Goal: Task Accomplishment & Management: Use online tool/utility

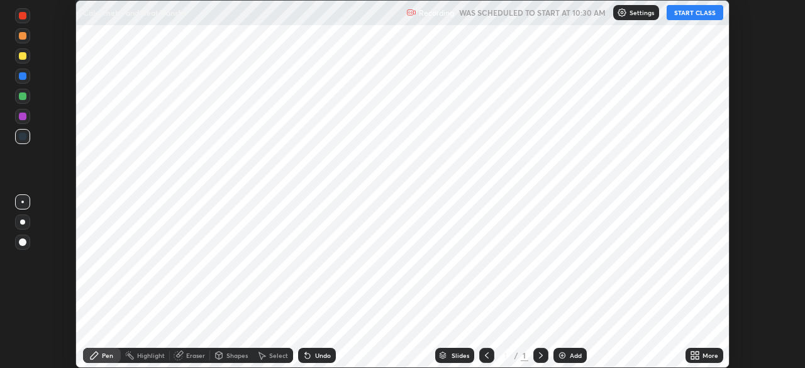
scroll to position [368, 804]
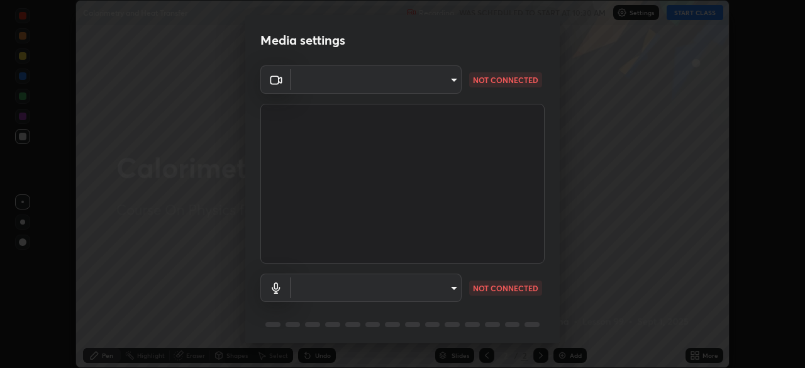
type input "7d393a75b5efabb373047579b199f96731eb4933b6c70bc853c0b4e4a878a56a"
type input "ee7118bb65de10054a7313f1cdc2036266ef2a3312f29c2899b532ad6d888d43"
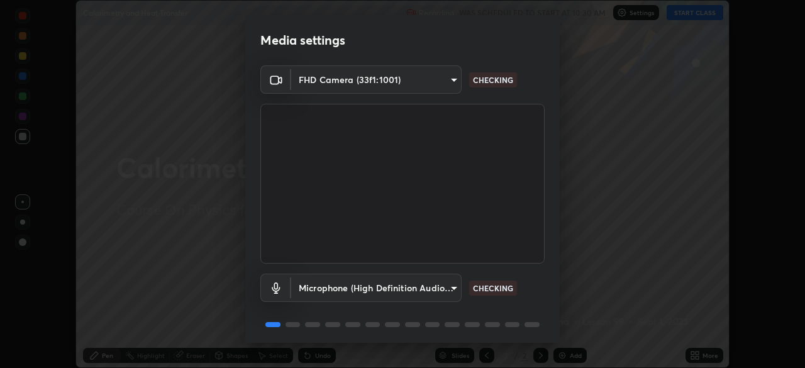
scroll to position [45, 0]
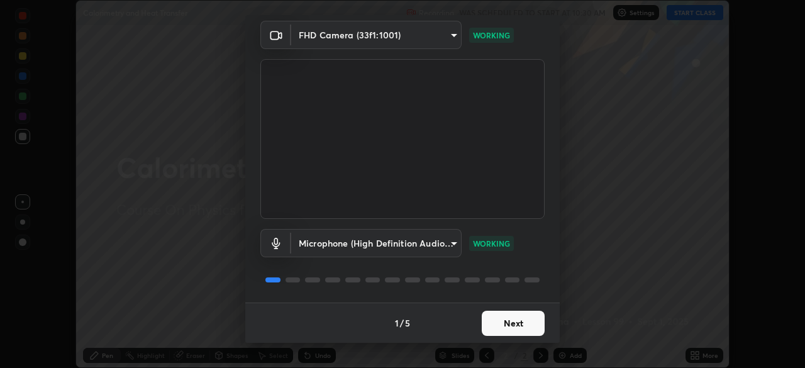
click at [486, 326] on button "Next" at bounding box center [513, 323] width 63 height 25
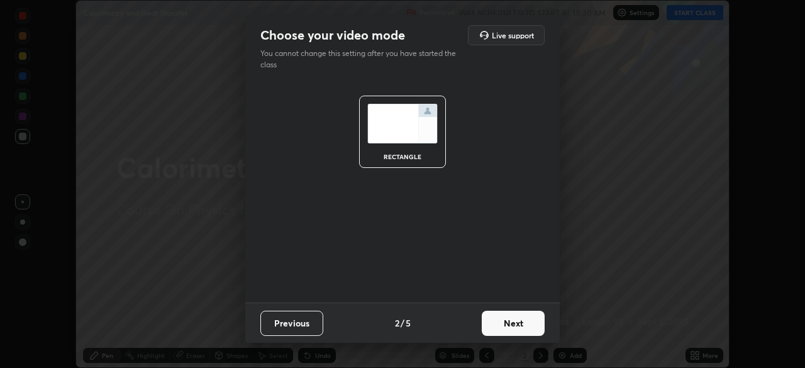
scroll to position [0, 0]
click at [485, 318] on button "Next" at bounding box center [513, 323] width 63 height 25
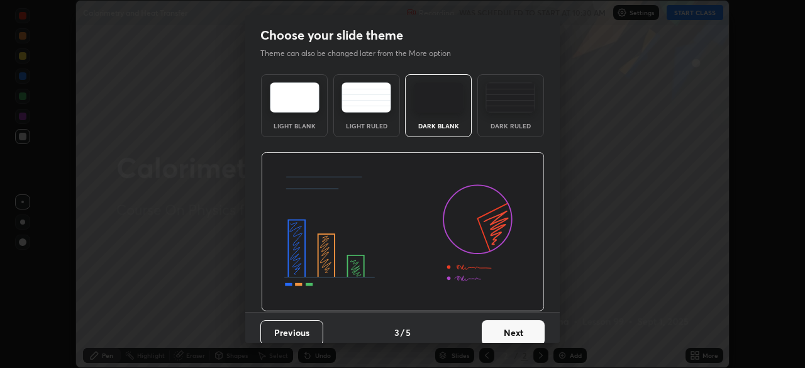
click at [489, 322] on button "Next" at bounding box center [513, 332] width 63 height 25
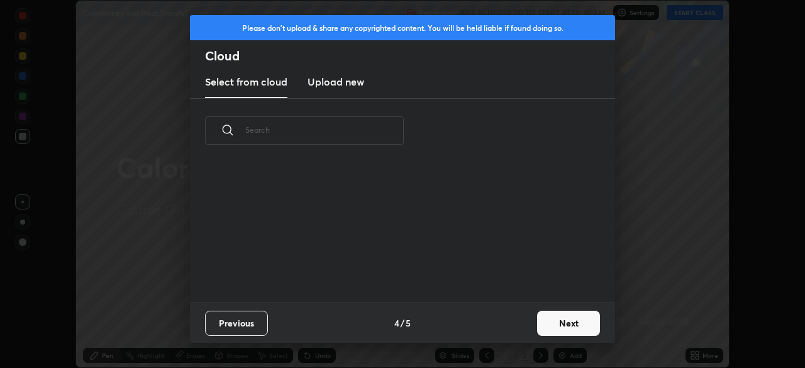
click at [549, 328] on button "Next" at bounding box center [568, 323] width 63 height 25
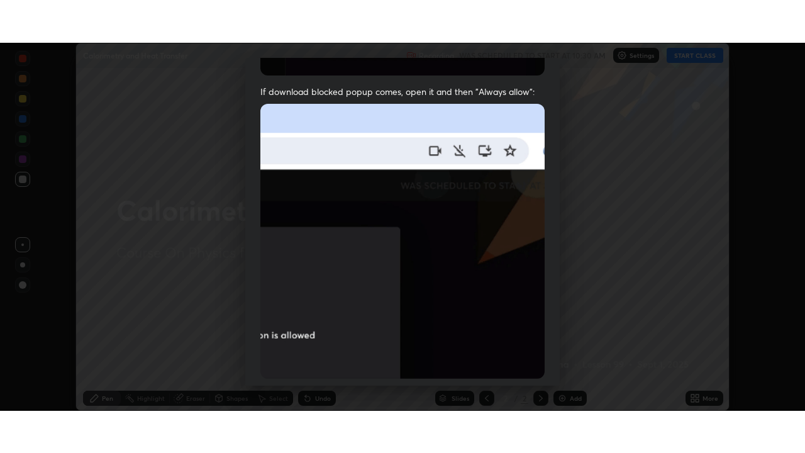
scroll to position [301, 0]
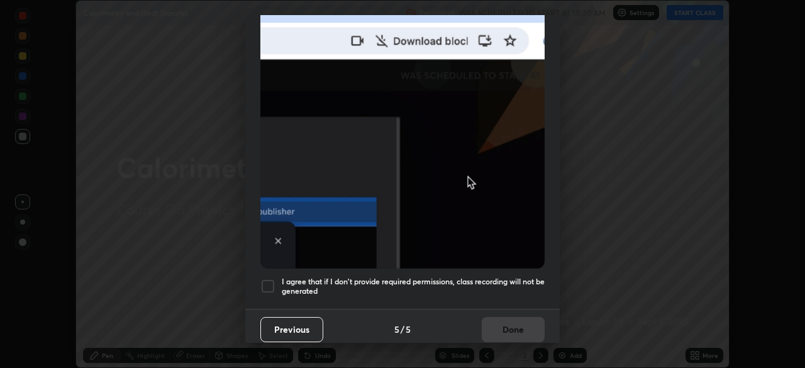
click at [448, 277] on h5 "I agree that if I don't provide required permissions, class recording will not …" at bounding box center [413, 286] width 263 height 19
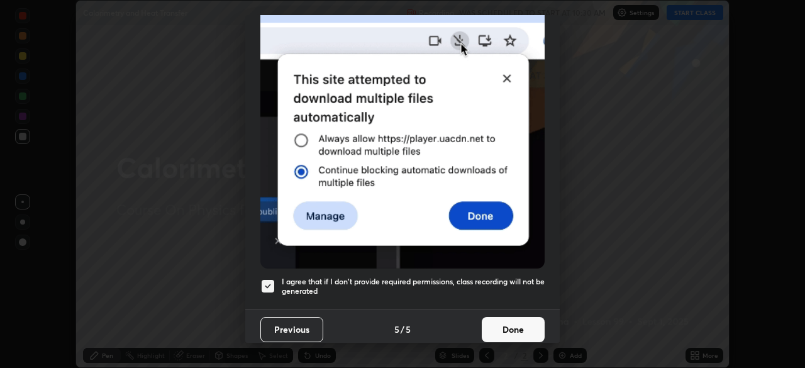
click at [504, 328] on button "Done" at bounding box center [513, 329] width 63 height 25
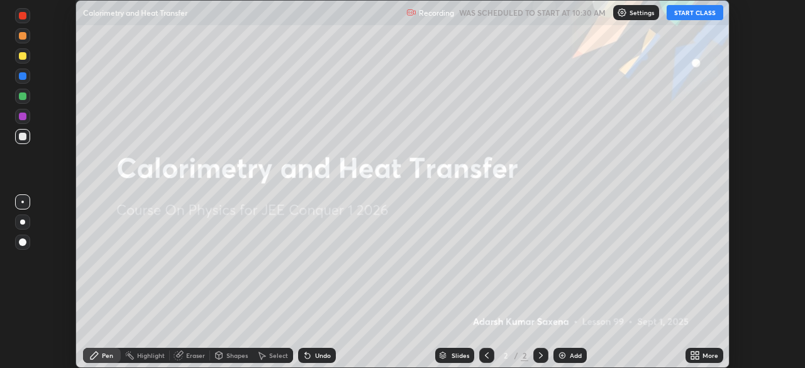
click at [697, 353] on icon at bounding box center [697, 353] width 3 height 3
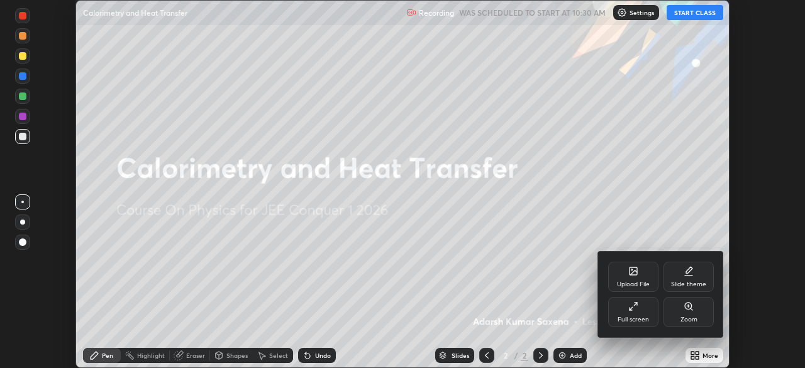
click at [635, 314] on div "Full screen" at bounding box center [633, 312] width 50 height 30
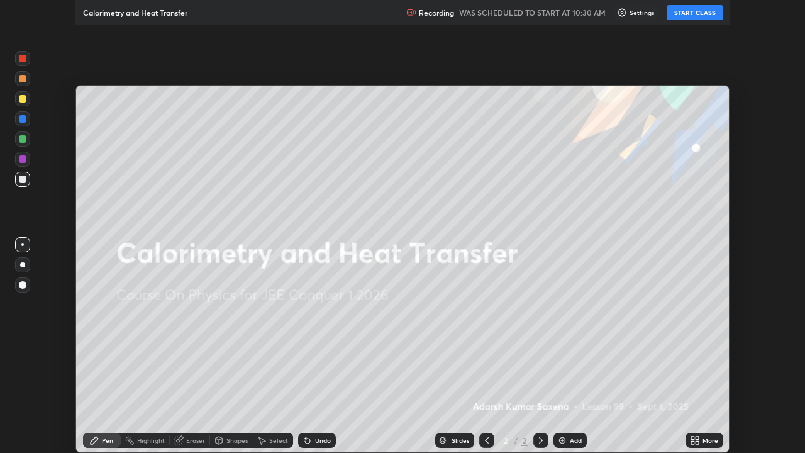
scroll to position [453, 805]
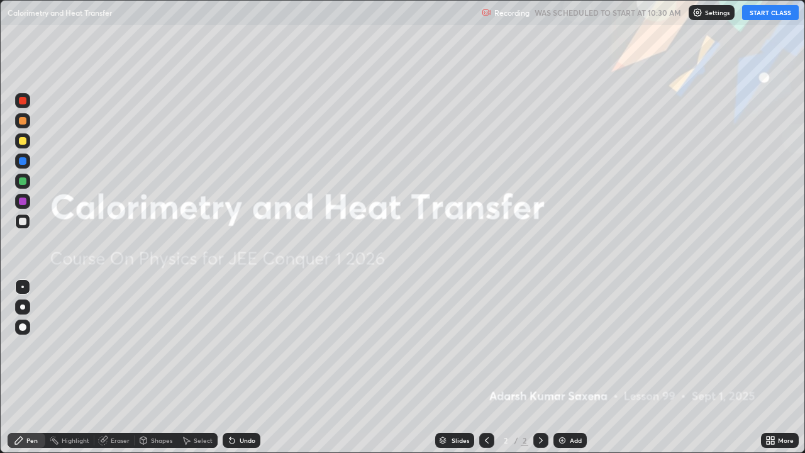
click at [759, 16] on button "START CLASS" at bounding box center [770, 12] width 57 height 15
click at [567, 367] on div "Add" at bounding box center [570, 440] width 33 height 15
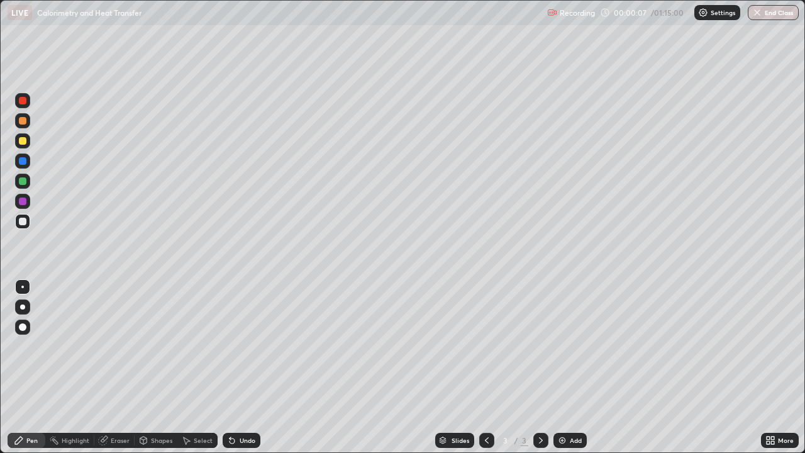
click at [25, 326] on div at bounding box center [23, 327] width 8 height 8
click at [25, 367] on div "Pen" at bounding box center [27, 440] width 38 height 15
click at [27, 333] on div at bounding box center [22, 327] width 15 height 15
click at [27, 367] on div "Pen" at bounding box center [31, 440] width 11 height 6
click at [28, 367] on div "Pen" at bounding box center [31, 440] width 11 height 6
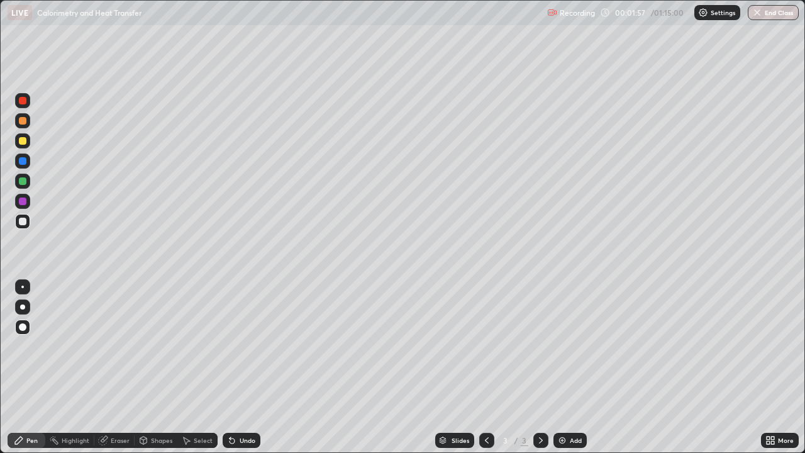
click at [23, 220] on div at bounding box center [23, 222] width 8 height 8
click at [240, 367] on div "Undo" at bounding box center [248, 440] width 16 height 6
click at [164, 367] on div "Shapes" at bounding box center [161, 440] width 21 height 6
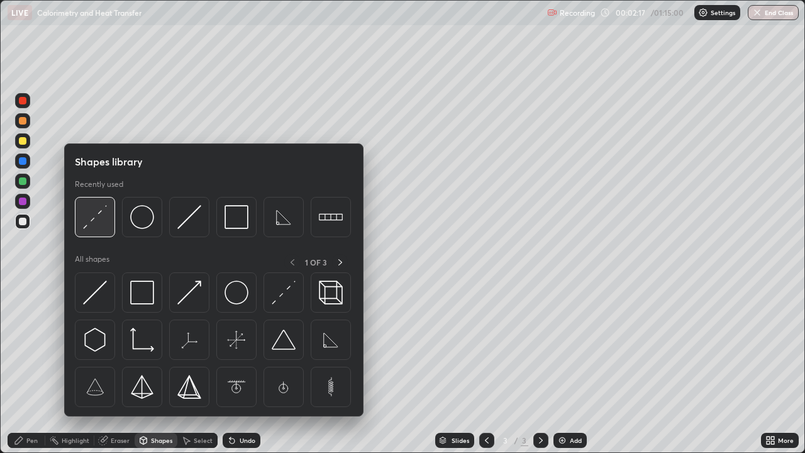
click at [91, 210] on img at bounding box center [95, 217] width 24 height 24
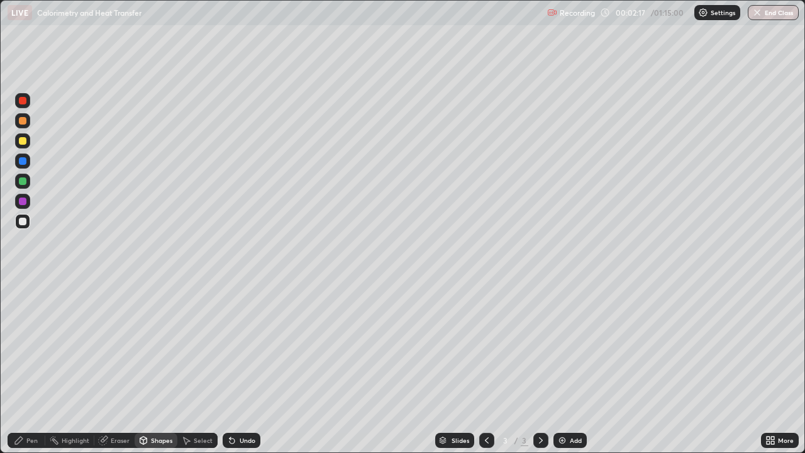
click at [19, 143] on div at bounding box center [23, 141] width 8 height 8
click at [149, 367] on div "Shapes" at bounding box center [156, 440] width 43 height 15
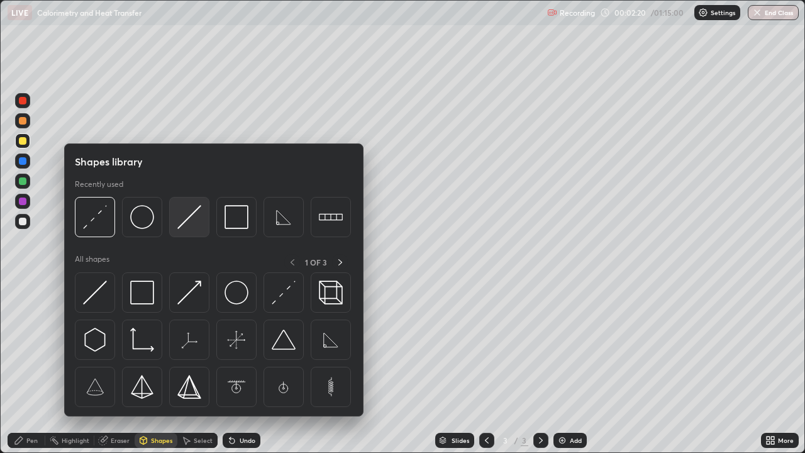
click at [198, 220] on img at bounding box center [189, 217] width 24 height 24
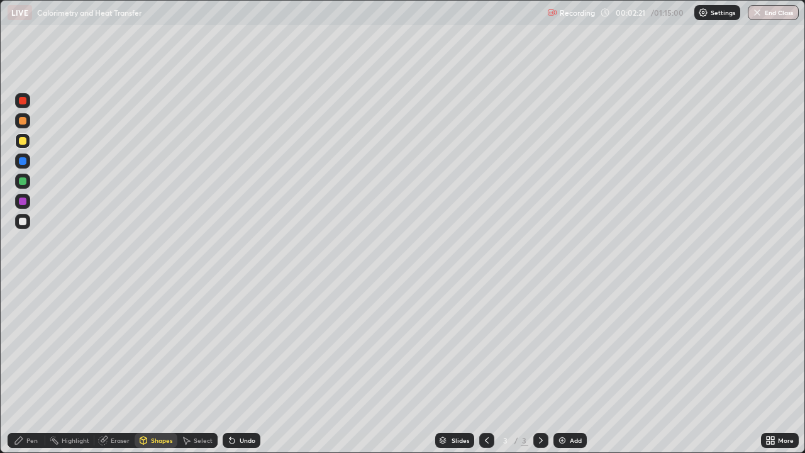
click at [23, 220] on div at bounding box center [23, 222] width 8 height 8
click at [160, 367] on div "Shapes" at bounding box center [161, 440] width 21 height 6
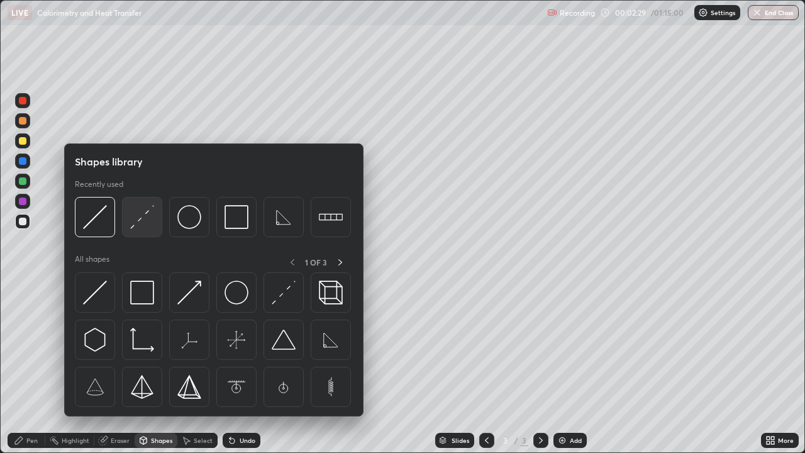
click at [150, 220] on img at bounding box center [142, 217] width 24 height 24
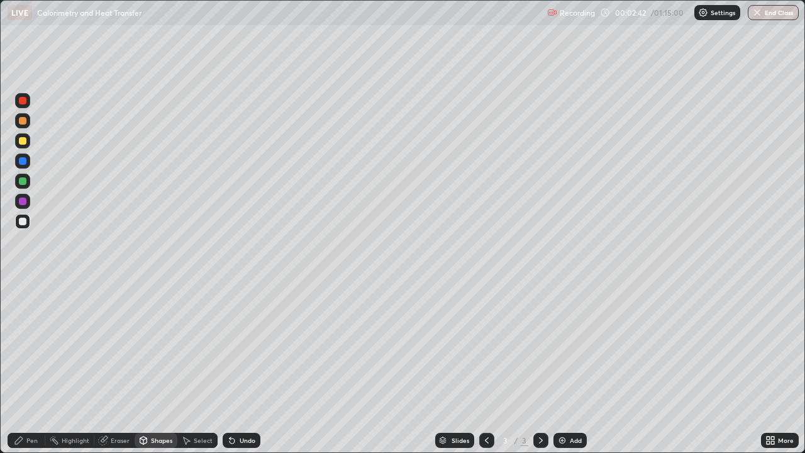
click at [164, 367] on div "Shapes" at bounding box center [161, 440] width 21 height 6
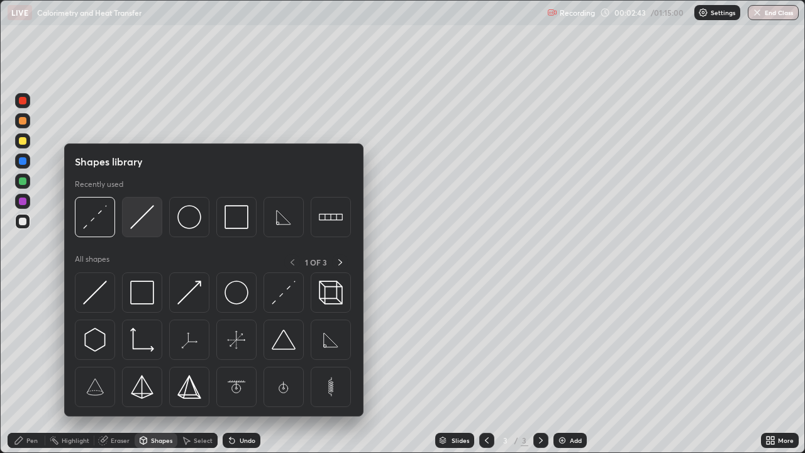
click at [137, 226] on img at bounding box center [142, 217] width 24 height 24
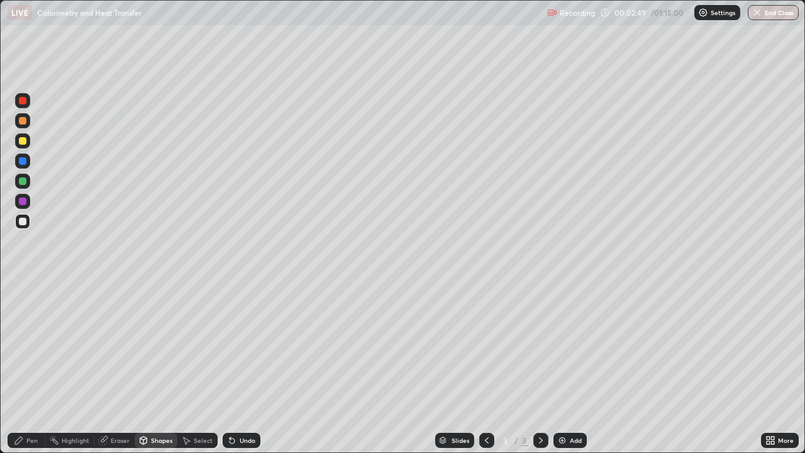
click at [164, 367] on div "Shapes" at bounding box center [161, 440] width 21 height 6
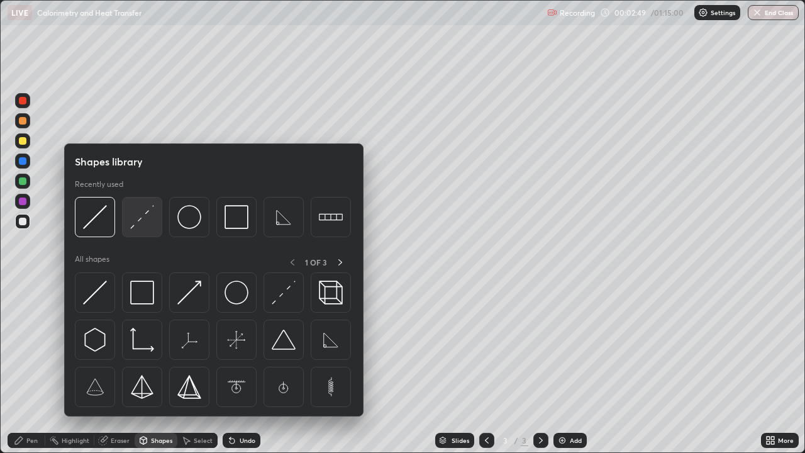
click at [140, 222] on img at bounding box center [142, 217] width 24 height 24
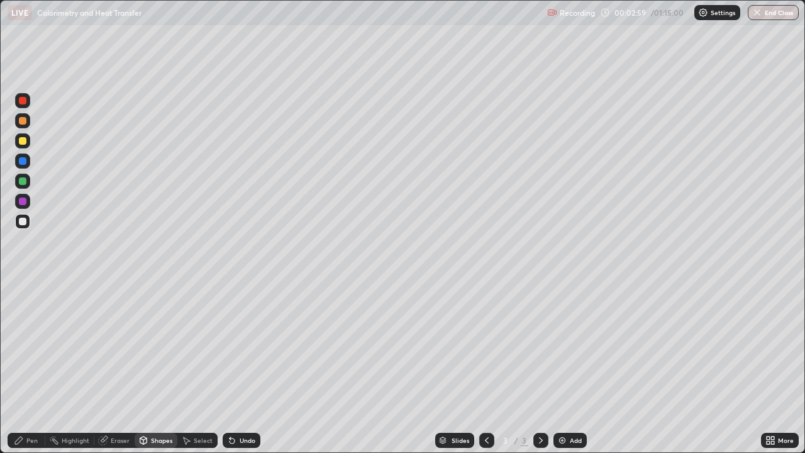
click at [32, 367] on div "Pen" at bounding box center [27, 440] width 38 height 15
click at [22, 146] on div at bounding box center [22, 140] width 15 height 15
click at [154, 367] on div "Shapes" at bounding box center [161, 440] width 21 height 6
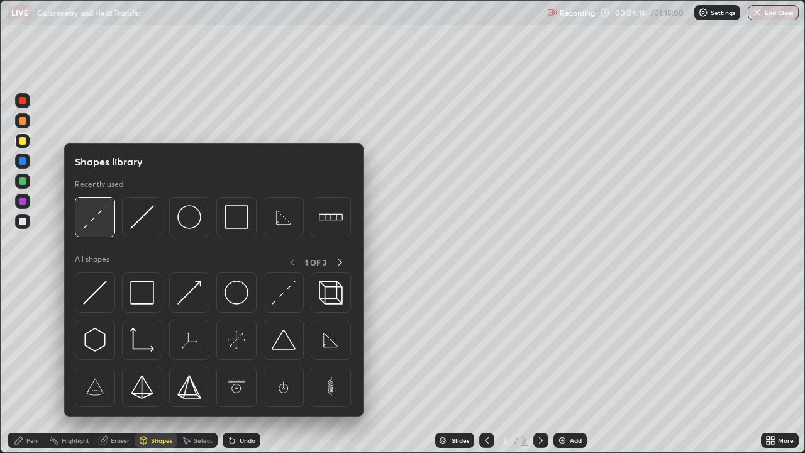
click at [99, 222] on img at bounding box center [95, 217] width 24 height 24
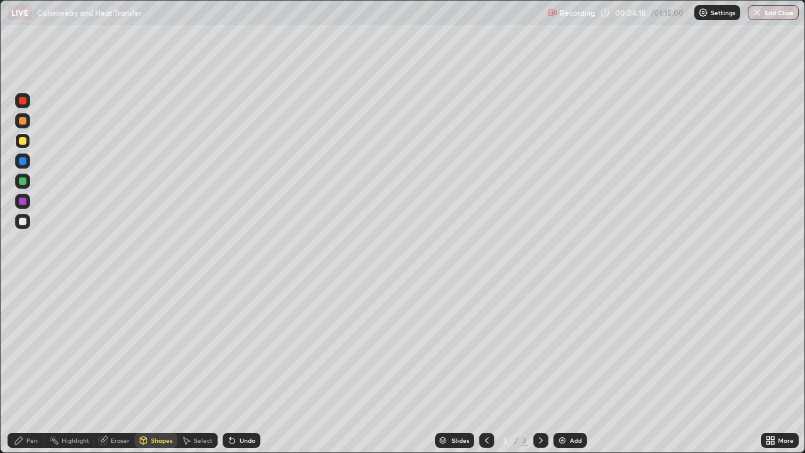
click at [27, 367] on div "Pen" at bounding box center [31, 440] width 11 height 6
click at [241, 367] on div "Undo" at bounding box center [242, 440] width 38 height 15
click at [159, 367] on div "Shapes" at bounding box center [161, 440] width 21 height 6
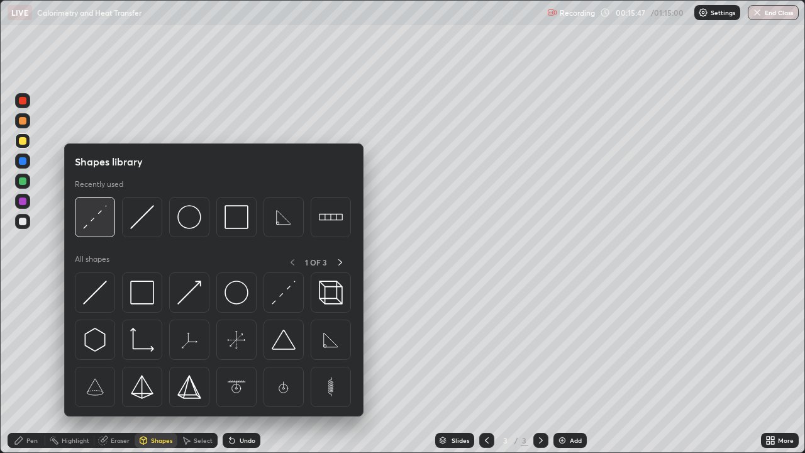
click at [94, 231] on div at bounding box center [95, 217] width 40 height 40
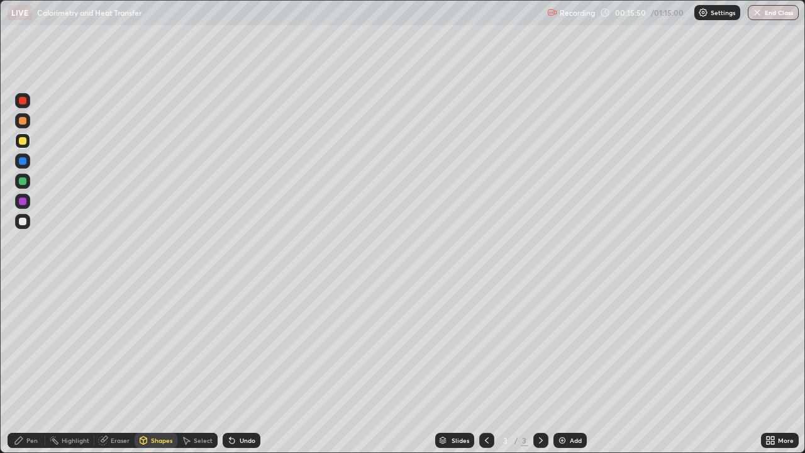
click at [213, 367] on div "Select" at bounding box center [197, 440] width 40 height 15
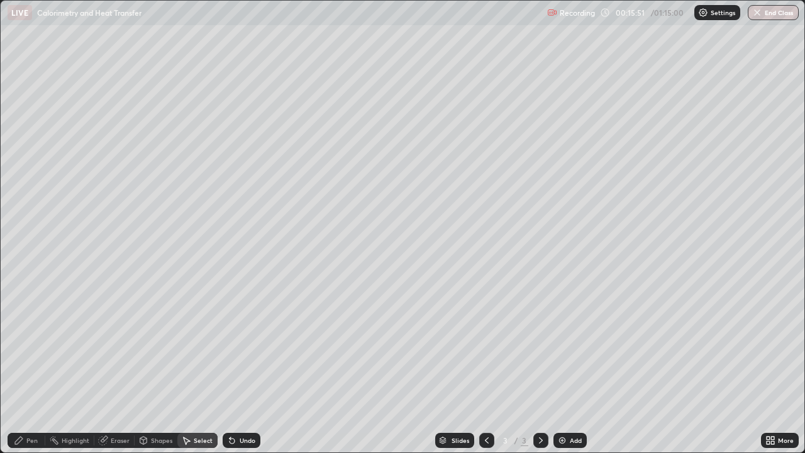
click at [30, 367] on div "Pen" at bounding box center [31, 440] width 11 height 6
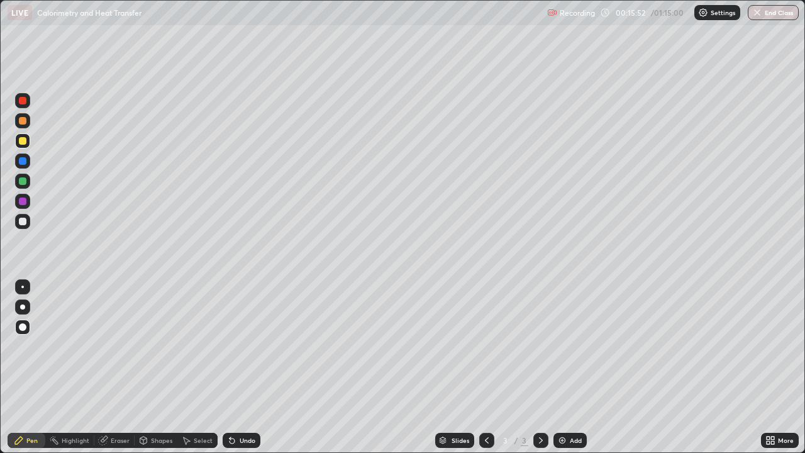
click at [25, 220] on div at bounding box center [23, 222] width 8 height 8
click at [243, 367] on div "Undo" at bounding box center [248, 440] width 16 height 6
click at [242, 367] on div "Undo" at bounding box center [242, 440] width 38 height 15
click at [151, 367] on div "Shapes" at bounding box center [161, 440] width 21 height 6
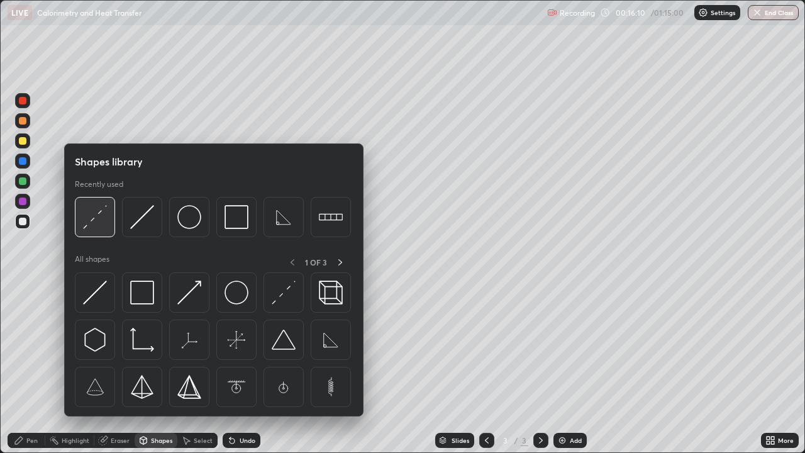
click at [94, 219] on img at bounding box center [95, 217] width 24 height 24
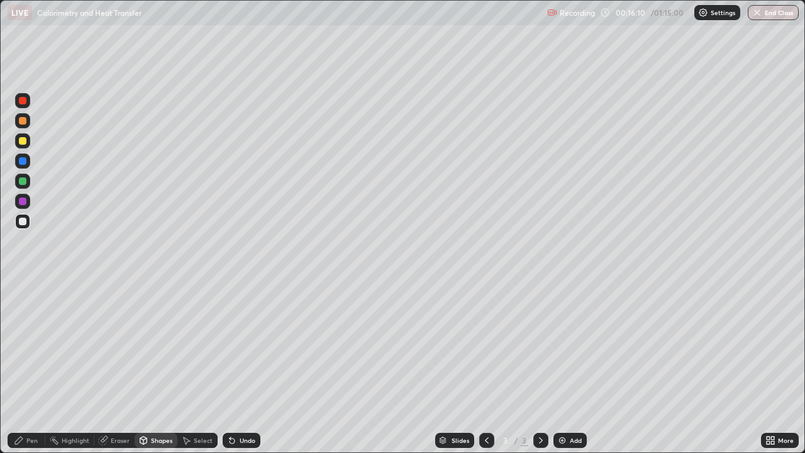
click at [25, 141] on div at bounding box center [23, 141] width 8 height 8
click at [33, 367] on div "Pen" at bounding box center [31, 440] width 11 height 6
click at [21, 221] on div at bounding box center [23, 222] width 8 height 8
click at [162, 367] on div "Shapes" at bounding box center [161, 440] width 21 height 6
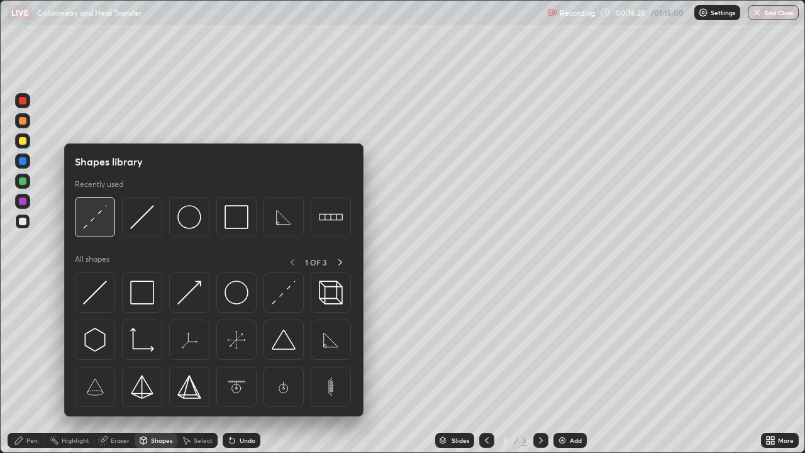
click at [103, 220] on img at bounding box center [95, 217] width 24 height 24
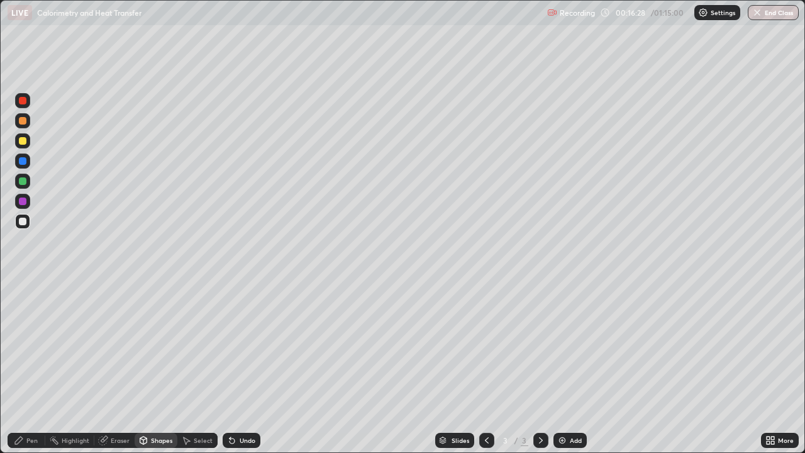
click at [24, 138] on div at bounding box center [23, 141] width 8 height 8
click at [26, 367] on div "Pen" at bounding box center [31, 440] width 11 height 6
click at [21, 226] on div at bounding box center [22, 221] width 15 height 15
click at [21, 367] on icon at bounding box center [19, 440] width 10 height 10
click at [240, 367] on div "Undo" at bounding box center [248, 440] width 16 height 6
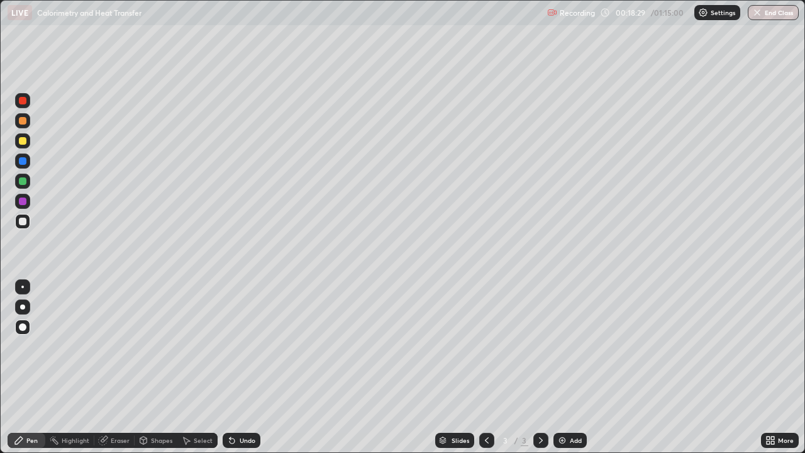
click at [165, 367] on div "Shapes" at bounding box center [161, 440] width 21 height 6
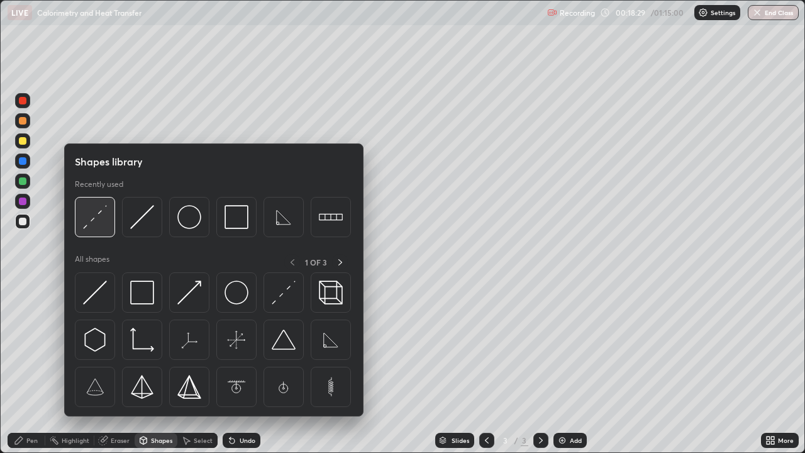
click at [97, 223] on img at bounding box center [95, 217] width 24 height 24
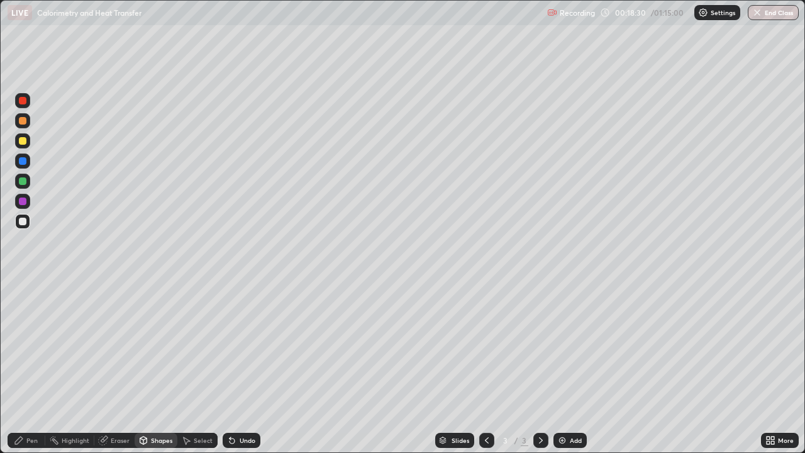
click at [23, 140] on div at bounding box center [23, 141] width 8 height 8
click at [29, 367] on div "Pen" at bounding box center [31, 440] width 11 height 6
click at [23, 220] on div at bounding box center [23, 222] width 8 height 8
click at [242, 367] on div "Undo" at bounding box center [248, 440] width 16 height 6
click at [154, 367] on div "Shapes" at bounding box center [161, 440] width 21 height 6
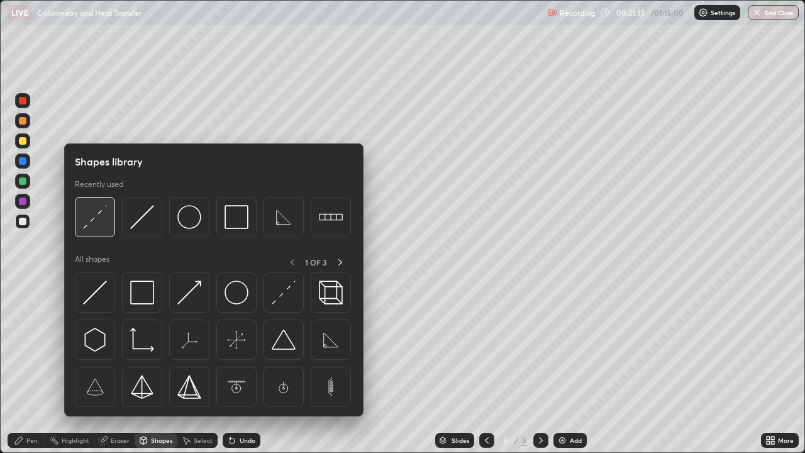
click at [91, 225] on img at bounding box center [95, 217] width 24 height 24
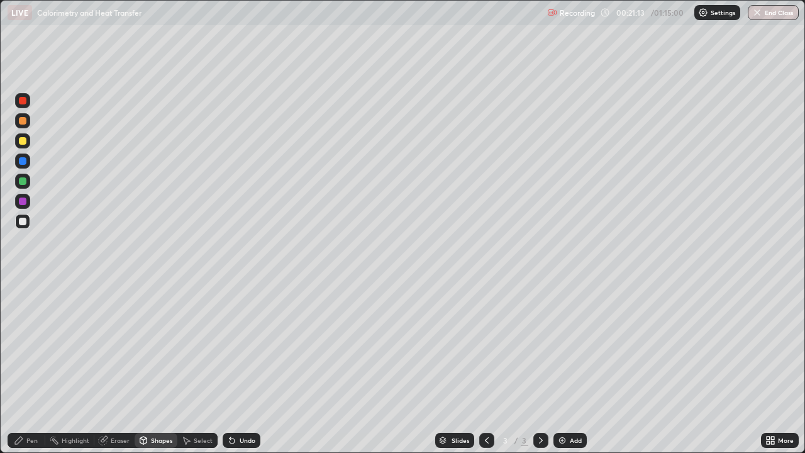
click at [23, 142] on div at bounding box center [23, 141] width 8 height 8
click at [28, 367] on div "Pen" at bounding box center [31, 440] width 11 height 6
click at [21, 329] on div at bounding box center [23, 327] width 8 height 8
click at [24, 220] on div at bounding box center [23, 222] width 8 height 8
click at [25, 367] on div "Pen" at bounding box center [27, 440] width 38 height 15
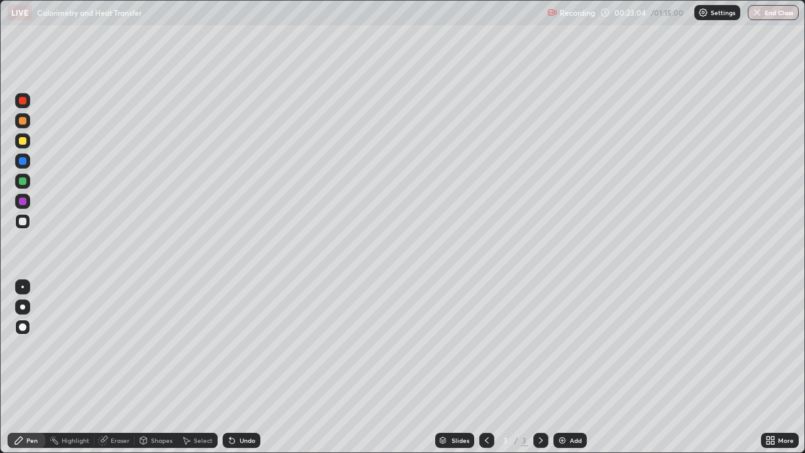
click at [245, 367] on div "Undo" at bounding box center [248, 440] width 16 height 6
click at [248, 367] on div "Undo" at bounding box center [248, 440] width 16 height 6
click at [240, 367] on div "Undo" at bounding box center [248, 440] width 16 height 6
click at [565, 367] on img at bounding box center [562, 440] width 10 height 10
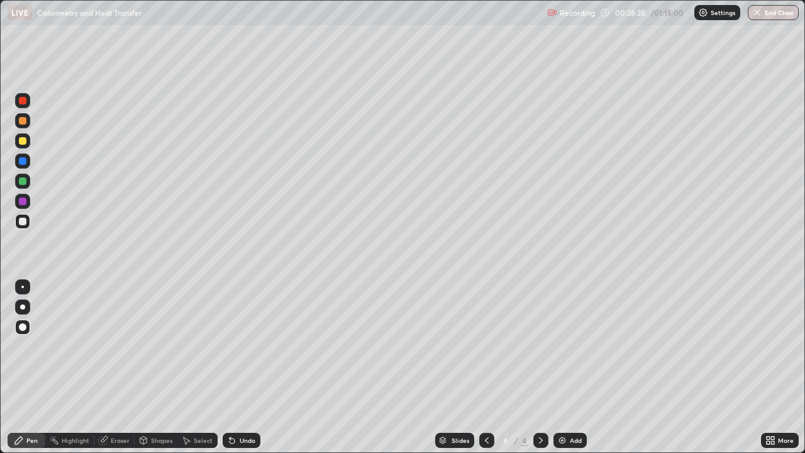
click at [28, 367] on div "Pen" at bounding box center [31, 440] width 11 height 6
click at [155, 367] on div "Shapes" at bounding box center [156, 440] width 43 height 15
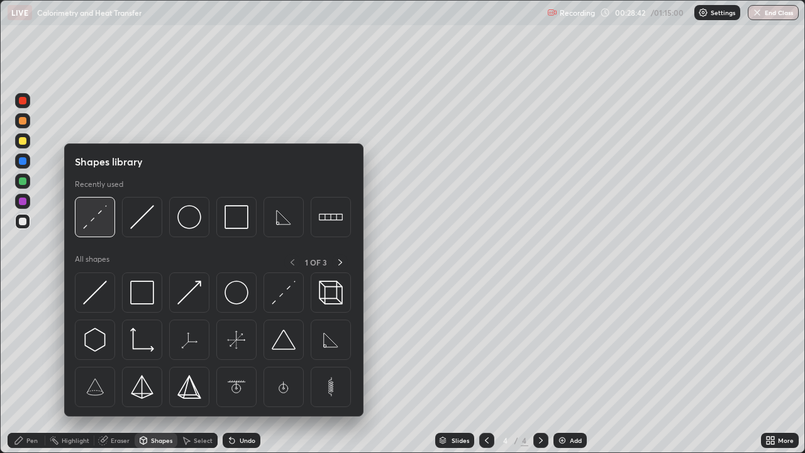
click at [99, 217] on img at bounding box center [95, 217] width 24 height 24
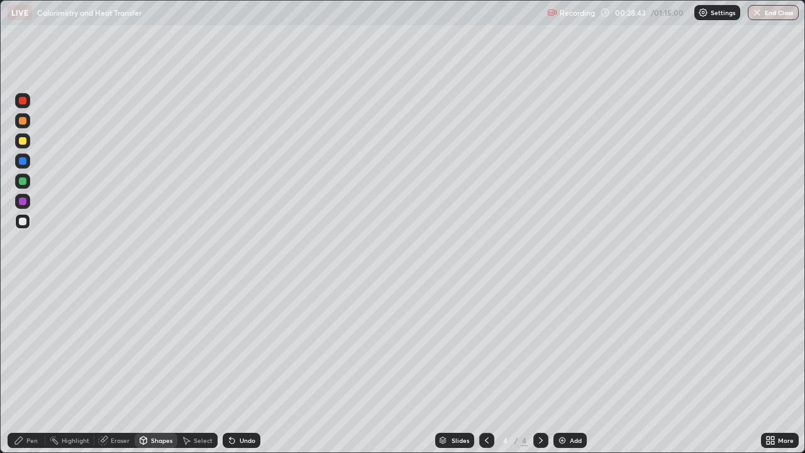
click at [25, 143] on div at bounding box center [23, 141] width 8 height 8
click at [26, 367] on div "Pen" at bounding box center [27, 440] width 38 height 15
click at [17, 326] on div at bounding box center [22, 327] width 15 height 15
click at [29, 367] on div "Pen" at bounding box center [31, 440] width 11 height 6
click at [21, 221] on div at bounding box center [23, 222] width 8 height 8
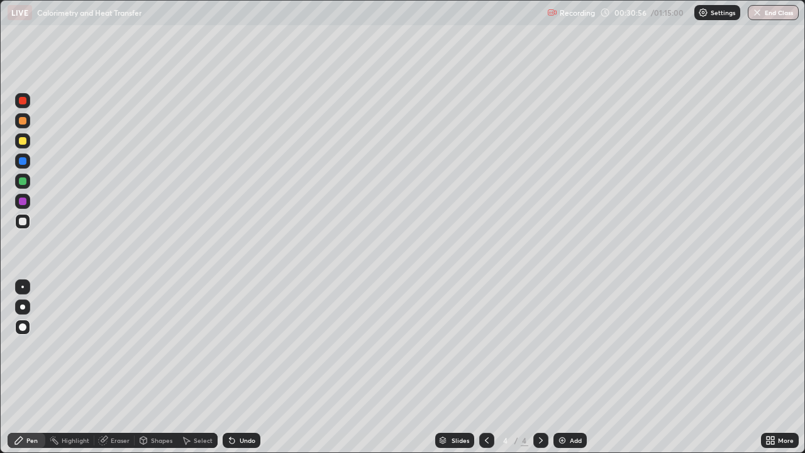
click at [32, 367] on div "Pen" at bounding box center [31, 440] width 11 height 6
click at [159, 367] on div "Shapes" at bounding box center [161, 440] width 21 height 6
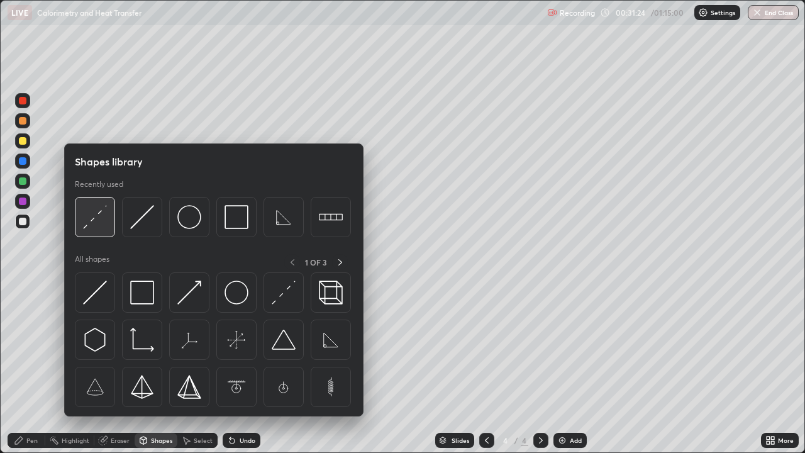
click at [98, 209] on img at bounding box center [95, 217] width 24 height 24
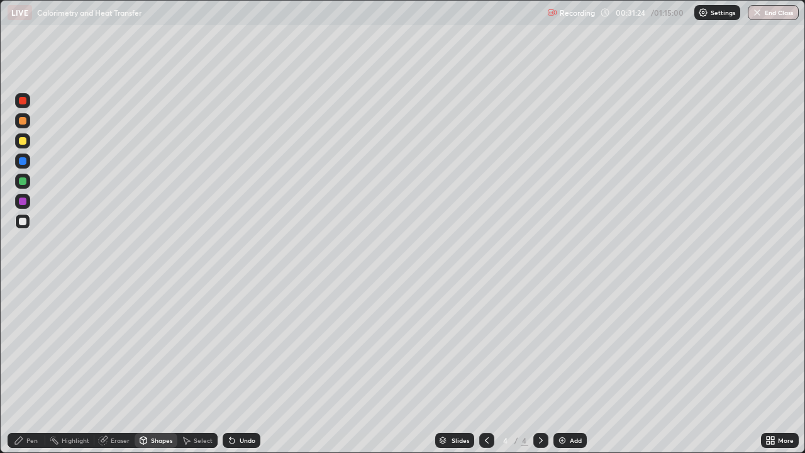
click at [24, 140] on div at bounding box center [23, 141] width 8 height 8
click at [27, 367] on div "Pen" at bounding box center [31, 440] width 11 height 6
click at [22, 325] on div at bounding box center [23, 327] width 8 height 8
click at [26, 367] on div "Pen" at bounding box center [27, 440] width 38 height 15
click at [23, 221] on div at bounding box center [23, 222] width 8 height 8
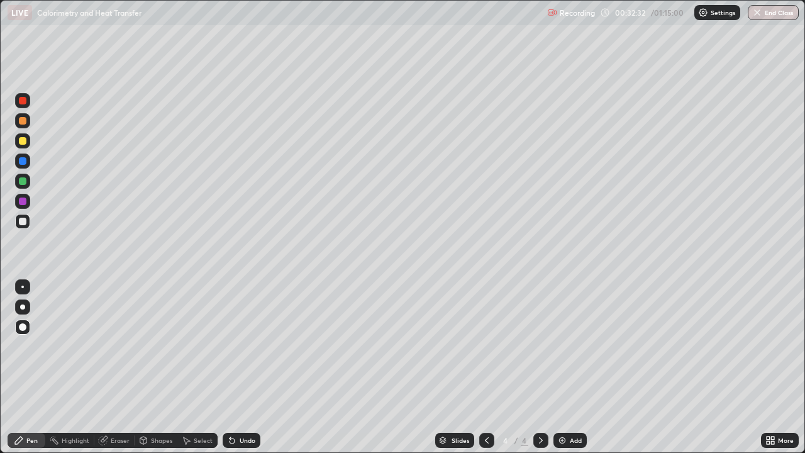
click at [32, 367] on div "Pen" at bounding box center [31, 440] width 11 height 6
click at [152, 367] on div "Shapes" at bounding box center [161, 440] width 21 height 6
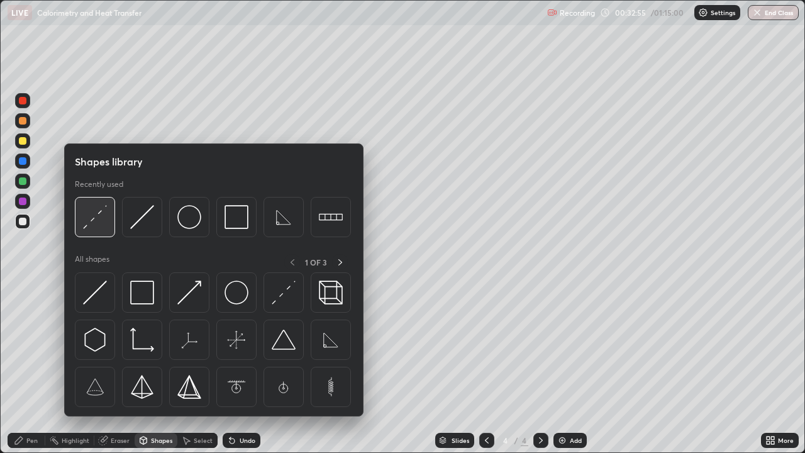
click at [92, 218] on img at bounding box center [95, 217] width 24 height 24
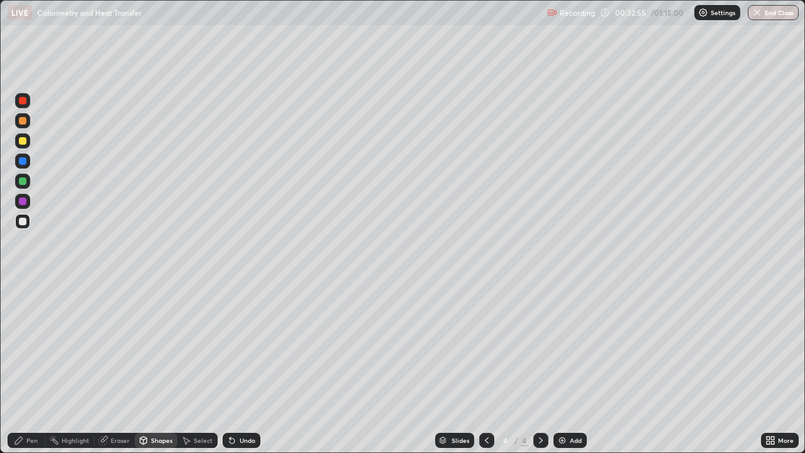
click at [24, 144] on div at bounding box center [23, 141] width 8 height 8
click at [31, 367] on div "Pen" at bounding box center [31, 440] width 11 height 6
click at [23, 221] on div at bounding box center [23, 222] width 8 height 8
click at [167, 367] on div "Shapes" at bounding box center [161, 440] width 21 height 6
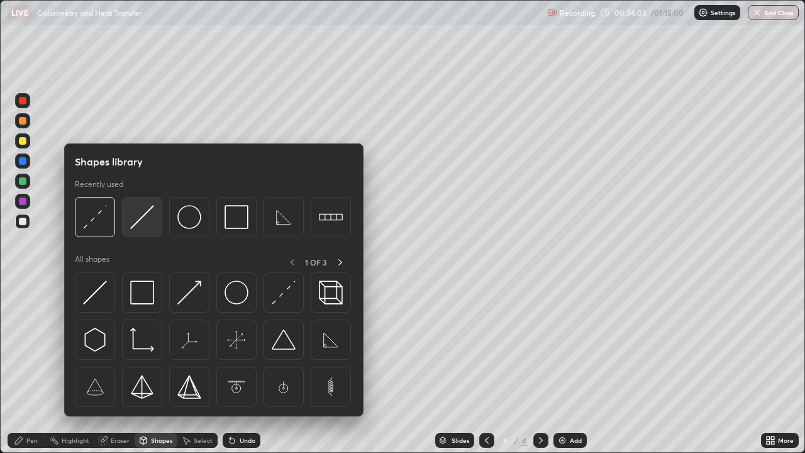
click at [139, 222] on img at bounding box center [142, 217] width 24 height 24
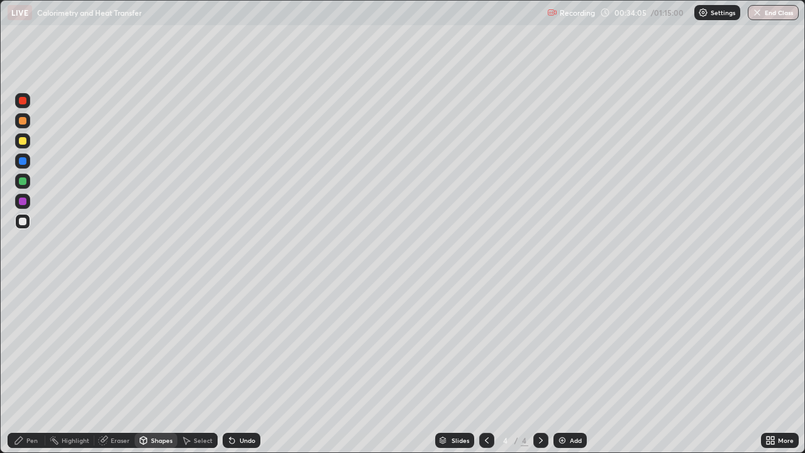
click at [40, 367] on div "Pen" at bounding box center [27, 440] width 38 height 15
click at [206, 367] on div "Select" at bounding box center [203, 440] width 19 height 6
click at [151, 367] on div "Shapes" at bounding box center [161, 440] width 21 height 6
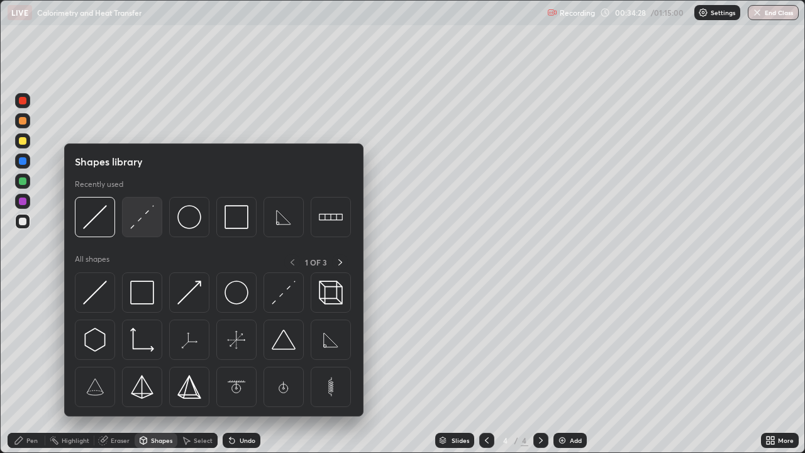
click at [142, 218] on img at bounding box center [142, 217] width 24 height 24
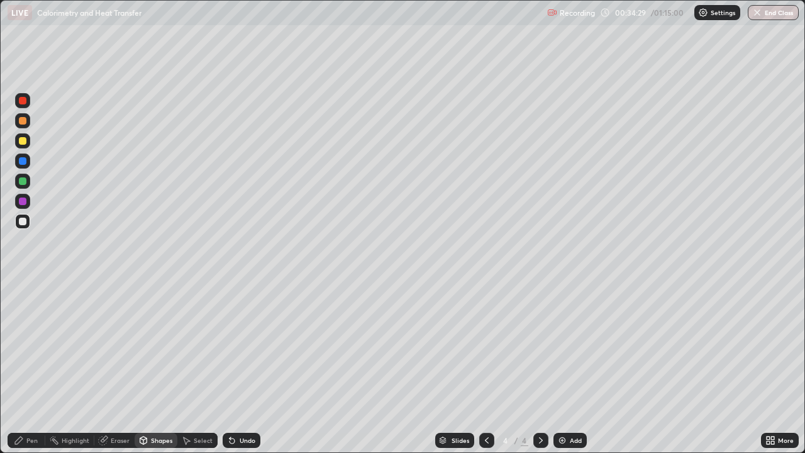
click at [23, 144] on div at bounding box center [23, 141] width 8 height 8
click at [17, 367] on icon at bounding box center [19, 440] width 10 height 10
click at [155, 367] on div "Shapes" at bounding box center [161, 440] width 21 height 6
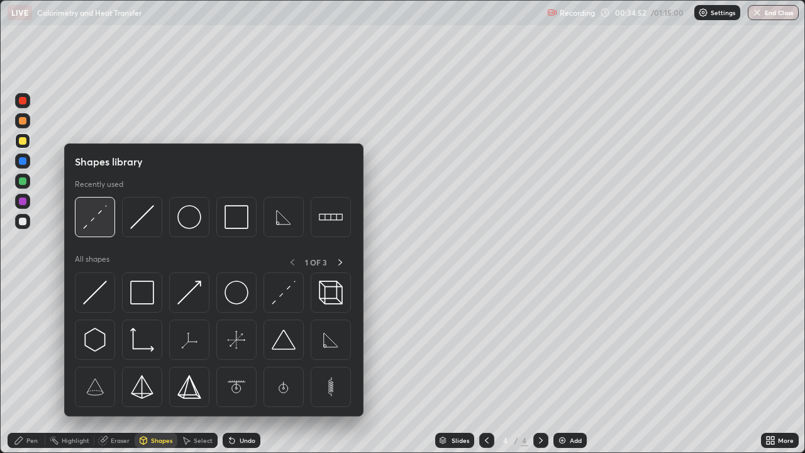
click at [96, 213] on img at bounding box center [95, 217] width 24 height 24
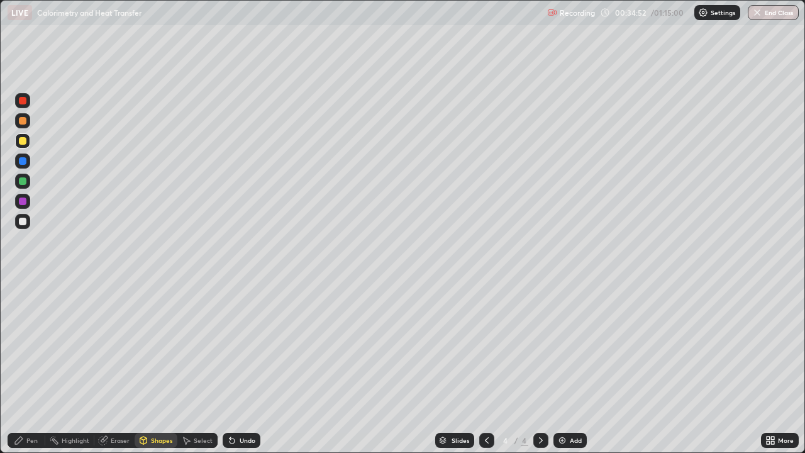
click at [28, 221] on div at bounding box center [22, 221] width 15 height 15
click at [25, 367] on div "Pen" at bounding box center [27, 440] width 38 height 15
click at [145, 367] on icon at bounding box center [143, 441] width 7 height 8
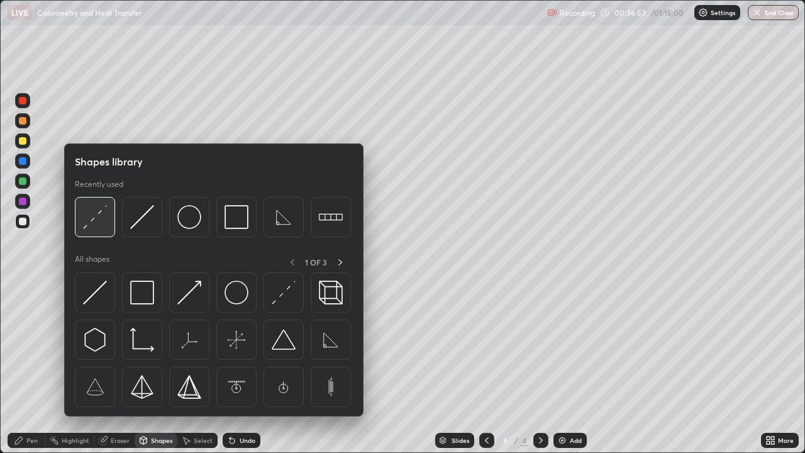
click at [86, 231] on div at bounding box center [95, 217] width 40 height 40
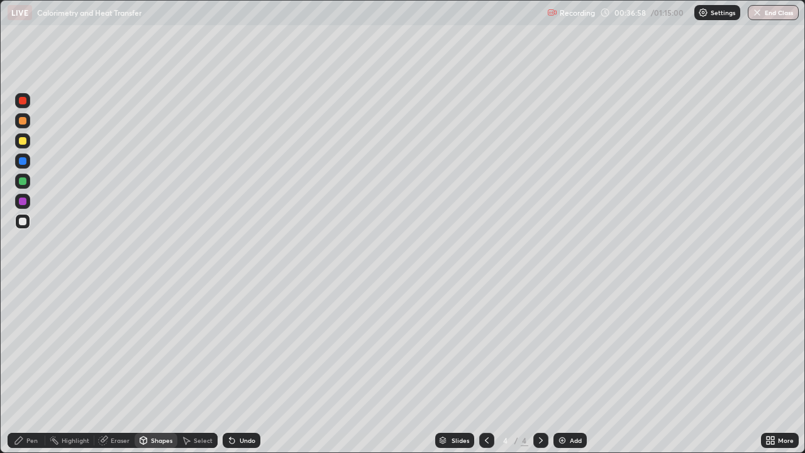
click at [32, 367] on div "Pen" at bounding box center [31, 440] width 11 height 6
click at [237, 367] on div "Undo" at bounding box center [242, 440] width 38 height 15
click at [243, 367] on div "Undo" at bounding box center [248, 440] width 16 height 6
click at [156, 367] on div "Shapes" at bounding box center [161, 440] width 21 height 6
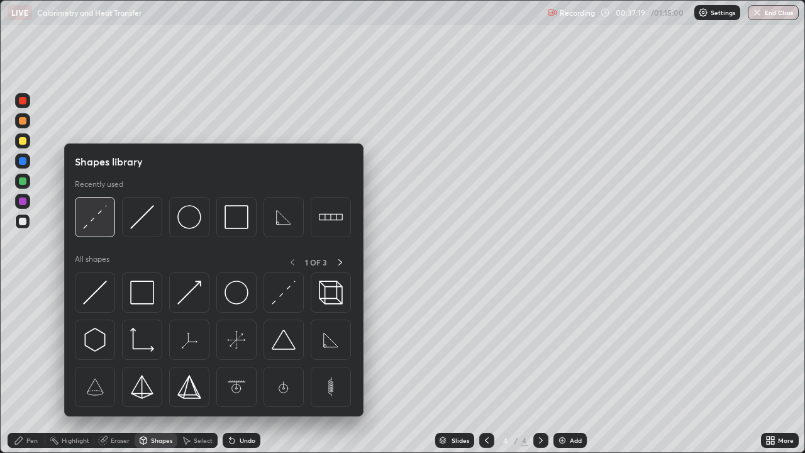
click at [84, 218] on img at bounding box center [95, 217] width 24 height 24
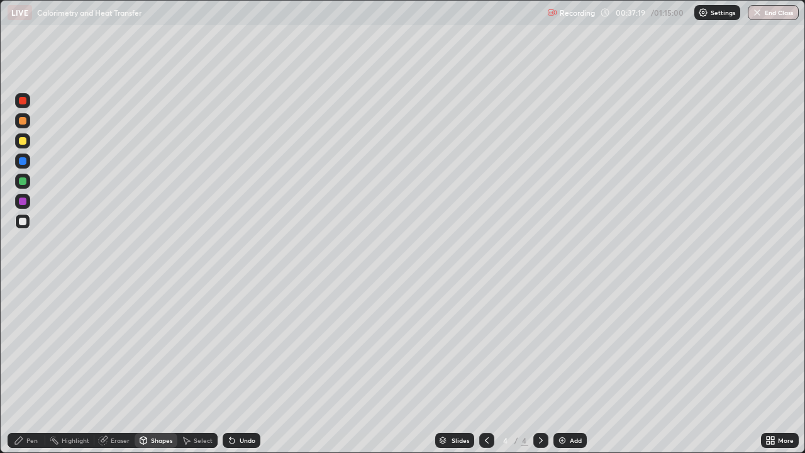
click at [21, 140] on div at bounding box center [23, 141] width 8 height 8
click at [159, 367] on div "Shapes" at bounding box center [161, 440] width 21 height 6
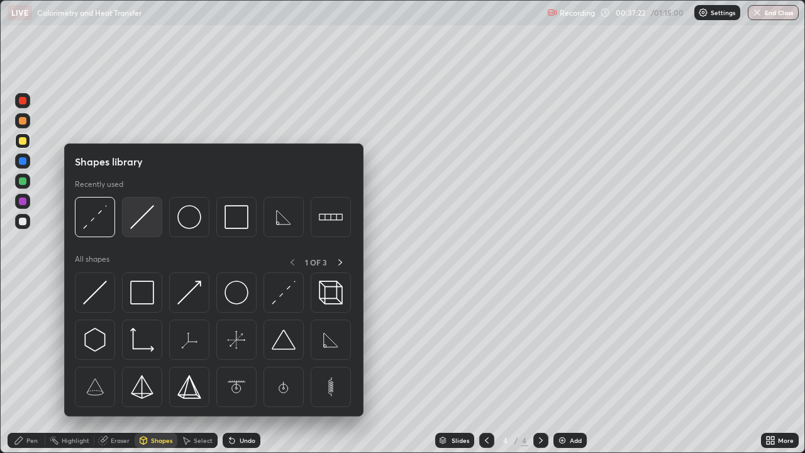
click at [141, 226] on img at bounding box center [142, 217] width 24 height 24
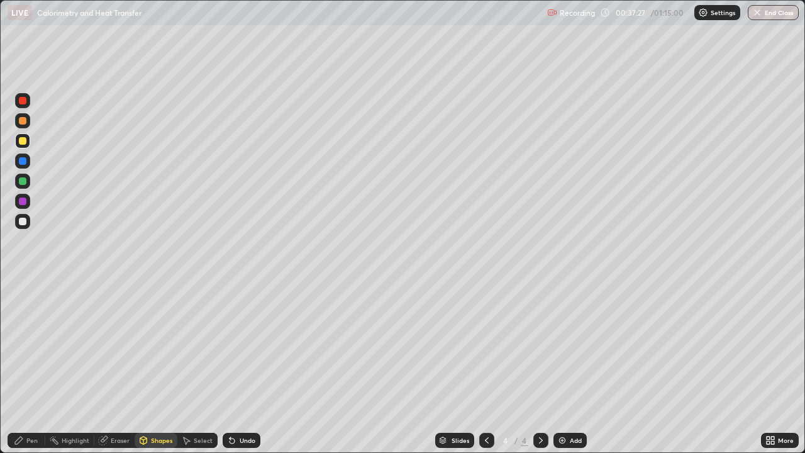
click at [34, 367] on div "Pen" at bounding box center [31, 440] width 11 height 6
click at [154, 367] on div "Shapes" at bounding box center [156, 440] width 43 height 15
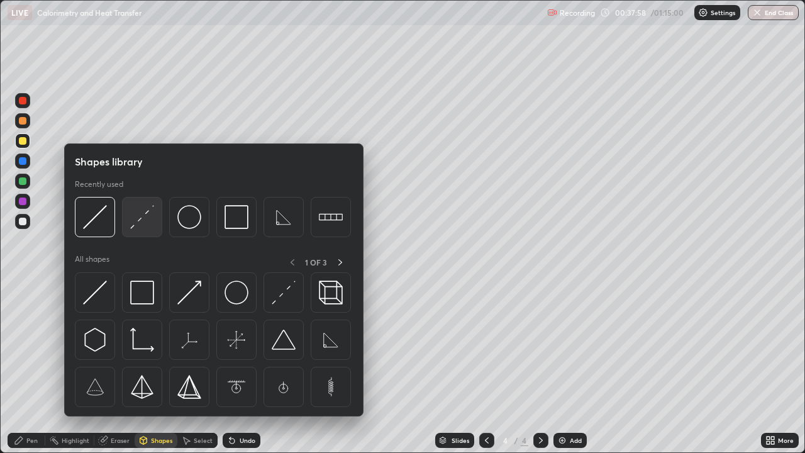
click at [136, 218] on img at bounding box center [142, 217] width 24 height 24
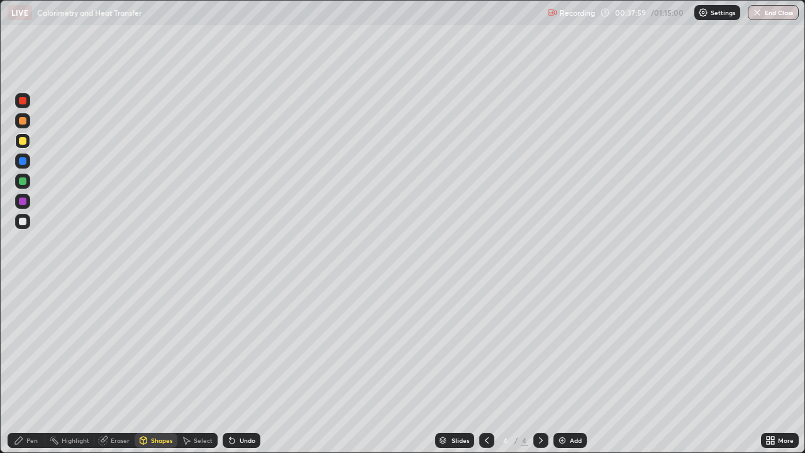
click at [23, 222] on div at bounding box center [23, 222] width 8 height 8
click at [28, 367] on div "Pen" at bounding box center [31, 440] width 11 height 6
click at [156, 367] on div "Shapes" at bounding box center [156, 440] width 43 height 15
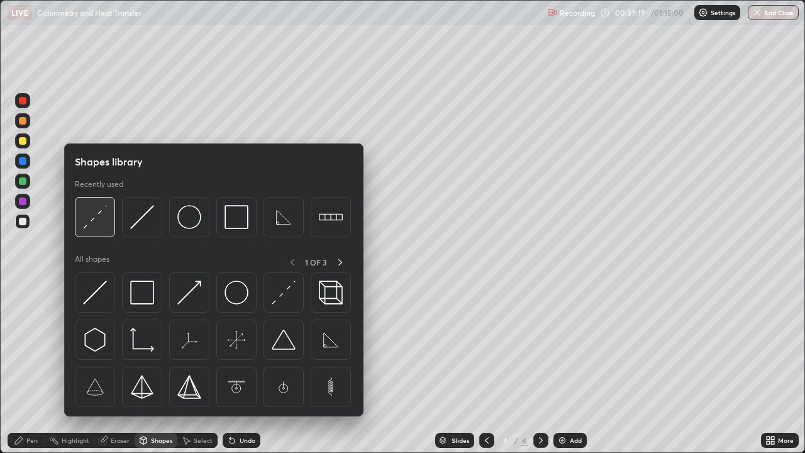
click at [99, 223] on img at bounding box center [95, 217] width 24 height 24
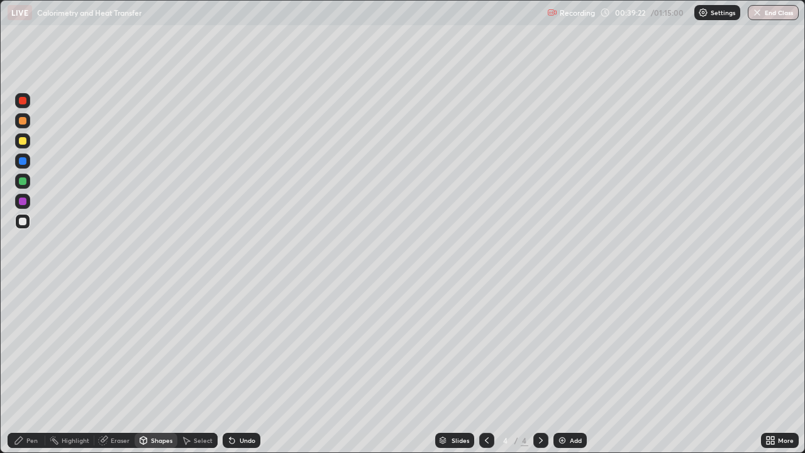
click at [29, 367] on div "Pen" at bounding box center [31, 440] width 11 height 6
click at [570, 367] on div "Add" at bounding box center [576, 440] width 12 height 6
click at [27, 367] on div "Pen" at bounding box center [27, 440] width 38 height 15
click at [25, 367] on div "Pen" at bounding box center [27, 440] width 38 height 15
click at [21, 326] on div at bounding box center [23, 327] width 8 height 8
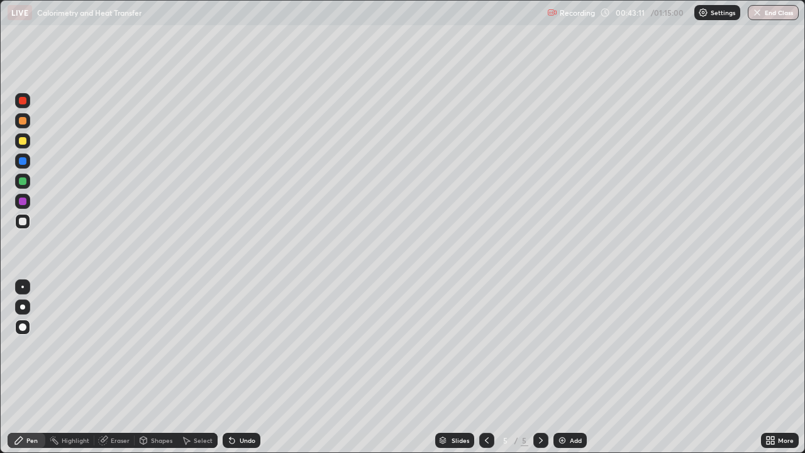
click at [25, 367] on div "Pen" at bounding box center [27, 440] width 38 height 15
click at [20, 220] on div at bounding box center [23, 222] width 8 height 8
click at [148, 367] on div "Shapes" at bounding box center [156, 440] width 43 height 15
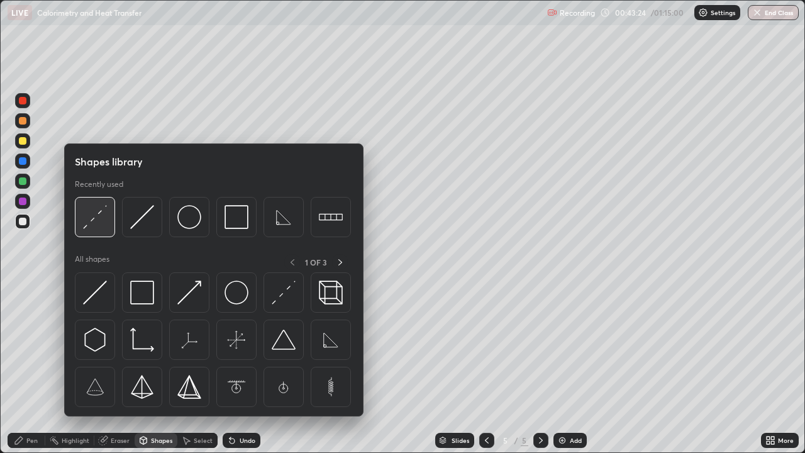
click at [105, 216] on img at bounding box center [95, 217] width 24 height 24
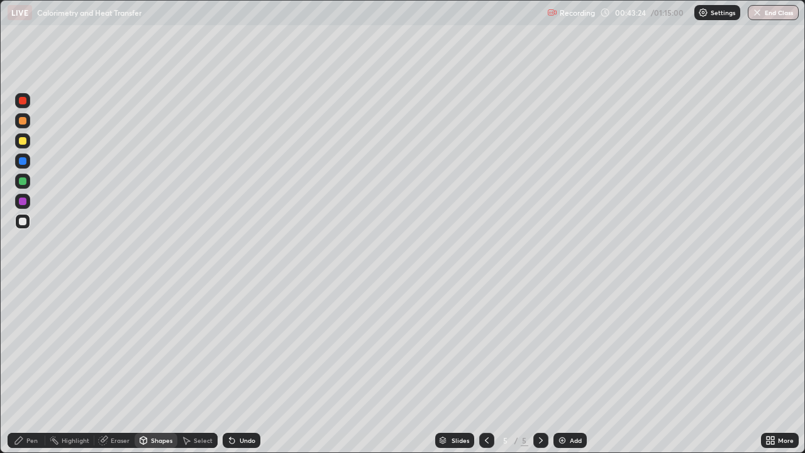
click at [25, 138] on div at bounding box center [23, 141] width 8 height 8
click at [159, 367] on div "Shapes" at bounding box center [156, 440] width 43 height 15
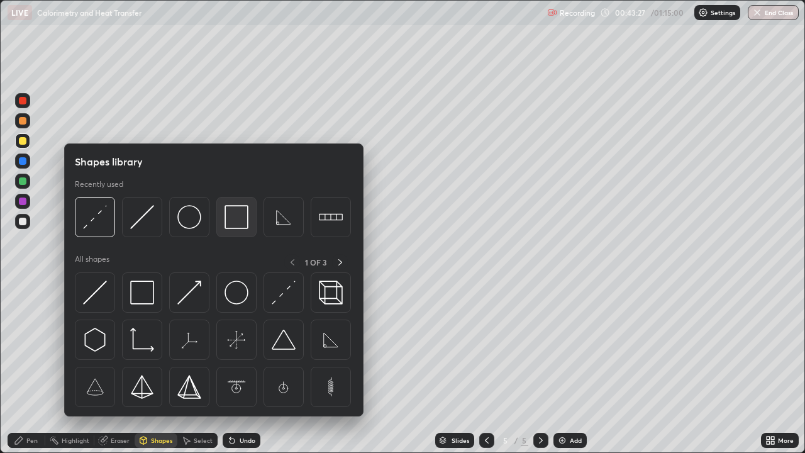
click at [231, 215] on img at bounding box center [237, 217] width 24 height 24
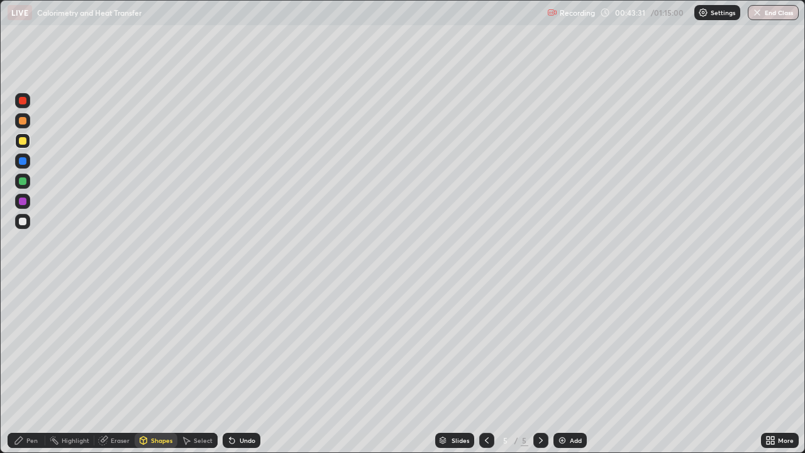
click at [153, 367] on div "Shapes" at bounding box center [161, 440] width 21 height 6
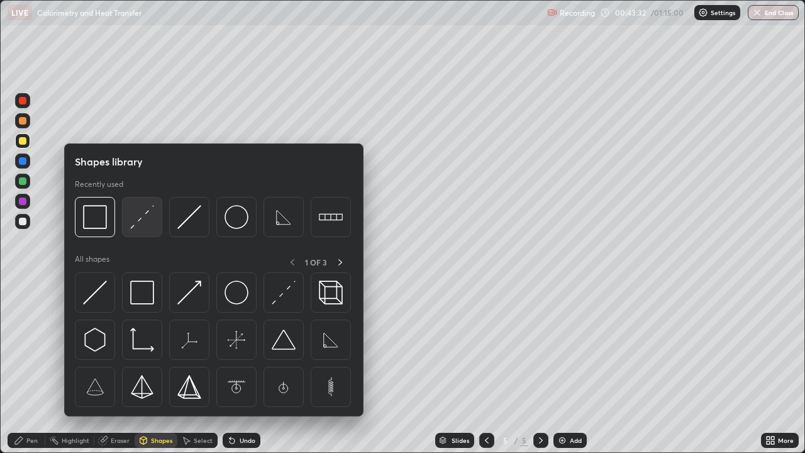
click at [143, 226] on img at bounding box center [142, 217] width 24 height 24
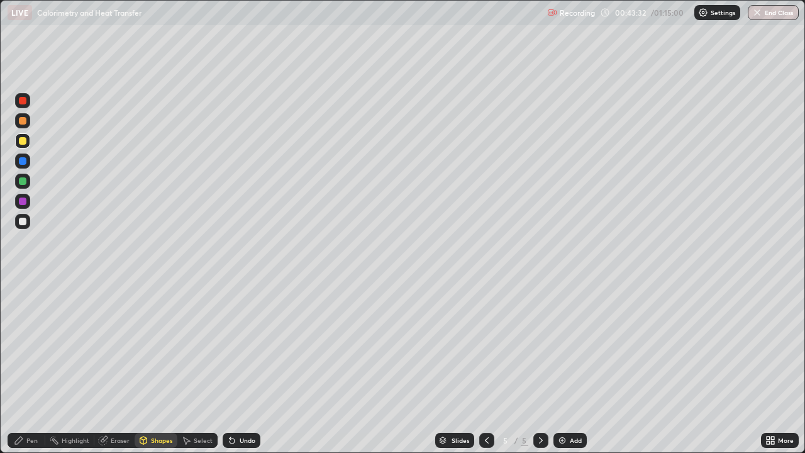
click at [28, 220] on div at bounding box center [22, 221] width 15 height 15
click at [32, 367] on div "Pen" at bounding box center [27, 440] width 38 height 15
click at [23, 221] on div at bounding box center [23, 222] width 8 height 8
click at [153, 367] on div "Shapes" at bounding box center [161, 440] width 21 height 6
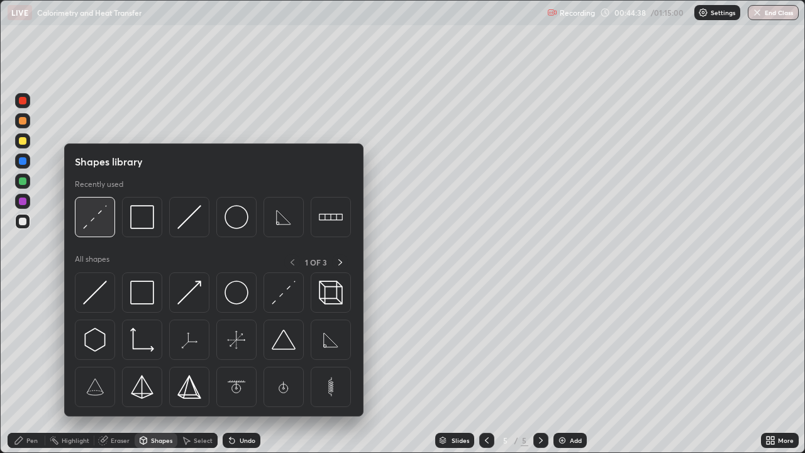
click at [103, 213] on img at bounding box center [95, 217] width 24 height 24
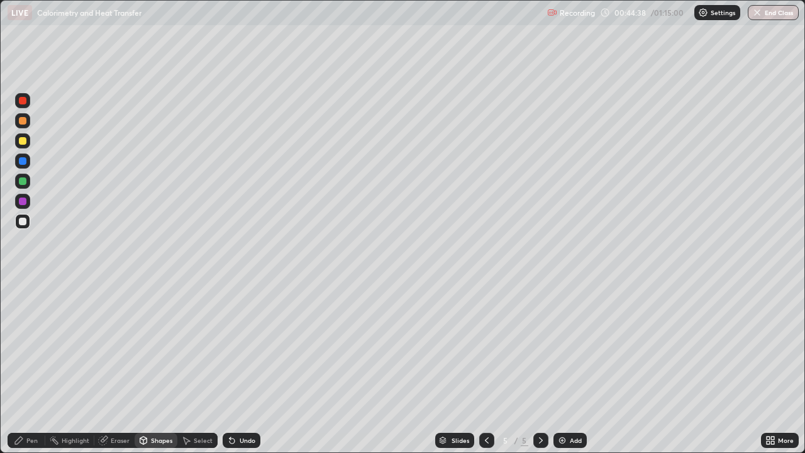
click at [21, 140] on div at bounding box center [23, 141] width 8 height 8
click at [31, 367] on div "Pen" at bounding box center [31, 440] width 11 height 6
click at [20, 221] on div at bounding box center [23, 222] width 8 height 8
click at [161, 367] on div "Shapes" at bounding box center [161, 440] width 21 height 6
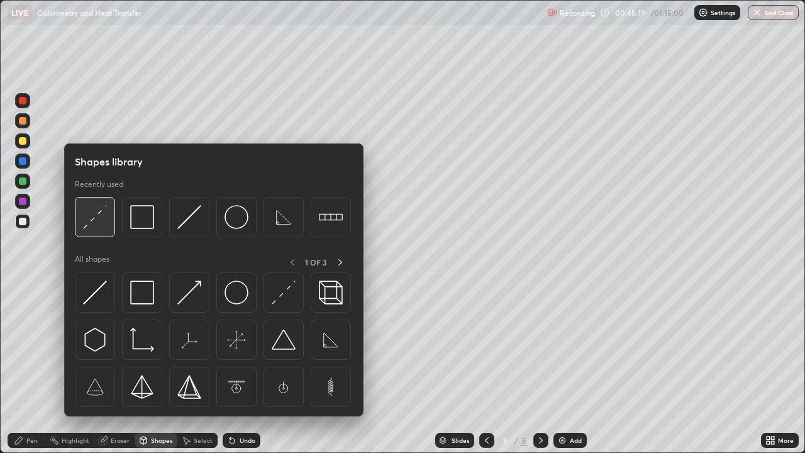
click at [92, 216] on img at bounding box center [95, 217] width 24 height 24
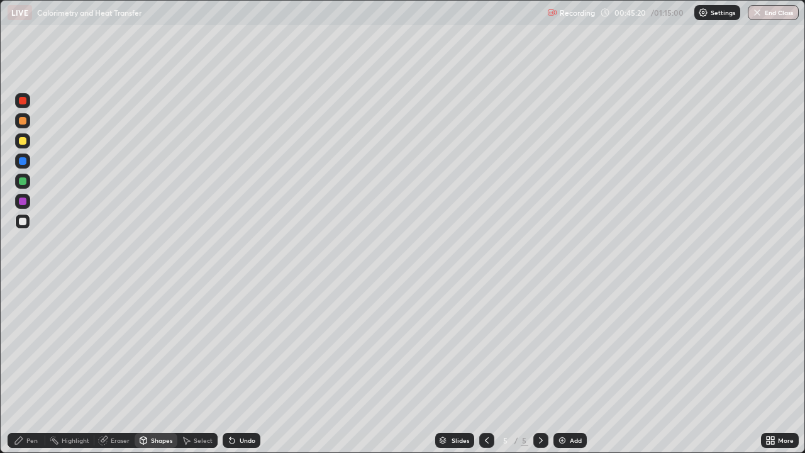
click at [19, 142] on div at bounding box center [23, 141] width 8 height 8
click at [20, 367] on icon at bounding box center [19, 440] width 10 height 10
click at [155, 367] on div "Shapes" at bounding box center [156, 440] width 43 height 15
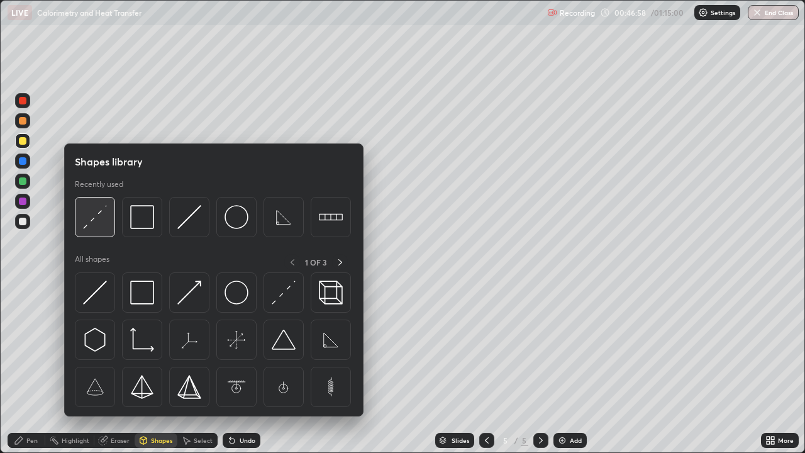
click at [91, 220] on img at bounding box center [95, 217] width 24 height 24
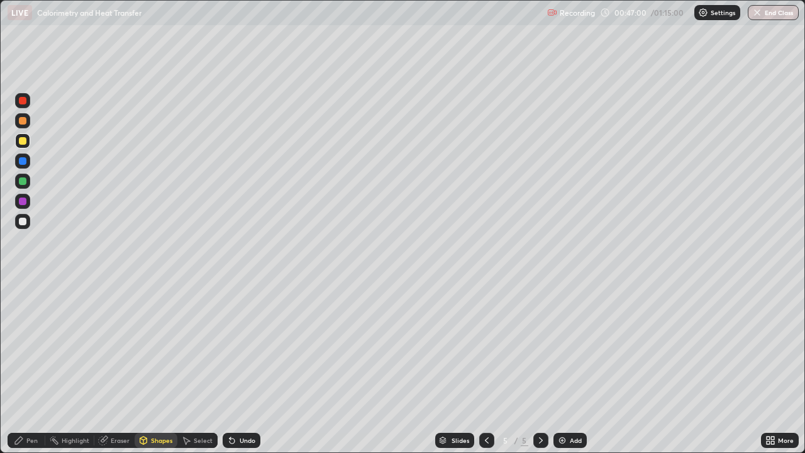
click at [24, 367] on icon at bounding box center [19, 440] width 10 height 10
click at [248, 367] on div "Undo" at bounding box center [248, 440] width 16 height 6
click at [255, 367] on div "Undo" at bounding box center [242, 440] width 38 height 15
click at [29, 367] on div "Pen" at bounding box center [31, 440] width 11 height 6
click at [243, 367] on div "Undo" at bounding box center [248, 440] width 16 height 6
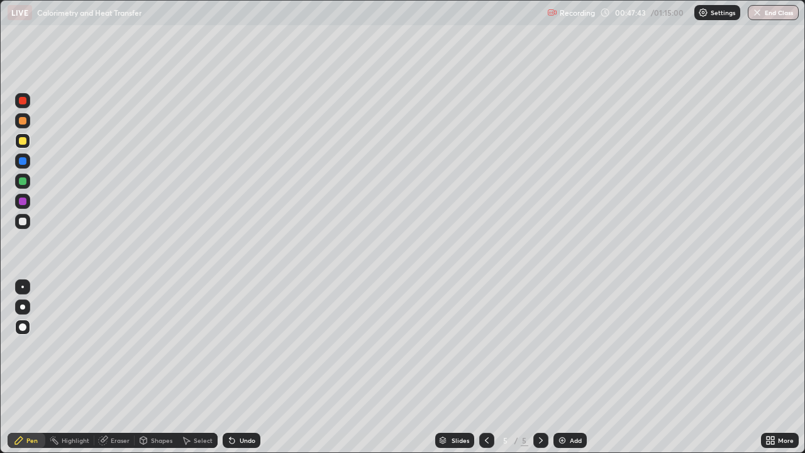
click at [240, 367] on div "Undo" at bounding box center [248, 440] width 16 height 6
click at [162, 367] on div "Shapes" at bounding box center [161, 440] width 21 height 6
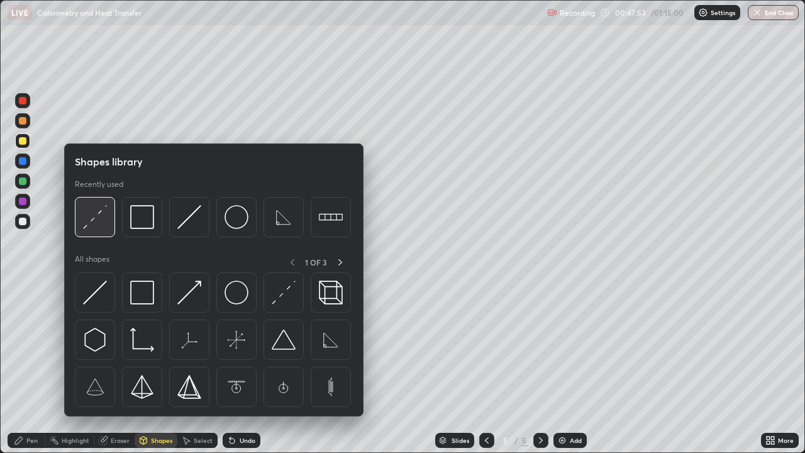
click at [95, 221] on img at bounding box center [95, 217] width 24 height 24
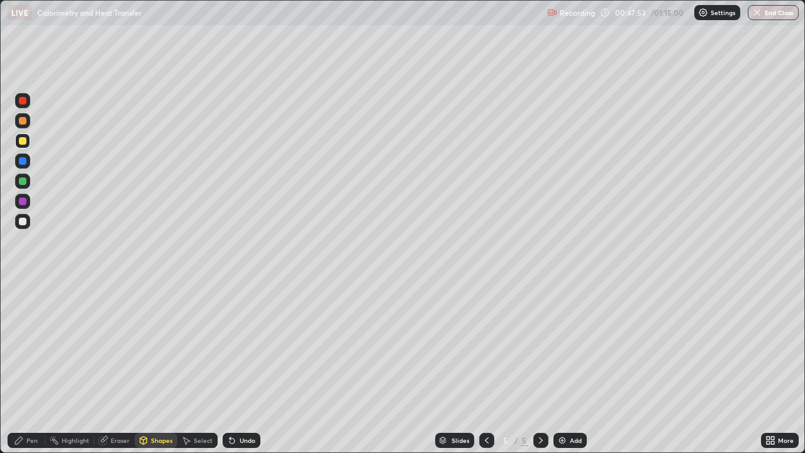
click at [19, 222] on div at bounding box center [23, 222] width 8 height 8
click at [33, 367] on div "Pen" at bounding box center [27, 440] width 38 height 15
click at [572, 367] on div "Add" at bounding box center [576, 440] width 12 height 6
click at [31, 367] on div "Pen" at bounding box center [27, 440] width 38 height 15
click at [19, 221] on div at bounding box center [23, 222] width 8 height 8
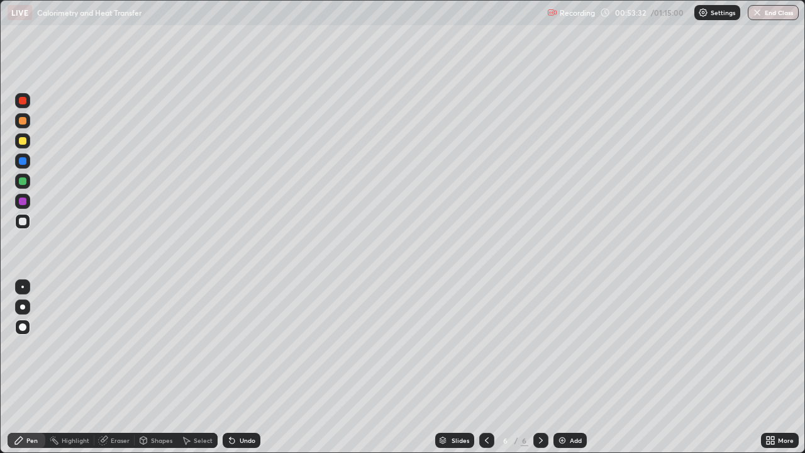
click at [23, 221] on div at bounding box center [23, 222] width 8 height 8
click at [23, 367] on icon at bounding box center [19, 440] width 10 height 10
click at [164, 367] on div "Shapes" at bounding box center [161, 440] width 21 height 6
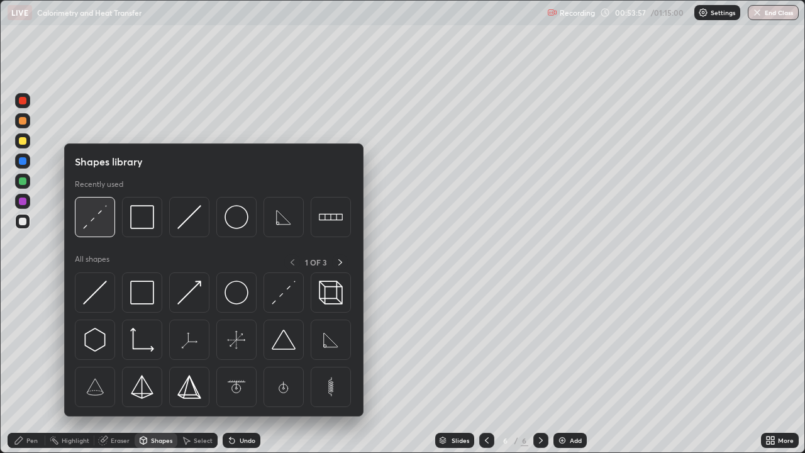
click at [99, 220] on img at bounding box center [95, 217] width 24 height 24
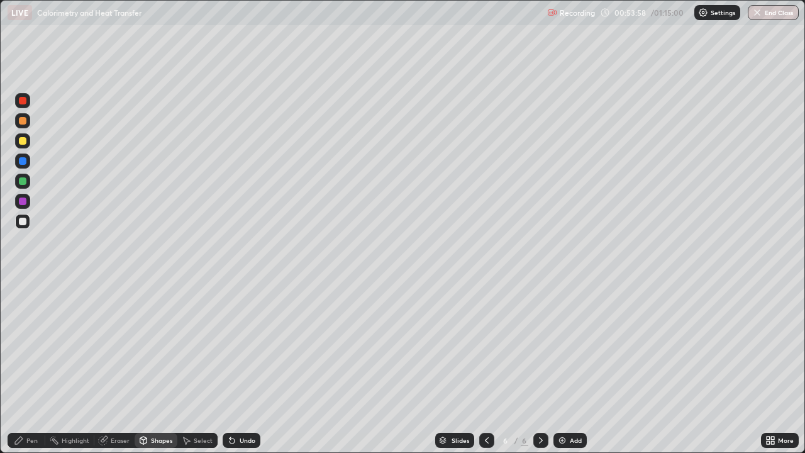
click at [21, 142] on div at bounding box center [23, 141] width 8 height 8
click at [164, 367] on div "Shapes" at bounding box center [161, 440] width 21 height 6
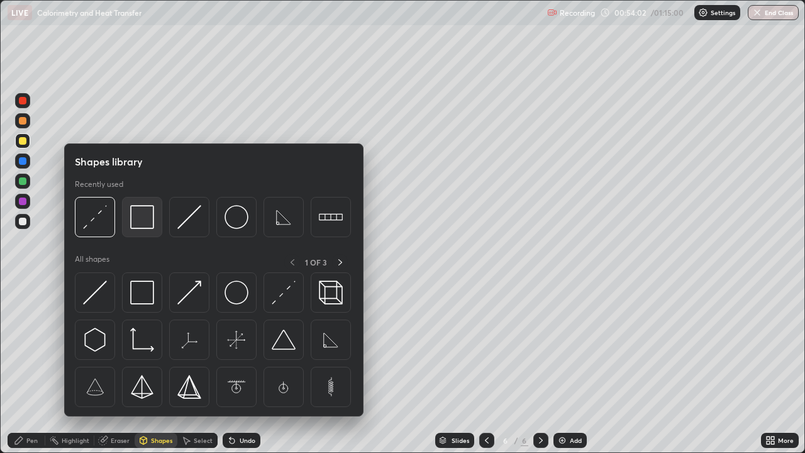
click at [144, 214] on img at bounding box center [142, 217] width 24 height 24
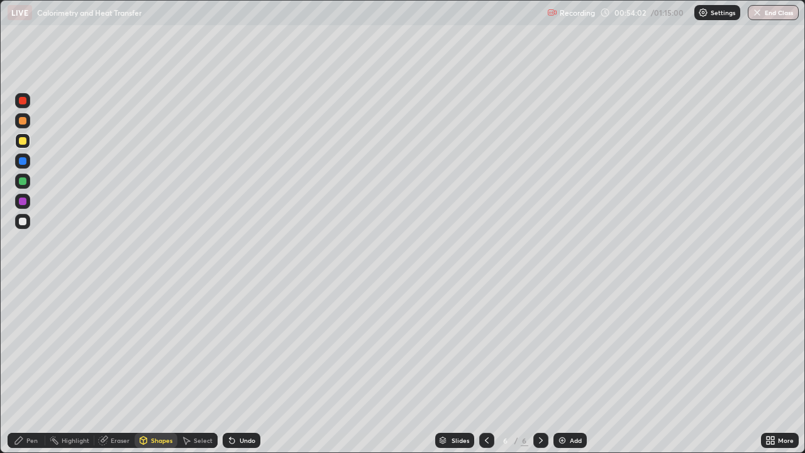
click at [23, 220] on div at bounding box center [23, 222] width 8 height 8
click at [31, 367] on div "Pen" at bounding box center [31, 440] width 11 height 6
click at [116, 367] on div "Eraser" at bounding box center [120, 440] width 19 height 6
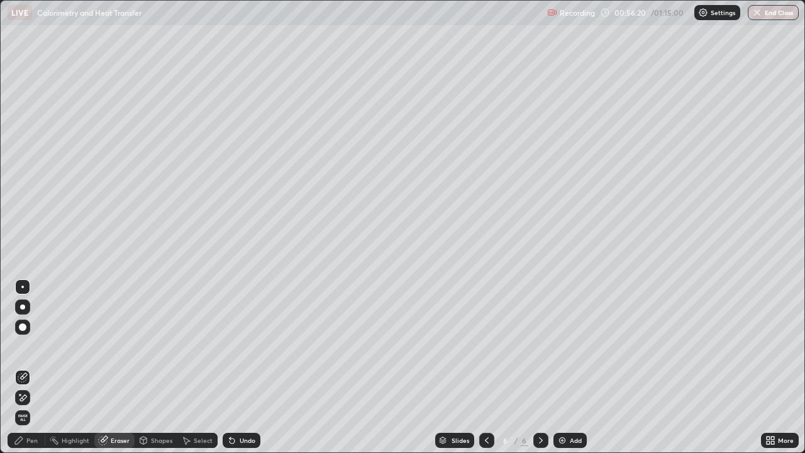
click at [31, 367] on div "Pen" at bounding box center [27, 440] width 38 height 15
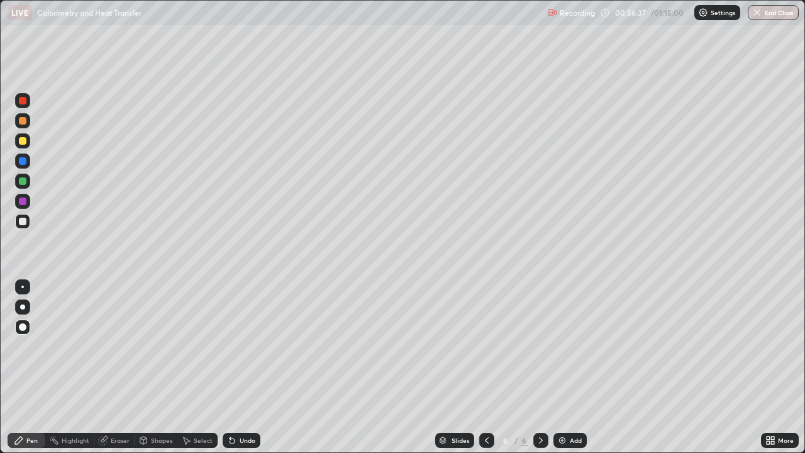
click at [25, 220] on div at bounding box center [23, 222] width 8 height 8
click at [30, 367] on div "Pen" at bounding box center [27, 440] width 38 height 15
click at [22, 142] on div at bounding box center [23, 141] width 8 height 8
click at [240, 367] on div "Undo" at bounding box center [248, 440] width 16 height 6
click at [123, 367] on div "Eraser" at bounding box center [120, 440] width 19 height 6
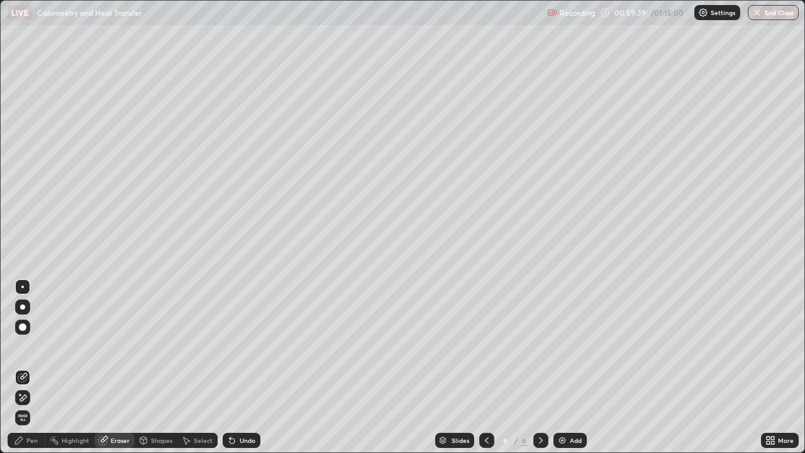
click at [34, 367] on div "Pen" at bounding box center [31, 440] width 11 height 6
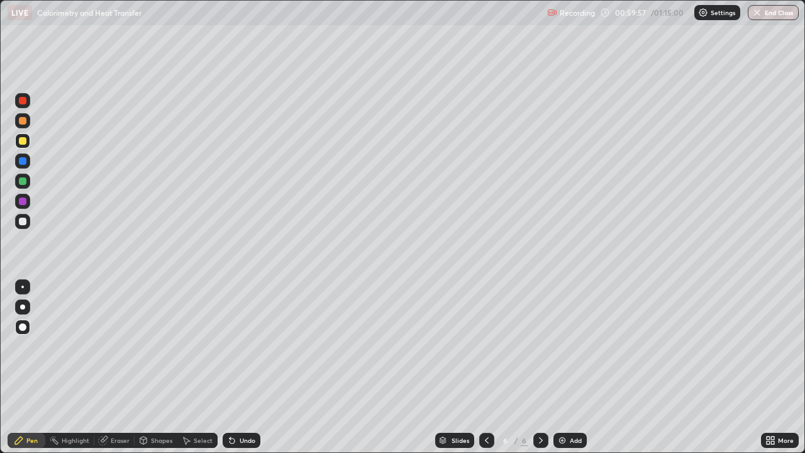
click at [159, 367] on div "Shapes" at bounding box center [156, 440] width 43 height 15
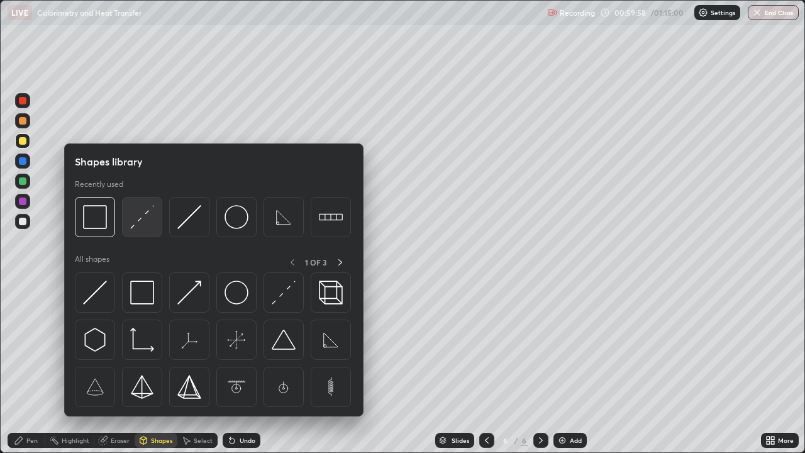
click at [135, 211] on img at bounding box center [142, 217] width 24 height 24
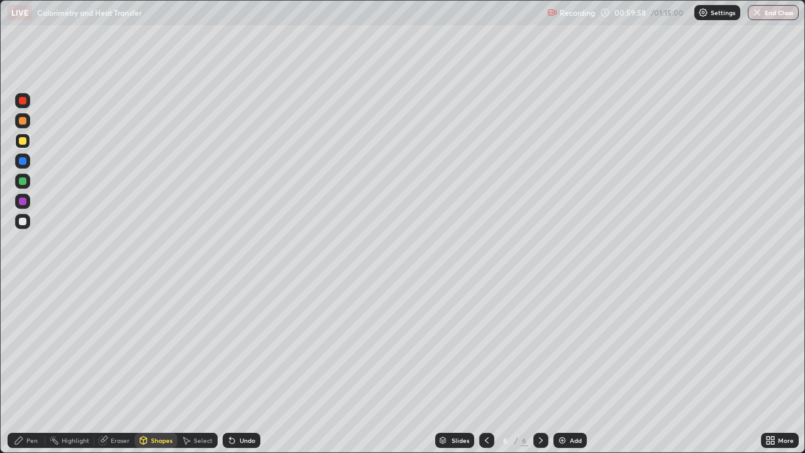
click at [25, 223] on div at bounding box center [23, 222] width 8 height 8
click at [28, 367] on div "Pen" at bounding box center [31, 440] width 11 height 6
click at [29, 367] on div "Pen" at bounding box center [27, 440] width 38 height 15
click at [24, 143] on div at bounding box center [23, 141] width 8 height 8
click at [154, 367] on div "Shapes" at bounding box center [161, 440] width 21 height 6
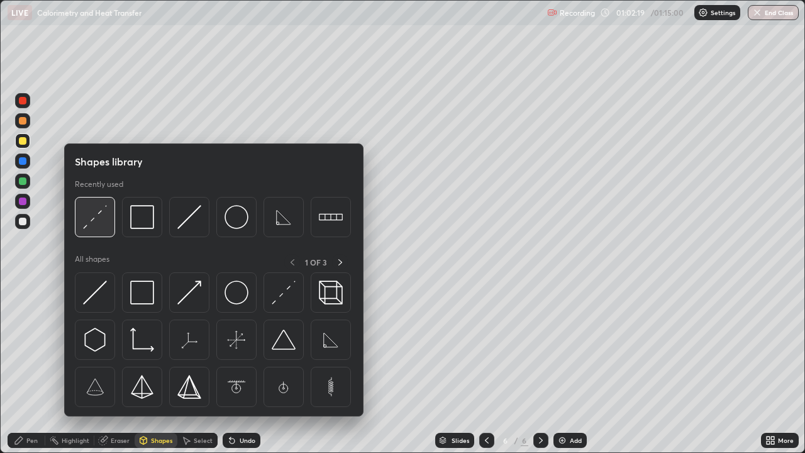
click at [94, 214] on img at bounding box center [95, 217] width 24 height 24
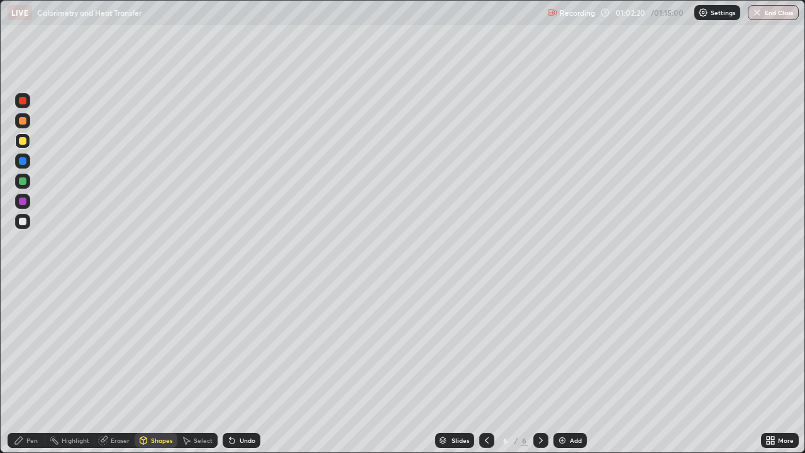
click at [21, 220] on div at bounding box center [23, 222] width 8 height 8
click at [34, 367] on div "Pen" at bounding box center [31, 440] width 11 height 6
click at [154, 367] on div "Shapes" at bounding box center [156, 440] width 43 height 15
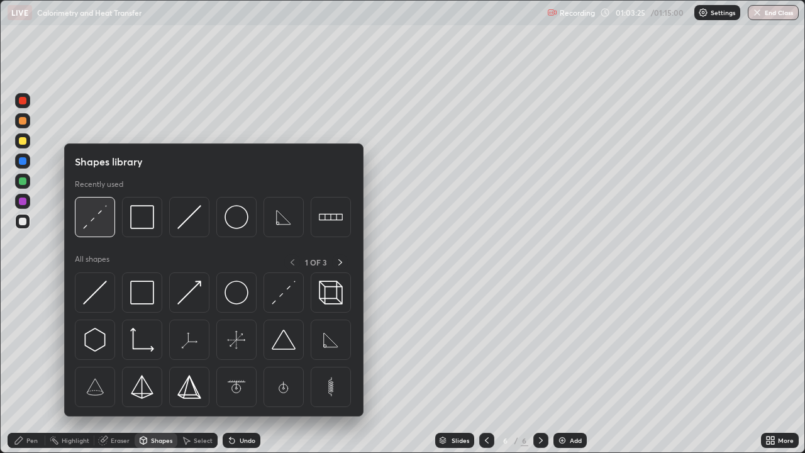
click at [80, 225] on div at bounding box center [95, 217] width 40 height 40
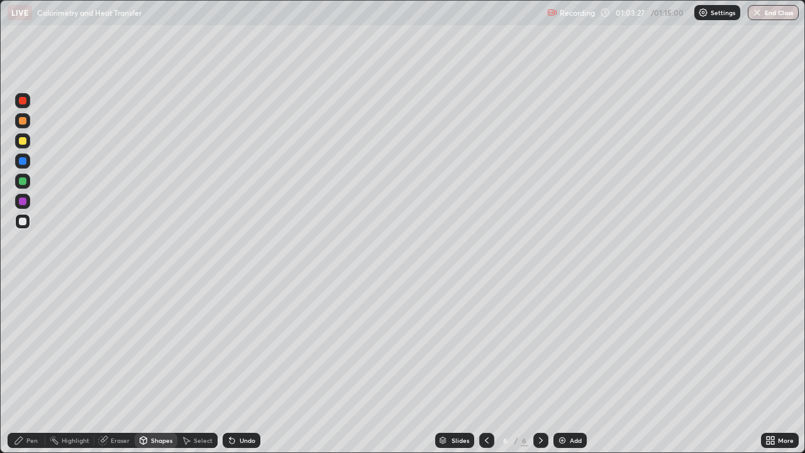
click at [19, 367] on div "Pen" at bounding box center [27, 440] width 38 height 15
click at [150, 367] on div "Shapes" at bounding box center [156, 440] width 43 height 15
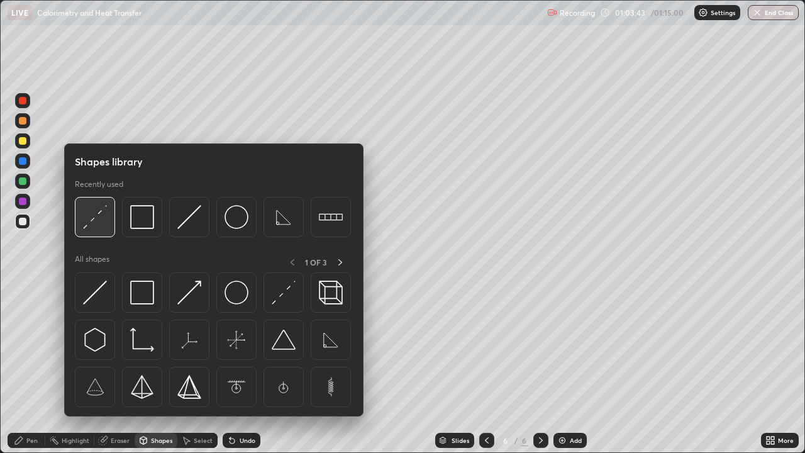
click at [94, 220] on img at bounding box center [95, 217] width 24 height 24
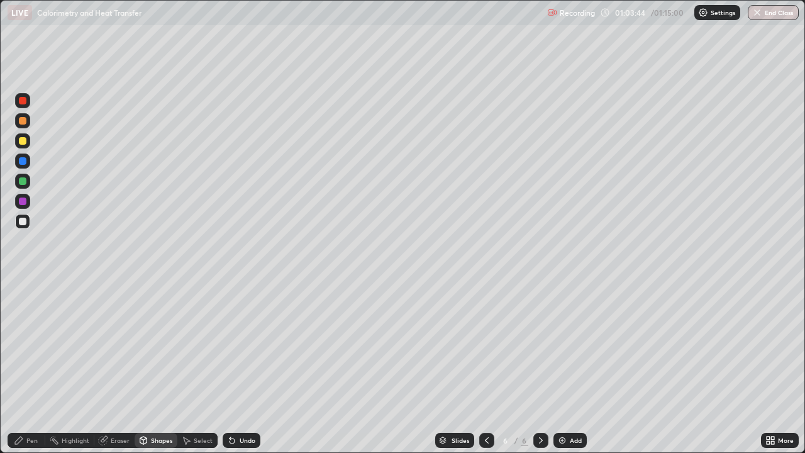
click at [24, 140] on div at bounding box center [23, 141] width 8 height 8
click at [32, 367] on div "Pen" at bounding box center [27, 440] width 38 height 15
click at [151, 367] on div "Shapes" at bounding box center [161, 440] width 21 height 6
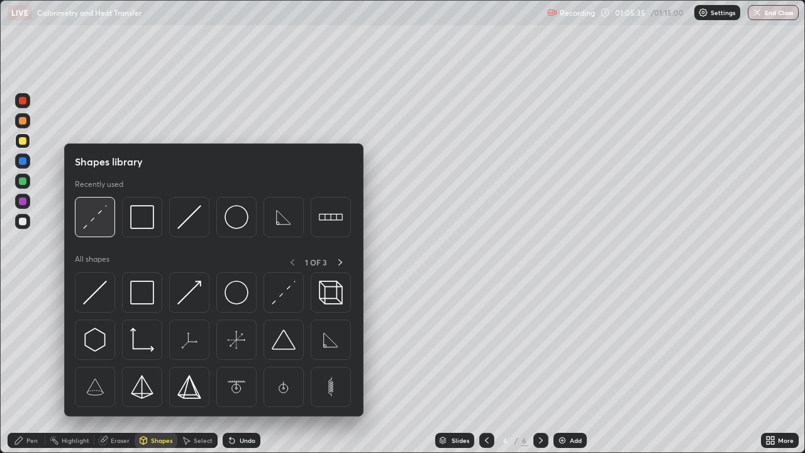
click at [89, 224] on img at bounding box center [95, 217] width 24 height 24
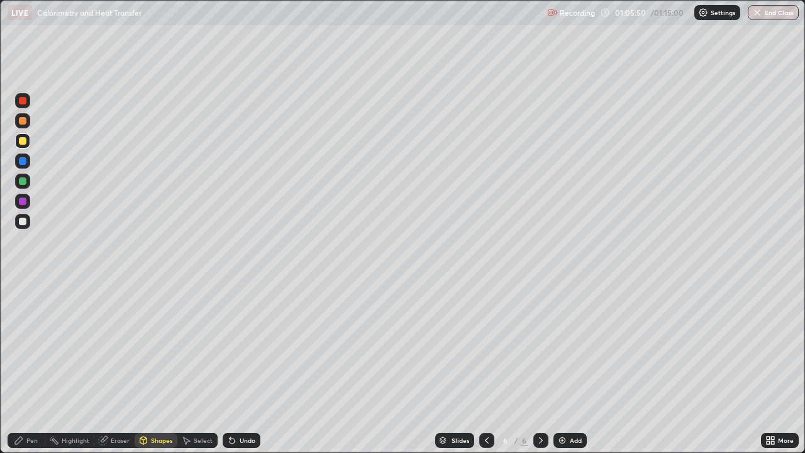
click at [18, 367] on icon at bounding box center [19, 440] width 10 height 10
click at [28, 367] on div "Pen" at bounding box center [31, 440] width 11 height 6
click at [155, 367] on div "Shapes" at bounding box center [161, 440] width 21 height 6
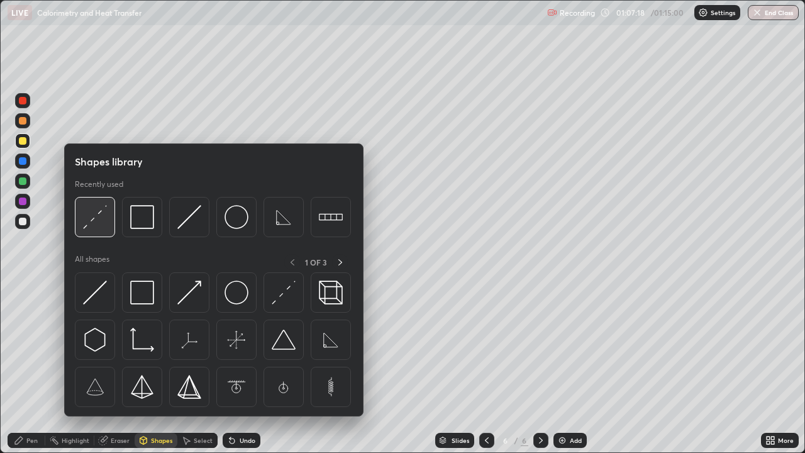
click at [89, 221] on img at bounding box center [95, 217] width 24 height 24
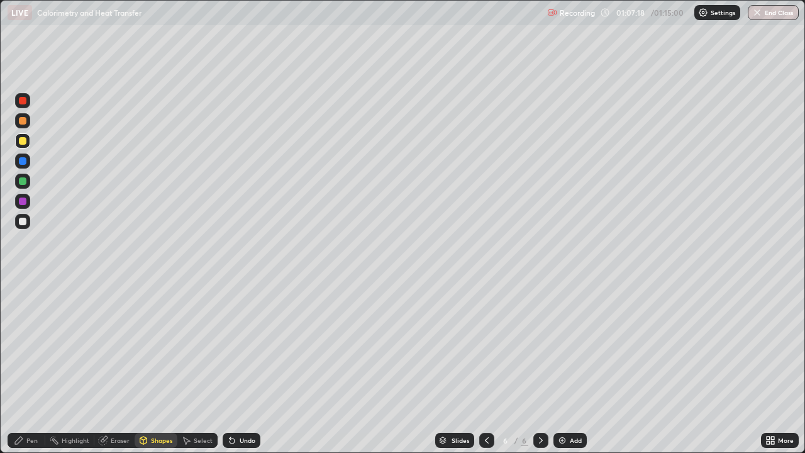
click at [23, 223] on div at bounding box center [23, 222] width 8 height 8
click at [34, 367] on div "Pen" at bounding box center [31, 440] width 11 height 6
click at [24, 367] on div "Pen" at bounding box center [27, 440] width 38 height 15
click at [152, 367] on div "Shapes" at bounding box center [156, 440] width 43 height 15
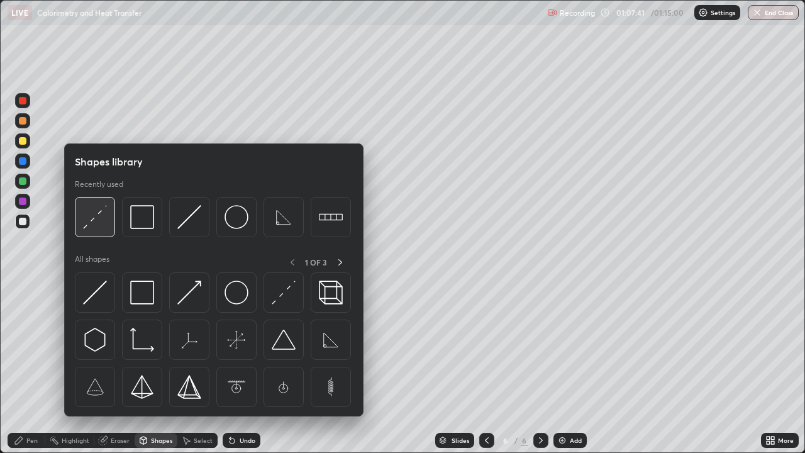
click at [93, 225] on img at bounding box center [95, 217] width 24 height 24
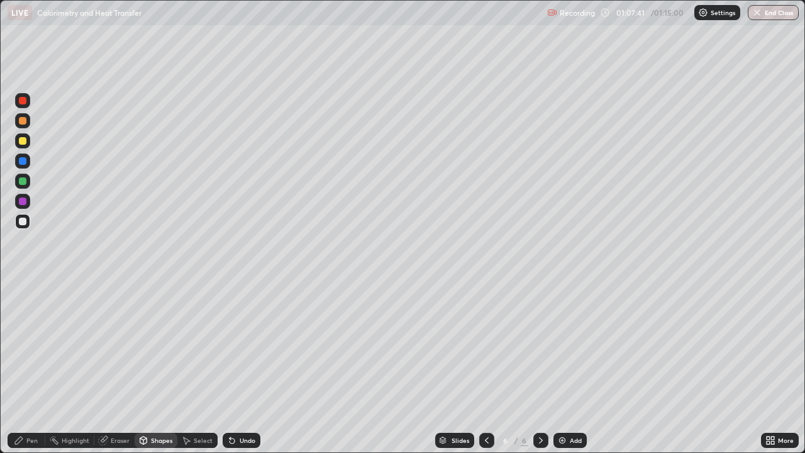
click at [25, 140] on div at bounding box center [23, 141] width 8 height 8
click at [18, 367] on icon at bounding box center [19, 441] width 8 height 8
click at [244, 367] on div "Undo" at bounding box center [248, 440] width 16 height 6
click at [248, 367] on div "Undo" at bounding box center [242, 440] width 38 height 15
click at [251, 367] on div "Undo" at bounding box center [242, 440] width 38 height 15
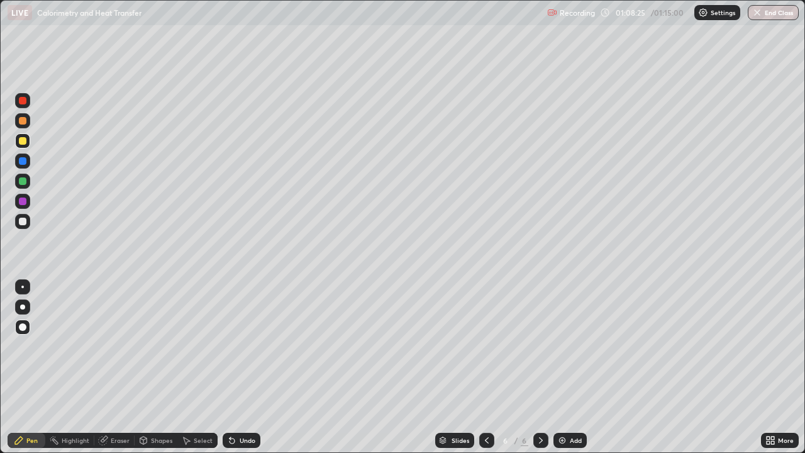
click at [156, 367] on div "Shapes" at bounding box center [156, 440] width 43 height 15
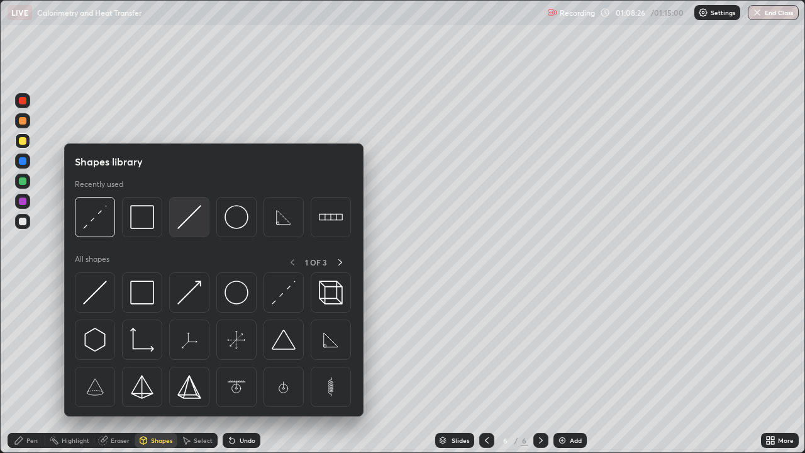
click at [190, 215] on img at bounding box center [189, 217] width 24 height 24
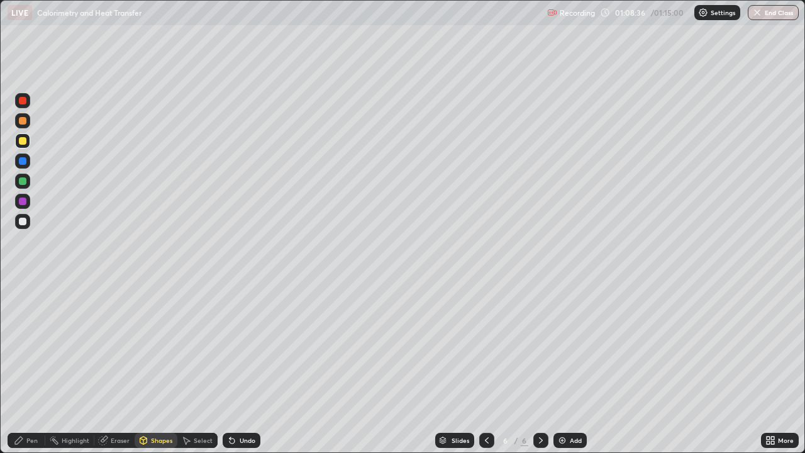
click at [26, 367] on div "Pen" at bounding box center [27, 440] width 38 height 15
click at [162, 367] on div "Shapes" at bounding box center [156, 440] width 43 height 15
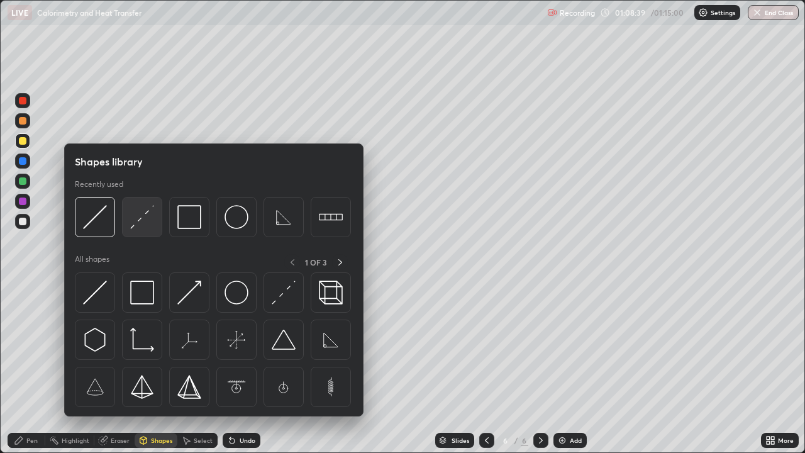
click at [142, 226] on img at bounding box center [142, 217] width 24 height 24
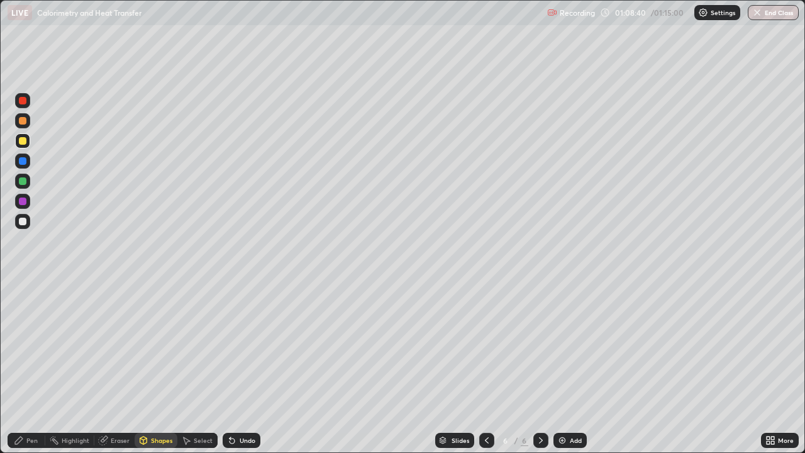
click at [19, 225] on div at bounding box center [22, 221] width 15 height 15
click at [32, 367] on div "Pen" at bounding box center [31, 440] width 11 height 6
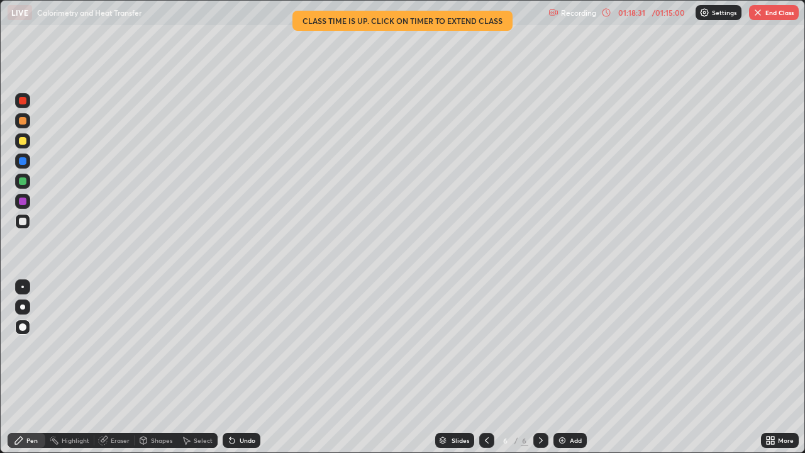
click at [769, 14] on button "End Class" at bounding box center [774, 12] width 50 height 15
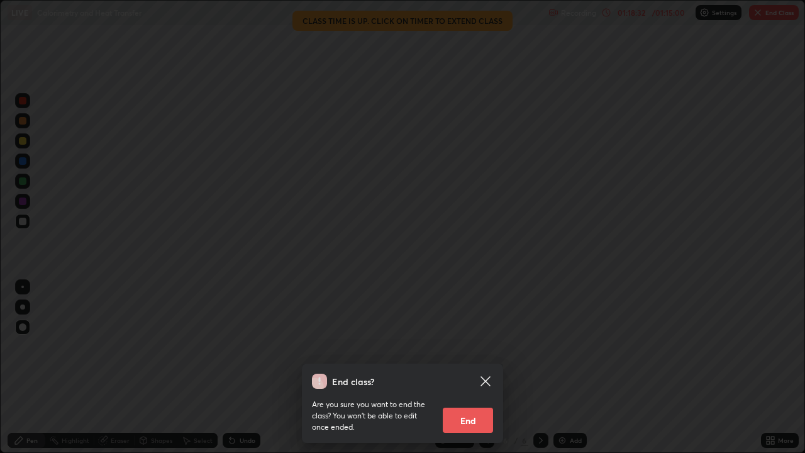
click at [459, 367] on button "End" at bounding box center [468, 420] width 50 height 25
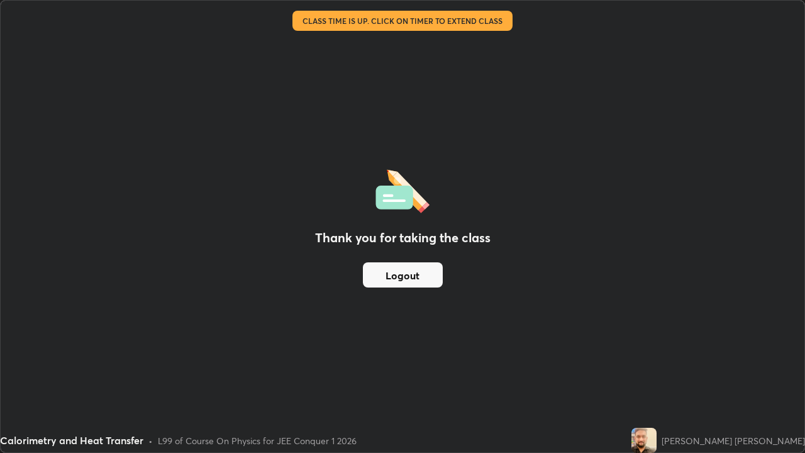
click at [399, 284] on button "Logout" at bounding box center [403, 274] width 80 height 25
click at [403, 279] on button "Logout" at bounding box center [403, 274] width 80 height 25
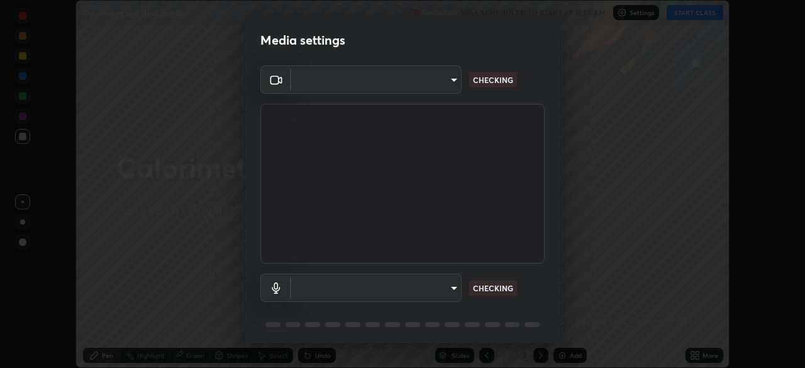
scroll to position [368, 805]
type input "7d393a75b5efabb373047579b199f96731eb4933b6c70bc853c0b4e4a878a56a"
click at [420, 287] on body "Erase all Calorimetry and Heat Transfer Recording WAS SCHEDULED TO START AT 11:…" at bounding box center [402, 184] width 805 height 368
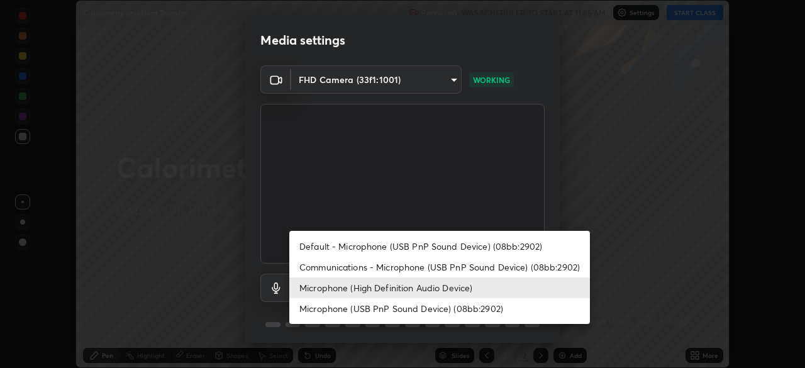
click at [401, 267] on li "Communications - Microphone (USB PnP Sound Device) (08bb:2902)" at bounding box center [439, 267] width 301 height 21
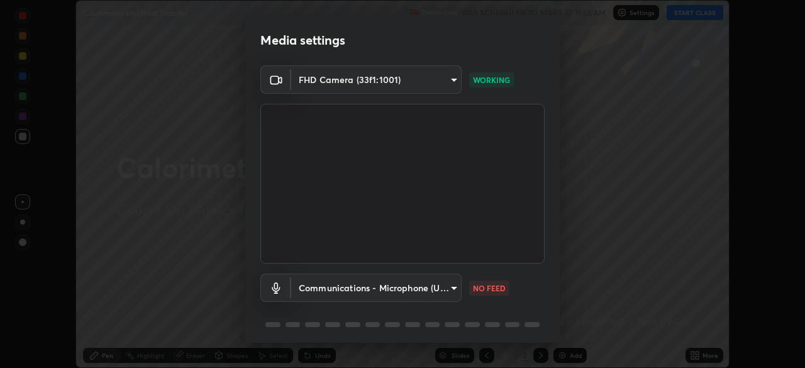
type input "communications"
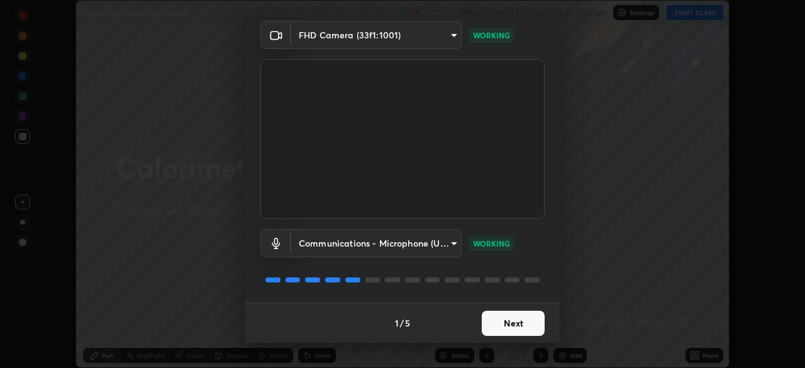
click at [500, 321] on button "Next" at bounding box center [513, 323] width 63 height 25
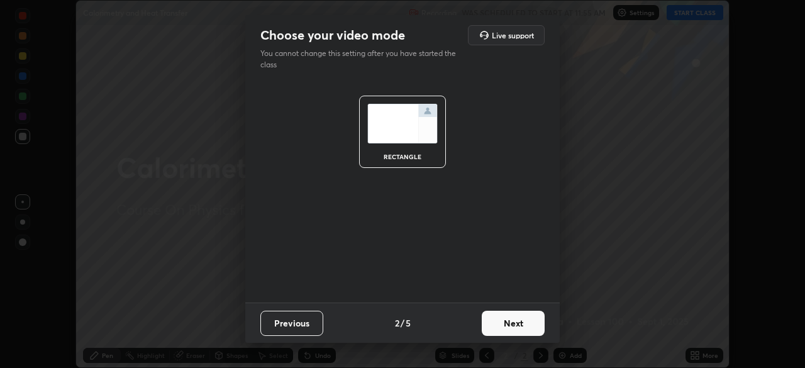
click at [520, 325] on button "Next" at bounding box center [513, 323] width 63 height 25
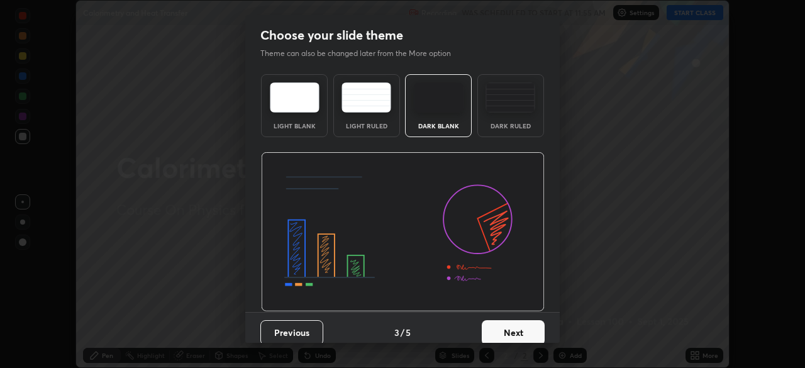
click at [525, 330] on button "Next" at bounding box center [513, 332] width 63 height 25
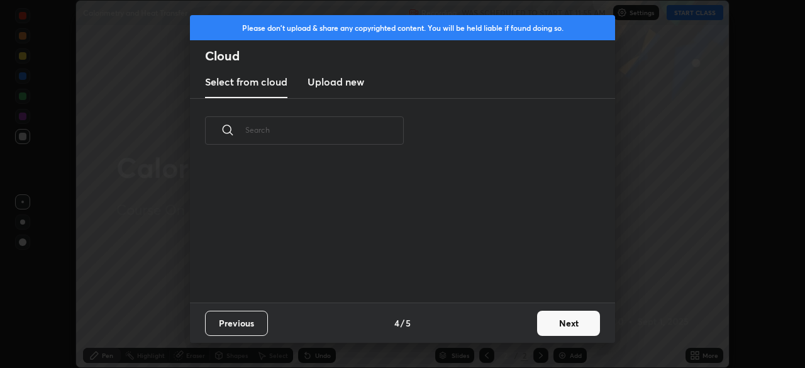
click at [562, 322] on button "Next" at bounding box center [568, 323] width 63 height 25
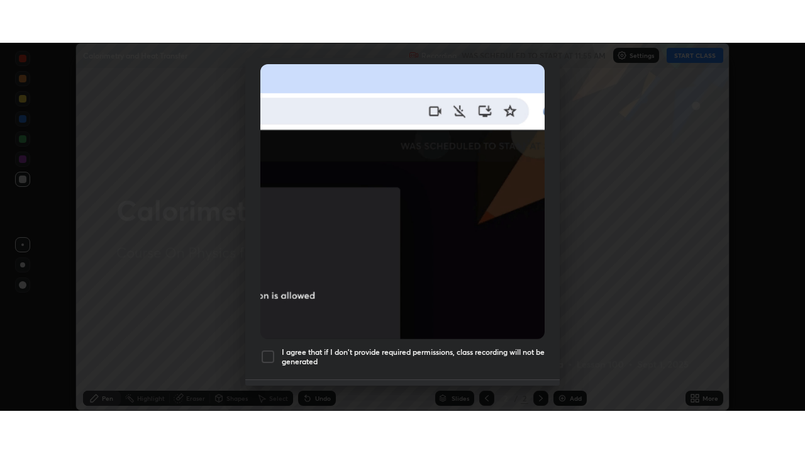
scroll to position [301, 0]
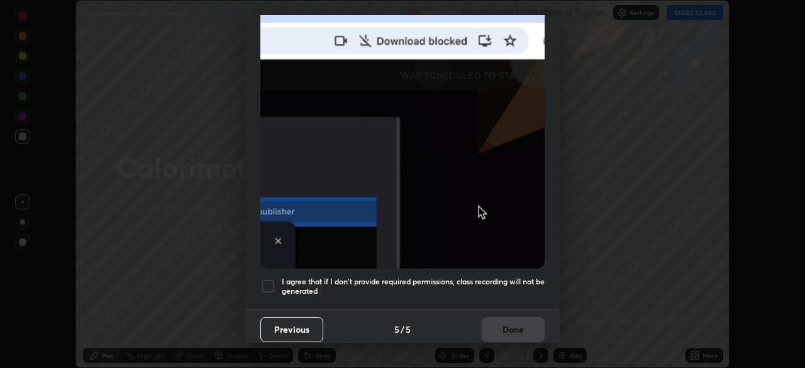
click at [443, 280] on h5 "I agree that if I don't provide required permissions, class recording will not …" at bounding box center [413, 286] width 263 height 19
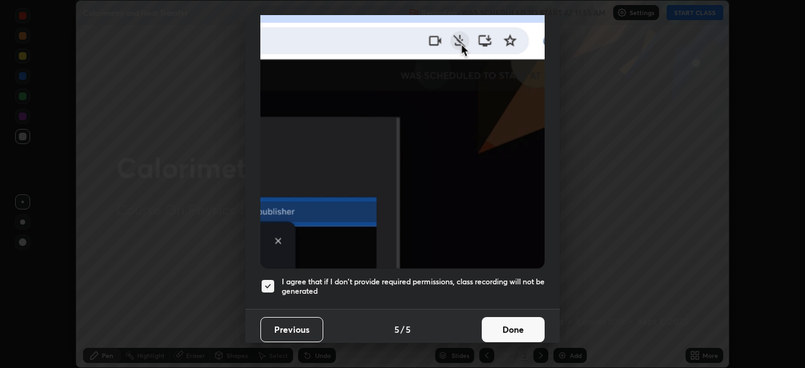
click at [502, 326] on button "Done" at bounding box center [513, 329] width 63 height 25
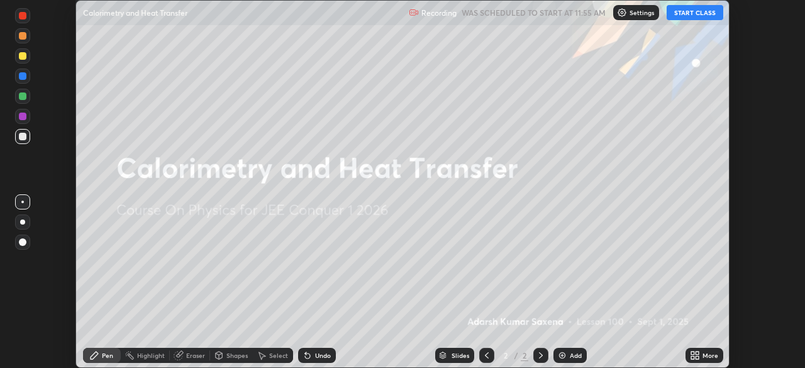
click at [693, 357] on icon at bounding box center [692, 357] width 3 height 3
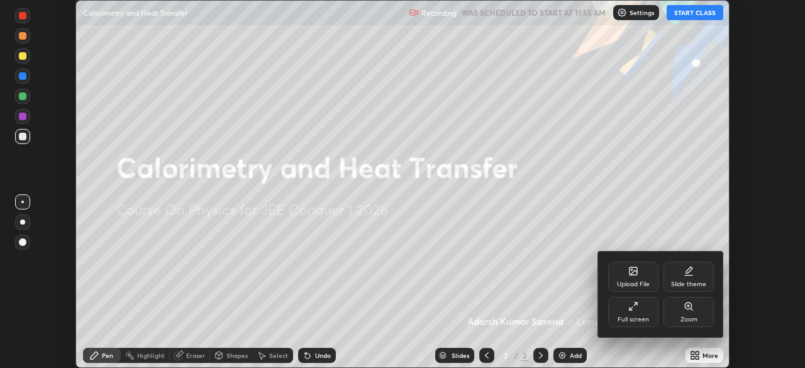
click at [645, 314] on div "Full screen" at bounding box center [633, 312] width 50 height 30
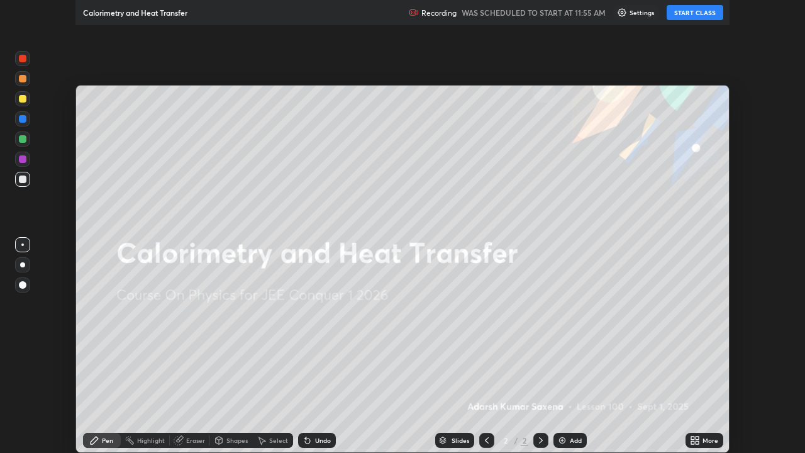
scroll to position [453, 805]
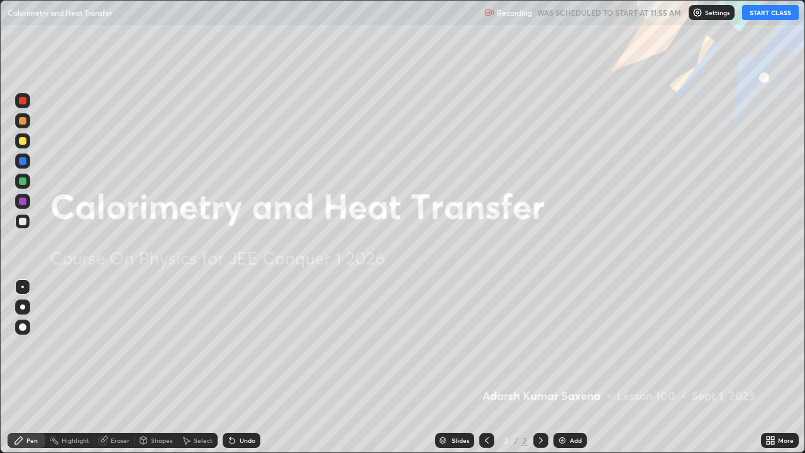
click at [757, 19] on button "START CLASS" at bounding box center [770, 12] width 57 height 15
click at [572, 367] on div "Add" at bounding box center [576, 440] width 12 height 6
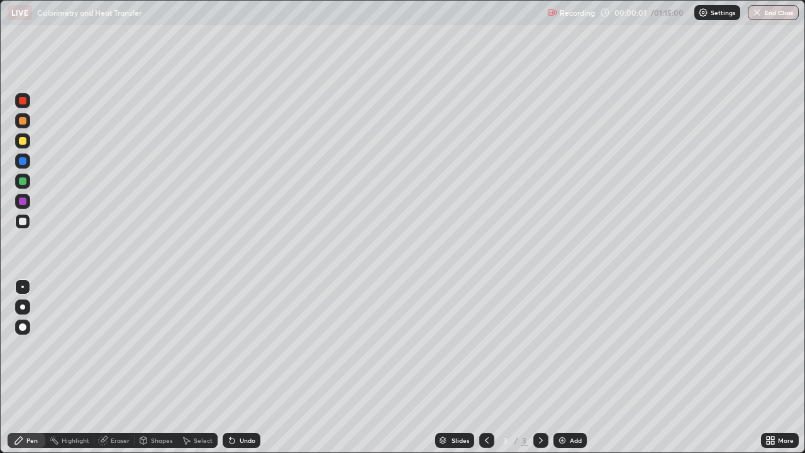
click at [24, 324] on div at bounding box center [23, 327] width 8 height 8
click at [25, 367] on div "Pen" at bounding box center [27, 440] width 38 height 15
click at [21, 367] on icon at bounding box center [19, 440] width 10 height 10
click at [245, 367] on div "Undo" at bounding box center [242, 440] width 38 height 15
click at [243, 367] on div "Undo" at bounding box center [248, 440] width 16 height 6
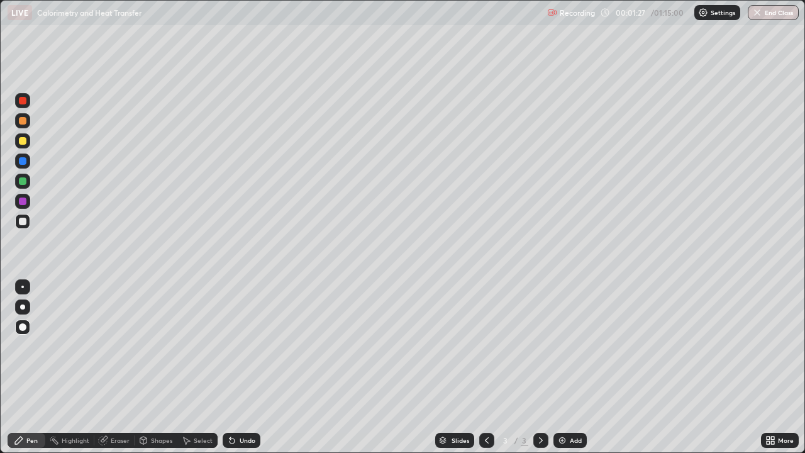
click at [243, 367] on div "Undo" at bounding box center [242, 440] width 38 height 15
click at [239, 367] on div "Undo" at bounding box center [242, 440] width 38 height 15
click at [240, 367] on div "Undo" at bounding box center [242, 440] width 38 height 15
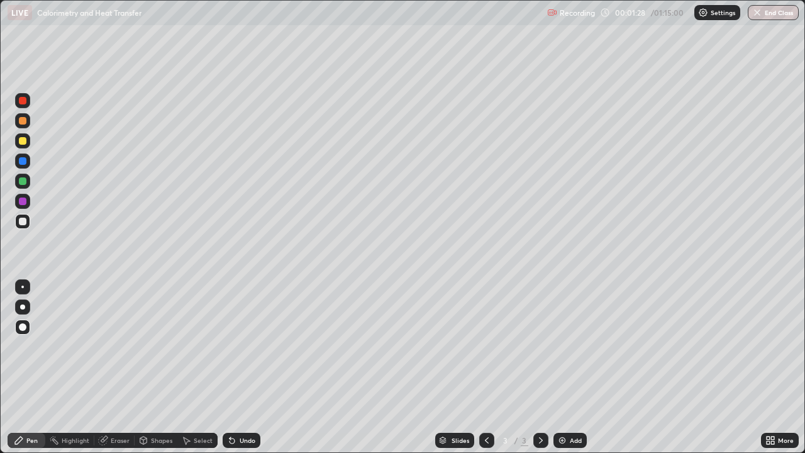
click at [240, 367] on div "Undo" at bounding box center [248, 440] width 16 height 6
click at [237, 367] on div "Undo" at bounding box center [242, 440] width 38 height 15
click at [236, 367] on div "Undo" at bounding box center [242, 440] width 38 height 15
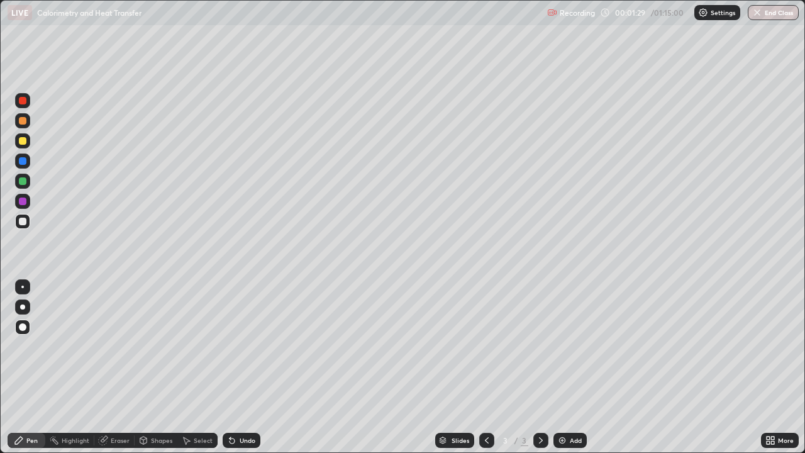
click at [236, 367] on div "Undo" at bounding box center [242, 440] width 38 height 15
click at [237, 367] on div "Undo" at bounding box center [242, 440] width 38 height 15
click at [238, 367] on div "Undo" at bounding box center [242, 440] width 38 height 15
click at [236, 367] on div "Undo" at bounding box center [242, 440] width 38 height 15
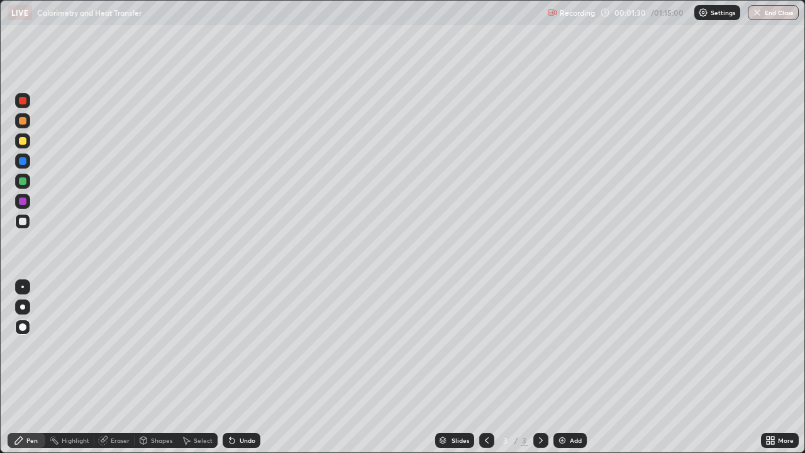
click at [236, 367] on div "Undo" at bounding box center [242, 440] width 38 height 15
click at [235, 367] on div "Undo" at bounding box center [242, 440] width 38 height 15
click at [235, 367] on icon at bounding box center [232, 440] width 10 height 10
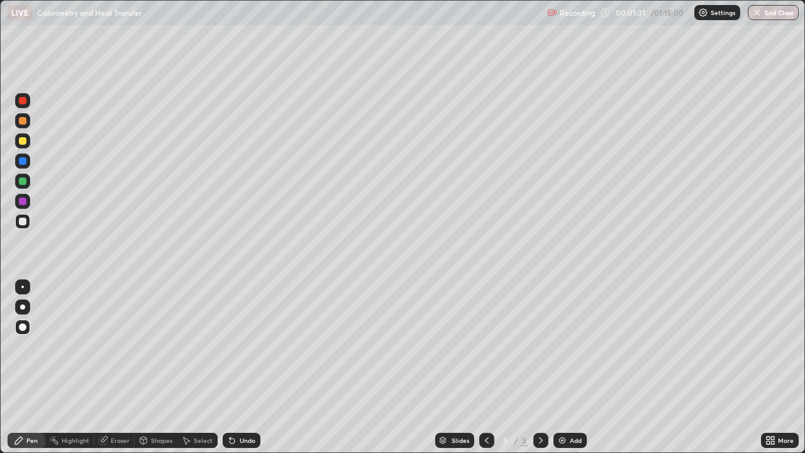
click at [235, 367] on icon at bounding box center [232, 440] width 10 height 10
click at [236, 367] on div "Undo" at bounding box center [242, 440] width 38 height 15
click at [26, 367] on div "Pen" at bounding box center [27, 440] width 38 height 15
click at [247, 367] on div "Undo" at bounding box center [242, 440] width 38 height 15
click at [243, 367] on div "Undo" at bounding box center [248, 440] width 16 height 6
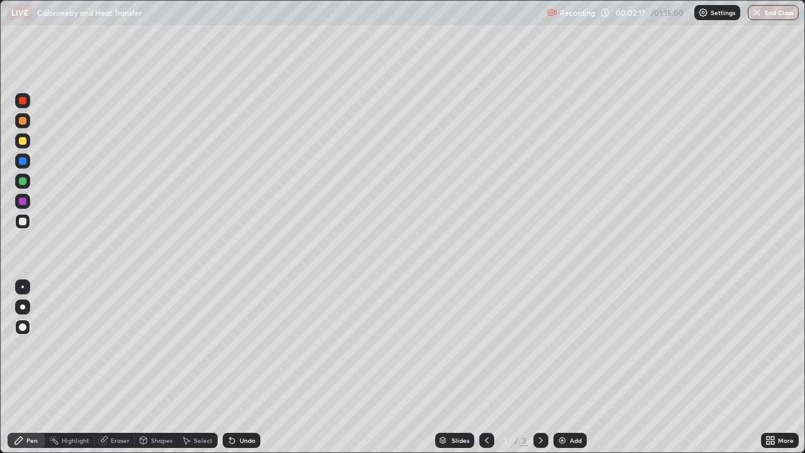
click at [245, 367] on div "Undo" at bounding box center [248, 440] width 16 height 6
click at [243, 367] on div "Undo" at bounding box center [248, 440] width 16 height 6
click at [244, 367] on div "Undo" at bounding box center [242, 440] width 38 height 15
click at [113, 367] on div "Eraser" at bounding box center [120, 440] width 19 height 6
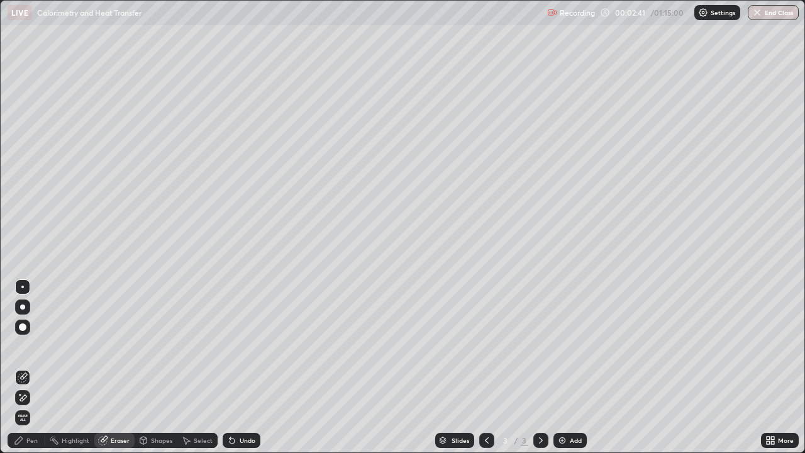
click at [22, 367] on span "Erase all" at bounding box center [23, 418] width 14 height 8
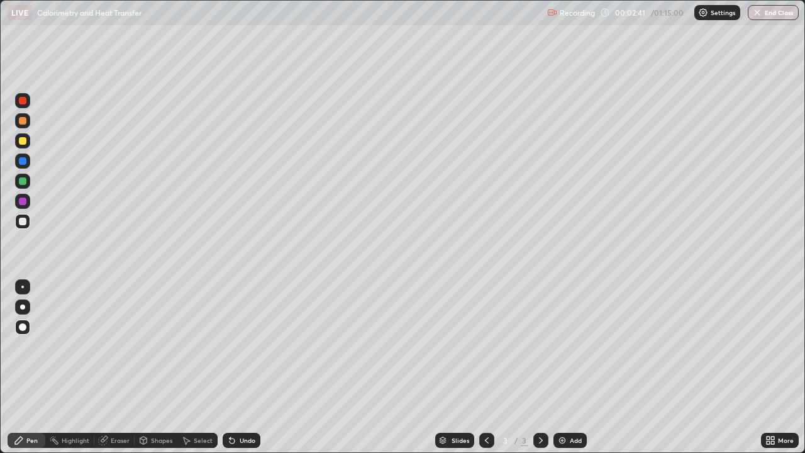
click at [23, 367] on icon at bounding box center [19, 440] width 10 height 10
click at [28, 367] on div "Pen" at bounding box center [31, 440] width 11 height 6
click at [23, 326] on div at bounding box center [23, 327] width 8 height 8
click at [28, 367] on div "Pen" at bounding box center [31, 440] width 11 height 6
click at [163, 367] on div "Shapes" at bounding box center [156, 440] width 43 height 15
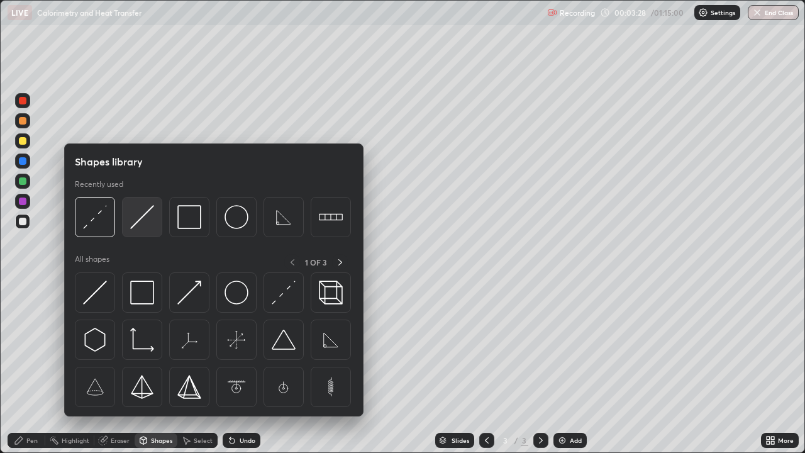
click at [147, 225] on img at bounding box center [142, 217] width 24 height 24
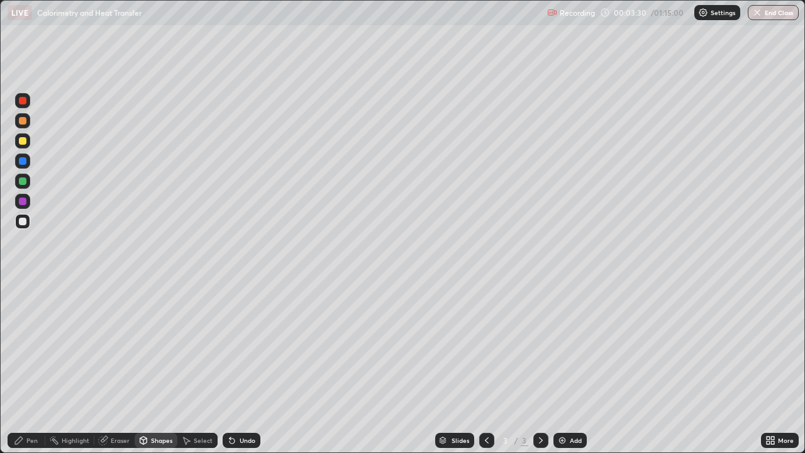
click at [26, 367] on div "Pen" at bounding box center [27, 440] width 38 height 15
click at [240, 367] on div "Undo" at bounding box center [242, 440] width 38 height 15
click at [162, 367] on div "Shapes" at bounding box center [161, 440] width 21 height 6
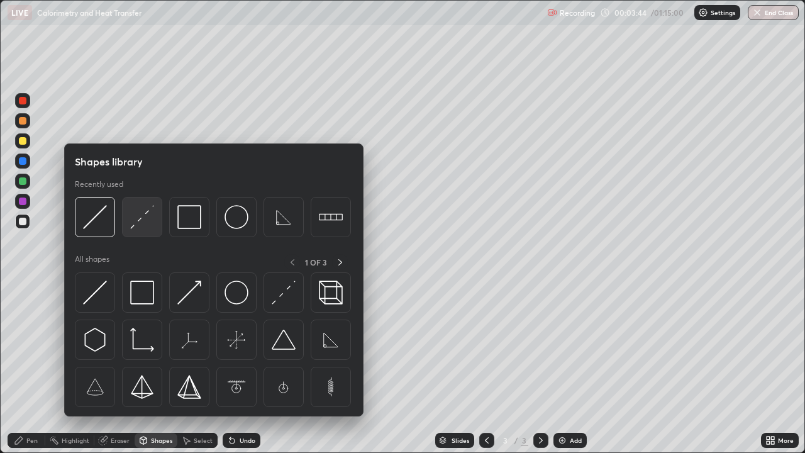
click at [147, 218] on img at bounding box center [142, 217] width 24 height 24
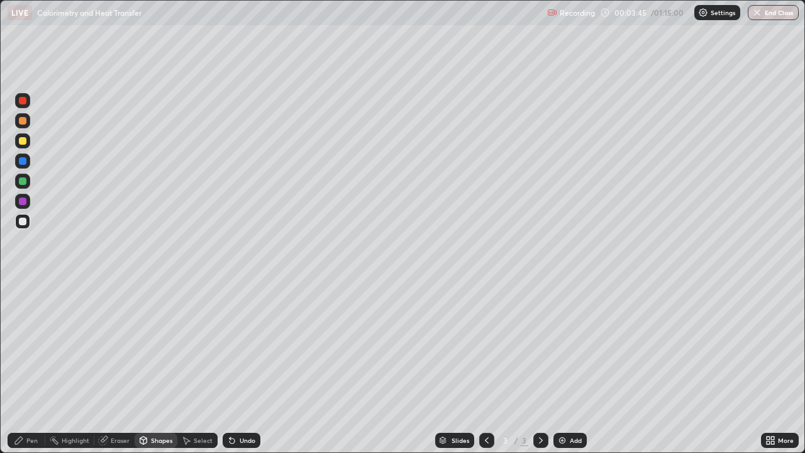
click at [23, 142] on div at bounding box center [23, 141] width 8 height 8
click at [33, 367] on div "Pen" at bounding box center [31, 440] width 11 height 6
click at [245, 367] on div "Undo" at bounding box center [248, 440] width 16 height 6
click at [164, 367] on div "Shapes" at bounding box center [161, 440] width 21 height 6
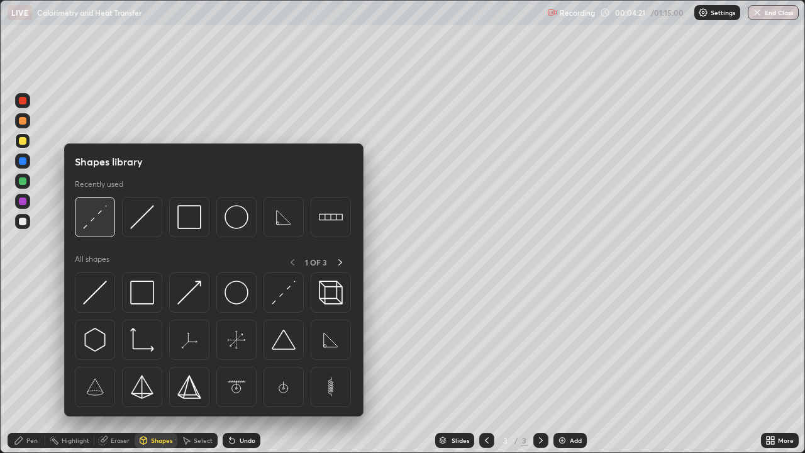
click at [99, 214] on img at bounding box center [95, 217] width 24 height 24
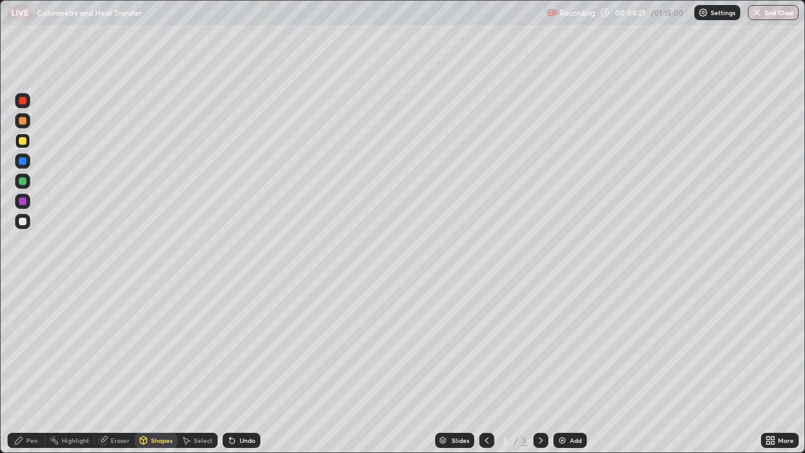
click at [23, 220] on div at bounding box center [23, 222] width 8 height 8
click at [25, 367] on div "Pen" at bounding box center [27, 440] width 38 height 15
click at [237, 367] on div "Undo" at bounding box center [242, 440] width 38 height 15
click at [240, 367] on div "Undo" at bounding box center [248, 440] width 16 height 6
click at [156, 367] on div "Shapes" at bounding box center [161, 440] width 21 height 6
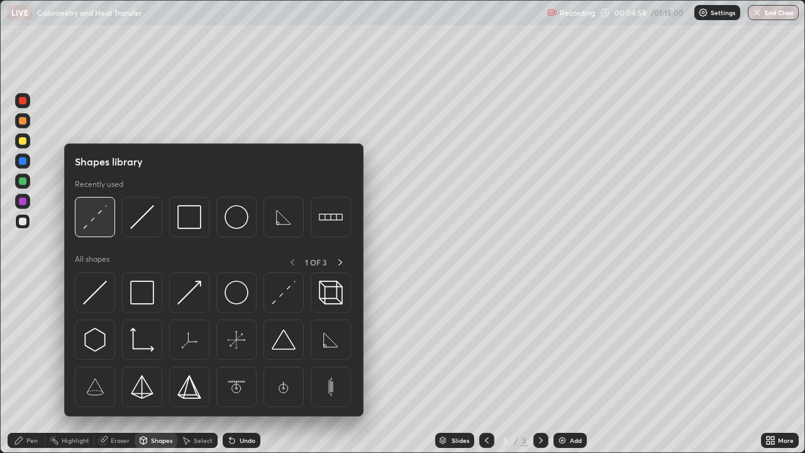
click at [89, 214] on img at bounding box center [95, 217] width 24 height 24
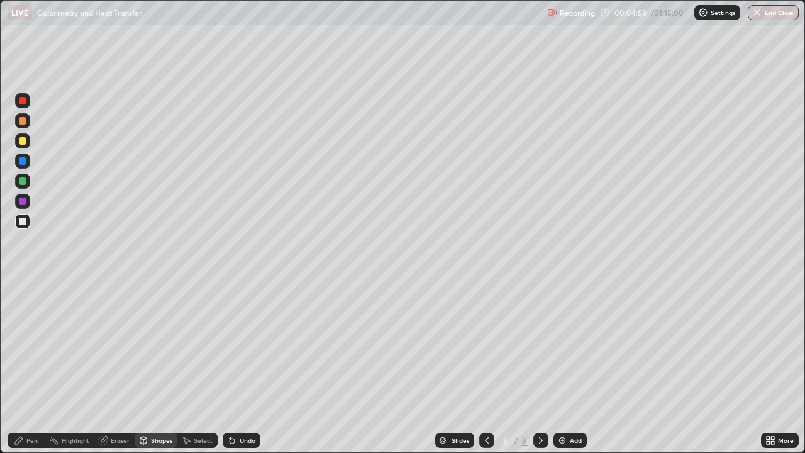
click at [25, 143] on div at bounding box center [23, 141] width 8 height 8
click at [35, 367] on div "Pen" at bounding box center [27, 440] width 38 height 15
click at [168, 367] on div "Shapes" at bounding box center [161, 440] width 21 height 6
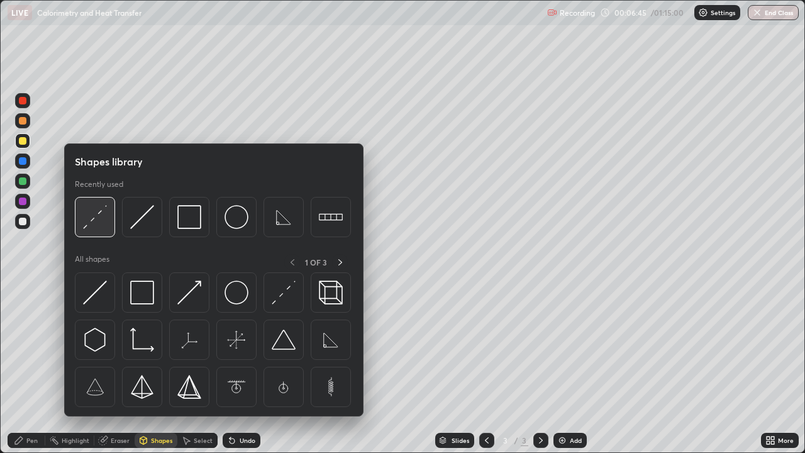
click at [90, 227] on img at bounding box center [95, 217] width 24 height 24
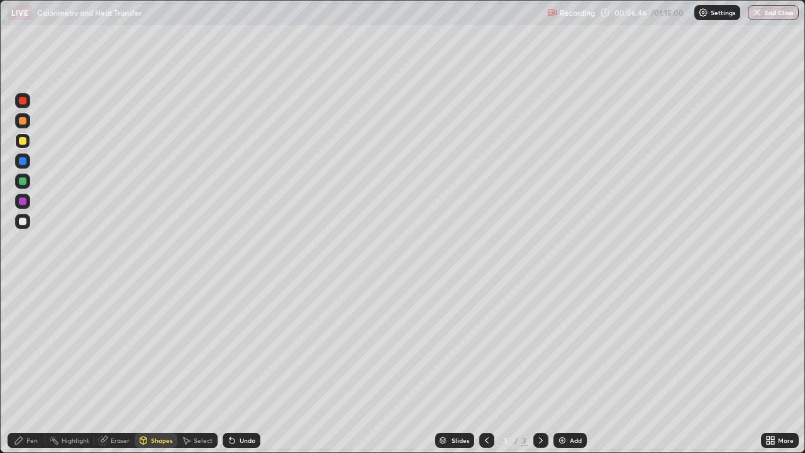
click at [28, 222] on div at bounding box center [22, 221] width 15 height 15
click at [28, 367] on div "Pen" at bounding box center [31, 440] width 11 height 6
click at [23, 141] on div at bounding box center [23, 141] width 8 height 8
click at [237, 367] on div "Undo" at bounding box center [242, 440] width 38 height 15
click at [245, 367] on div "Undo" at bounding box center [242, 440] width 38 height 15
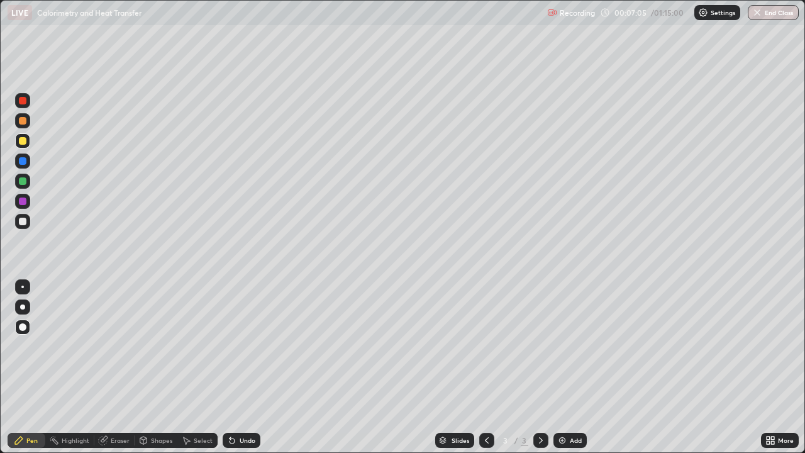
click at [246, 367] on div "Undo" at bounding box center [242, 440] width 38 height 15
click at [158, 367] on div "Shapes" at bounding box center [161, 440] width 21 height 6
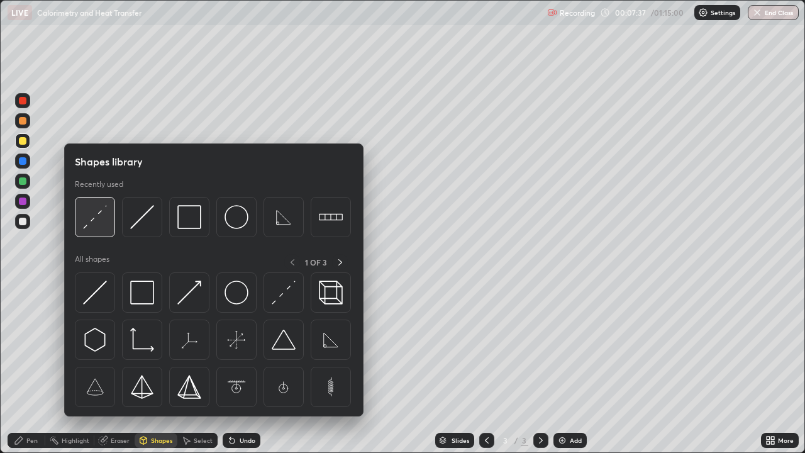
click at [94, 220] on img at bounding box center [95, 217] width 24 height 24
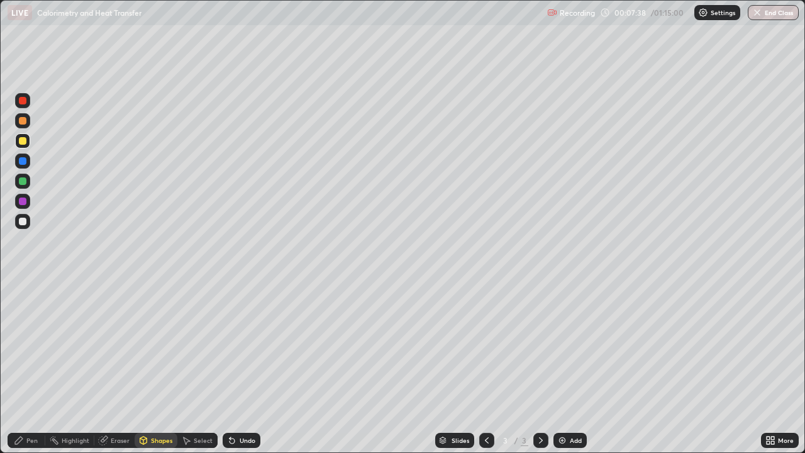
click at [22, 222] on div at bounding box center [23, 222] width 8 height 8
click at [23, 367] on icon at bounding box center [19, 440] width 10 height 10
click at [157, 367] on div "Shapes" at bounding box center [161, 440] width 21 height 6
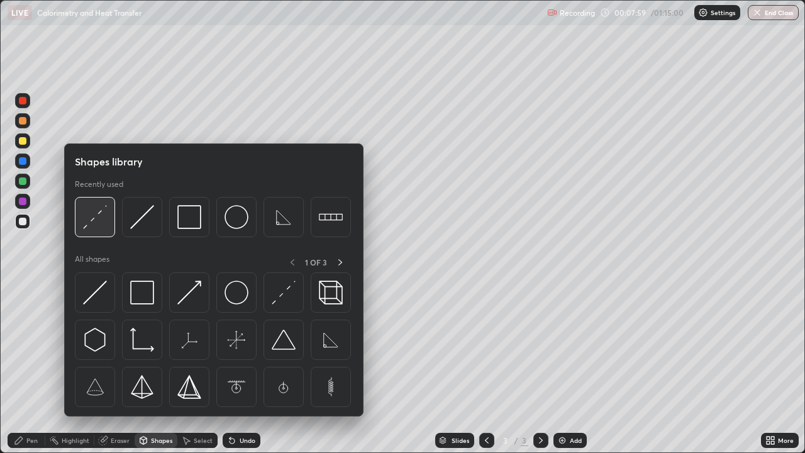
click at [96, 220] on img at bounding box center [95, 217] width 24 height 24
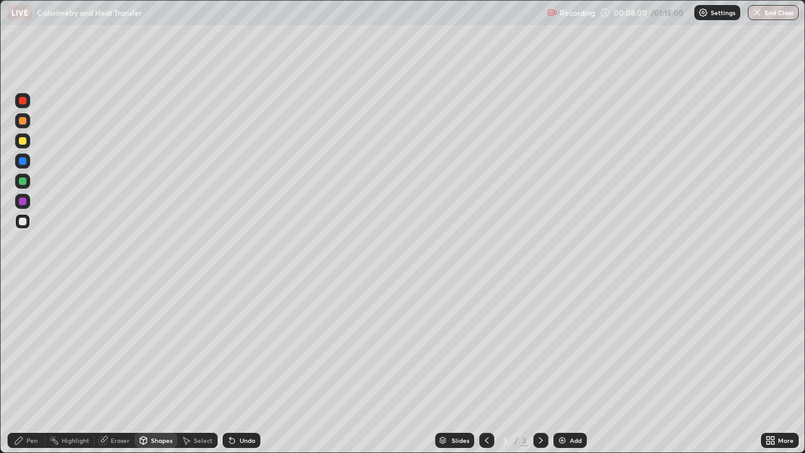
click at [19, 121] on div at bounding box center [23, 121] width 8 height 8
click at [36, 367] on div "Pen" at bounding box center [31, 440] width 11 height 6
click at [21, 221] on div at bounding box center [23, 222] width 8 height 8
click at [160, 367] on div "Shapes" at bounding box center [161, 440] width 21 height 6
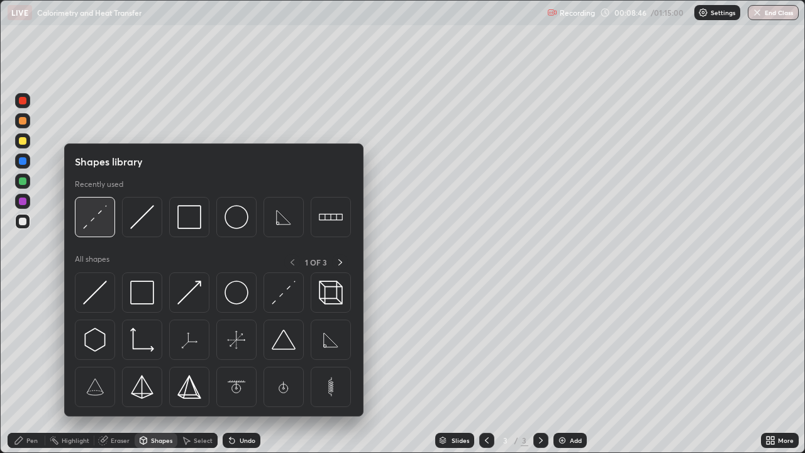
click at [95, 229] on img at bounding box center [95, 217] width 24 height 24
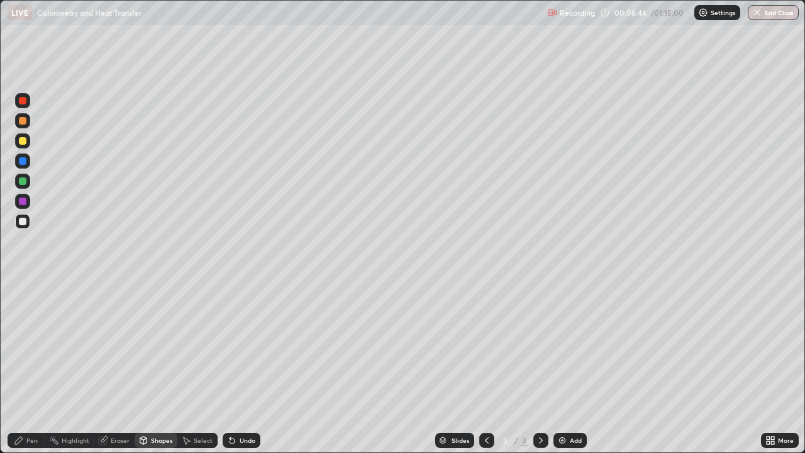
click at [25, 143] on div at bounding box center [23, 141] width 8 height 8
click at [240, 367] on div "Undo" at bounding box center [248, 440] width 16 height 6
click at [243, 367] on div "Undo" at bounding box center [242, 440] width 38 height 15
click at [242, 367] on div "Undo" at bounding box center [242, 440] width 38 height 15
click at [246, 367] on div "Undo" at bounding box center [242, 440] width 38 height 15
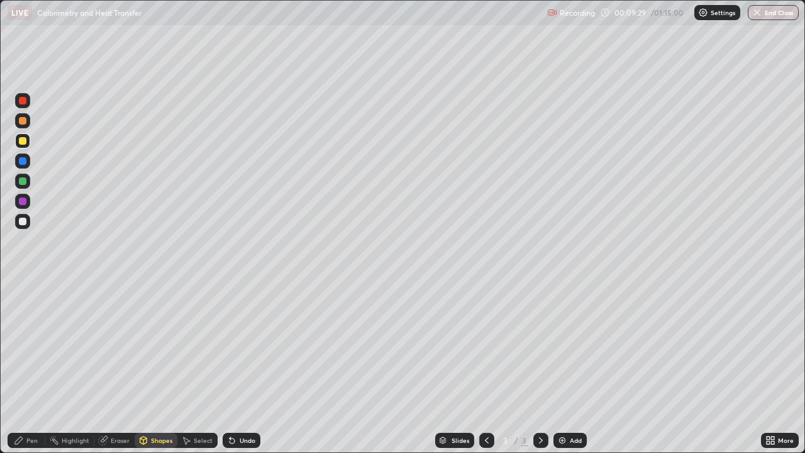
click at [25, 367] on div "Pen" at bounding box center [27, 440] width 38 height 15
click at [18, 218] on div at bounding box center [22, 221] width 15 height 15
click at [570, 367] on div "Add" at bounding box center [576, 440] width 12 height 6
click at [162, 367] on div "Shapes" at bounding box center [156, 440] width 43 height 15
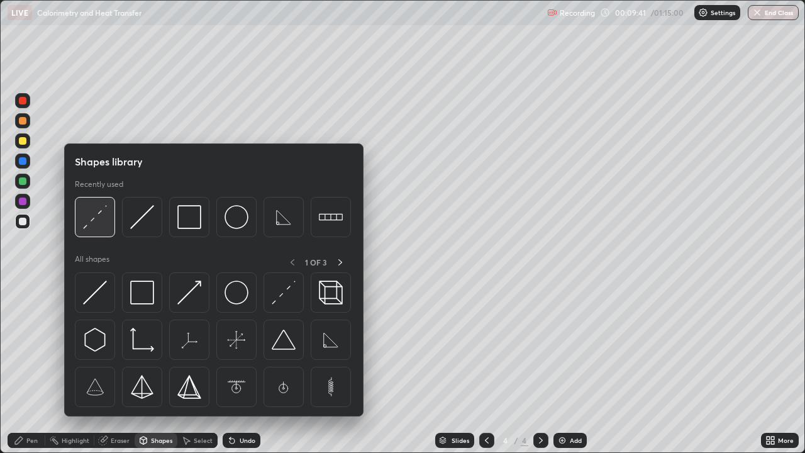
click at [97, 223] on img at bounding box center [95, 217] width 24 height 24
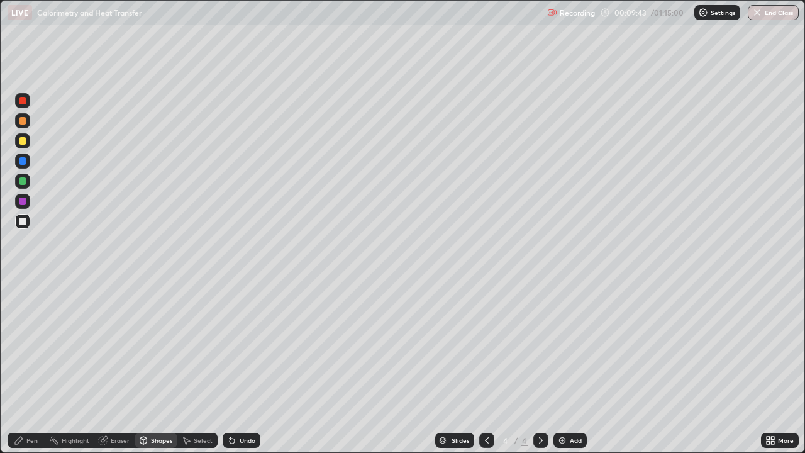
click at [22, 367] on div "Pen" at bounding box center [27, 440] width 38 height 15
click at [152, 367] on div "Shapes" at bounding box center [161, 440] width 21 height 6
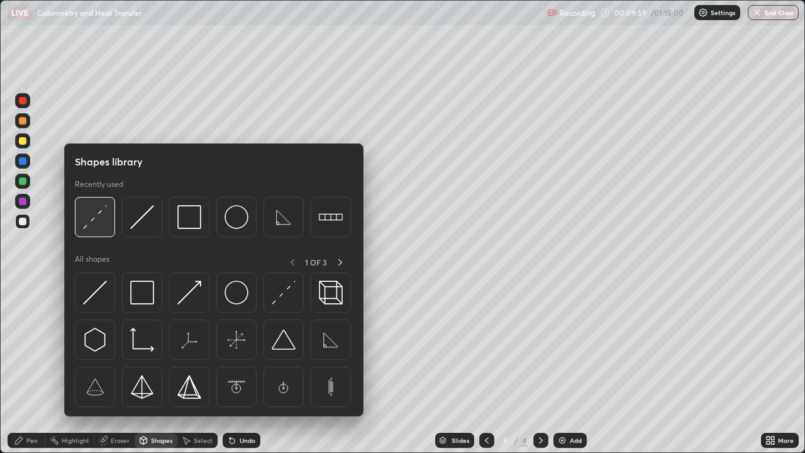
click at [99, 218] on img at bounding box center [95, 217] width 24 height 24
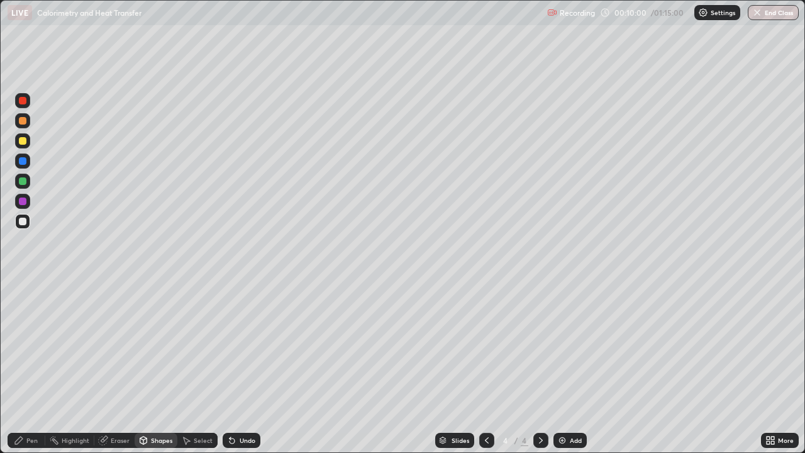
click at [23, 143] on div at bounding box center [23, 141] width 8 height 8
click at [19, 367] on icon at bounding box center [19, 441] width 8 height 8
click at [155, 367] on div "Shapes" at bounding box center [161, 440] width 21 height 6
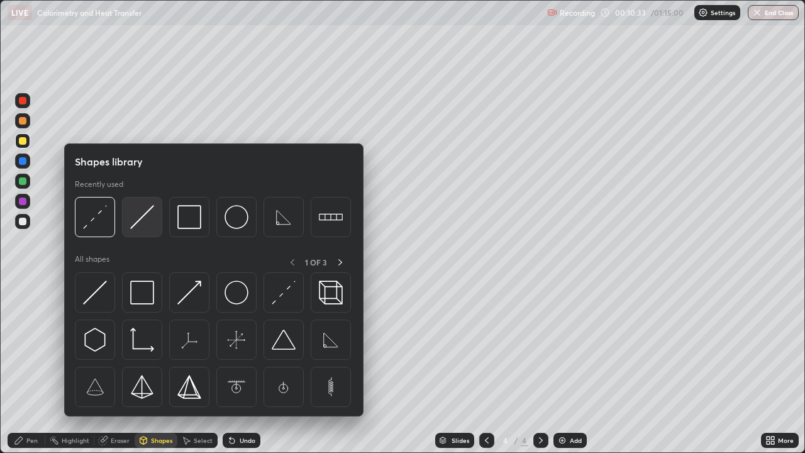
click at [142, 223] on img at bounding box center [142, 217] width 24 height 24
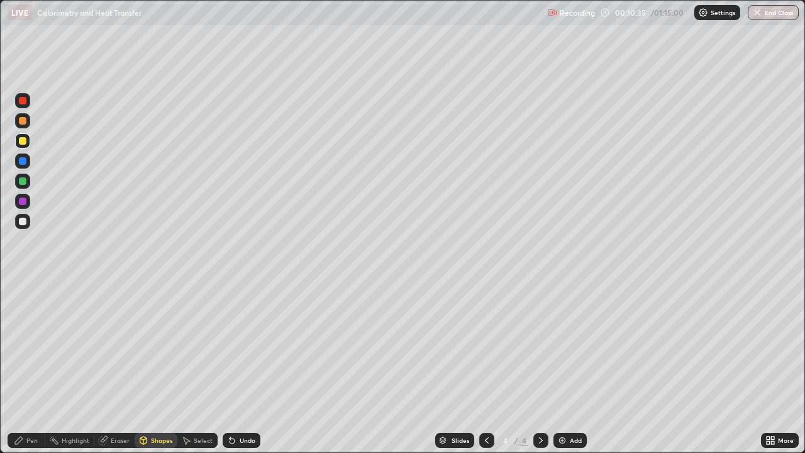
click at [18, 367] on div "Pen" at bounding box center [27, 440] width 38 height 15
click at [148, 367] on div "Shapes" at bounding box center [156, 440] width 43 height 15
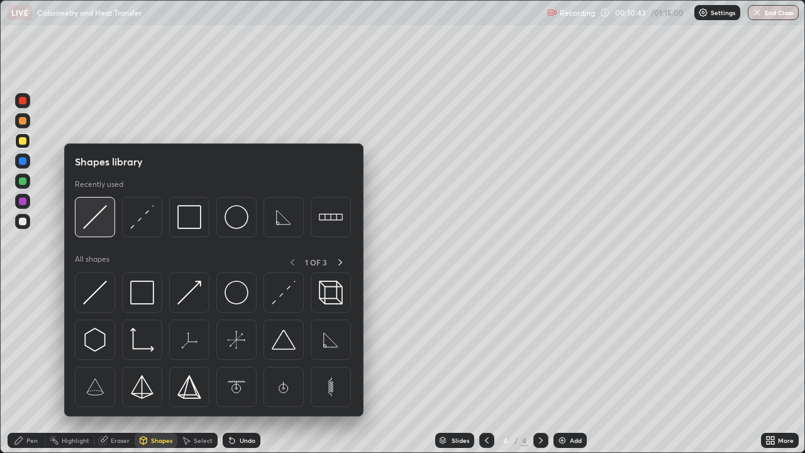
click at [96, 216] on img at bounding box center [95, 217] width 24 height 24
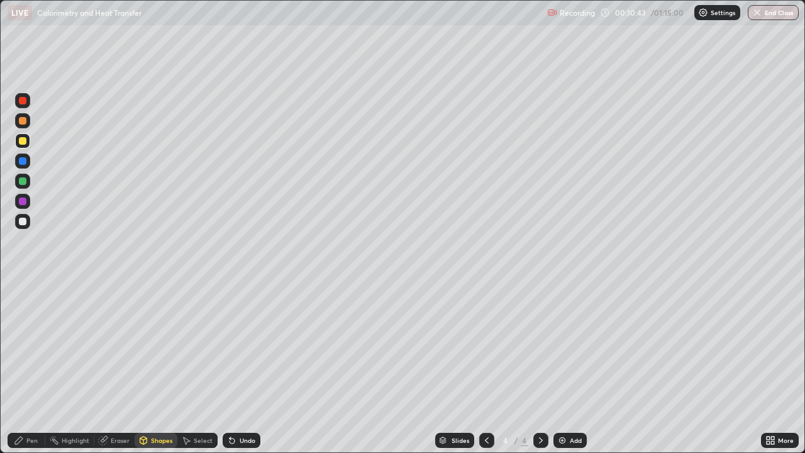
click at [23, 221] on div at bounding box center [23, 222] width 8 height 8
click at [33, 367] on div "Pen" at bounding box center [27, 440] width 38 height 15
click at [242, 367] on div "Undo" at bounding box center [248, 440] width 16 height 6
click at [486, 367] on icon at bounding box center [487, 440] width 10 height 10
click at [224, 367] on div "Undo" at bounding box center [242, 440] width 38 height 15
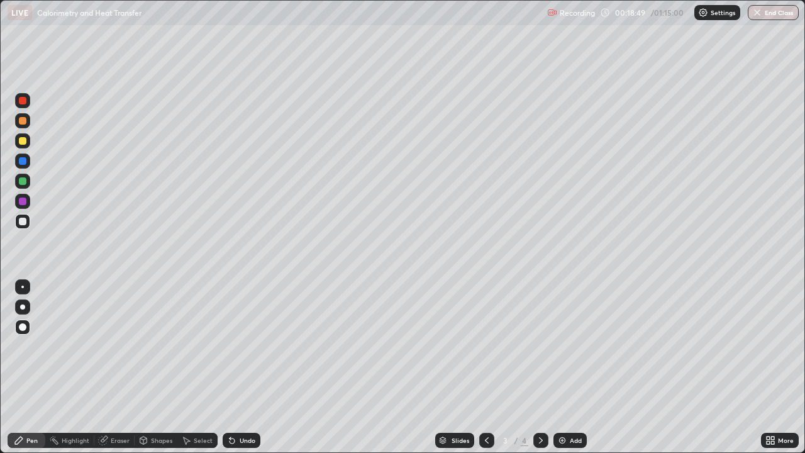
click at [250, 367] on div "Undo" at bounding box center [242, 440] width 38 height 15
click at [540, 367] on icon at bounding box center [541, 440] width 10 height 10
click at [240, 367] on div "Undo" at bounding box center [242, 440] width 38 height 15
click at [238, 367] on div "Undo" at bounding box center [242, 440] width 38 height 15
click at [234, 367] on div "Undo" at bounding box center [242, 440] width 38 height 15
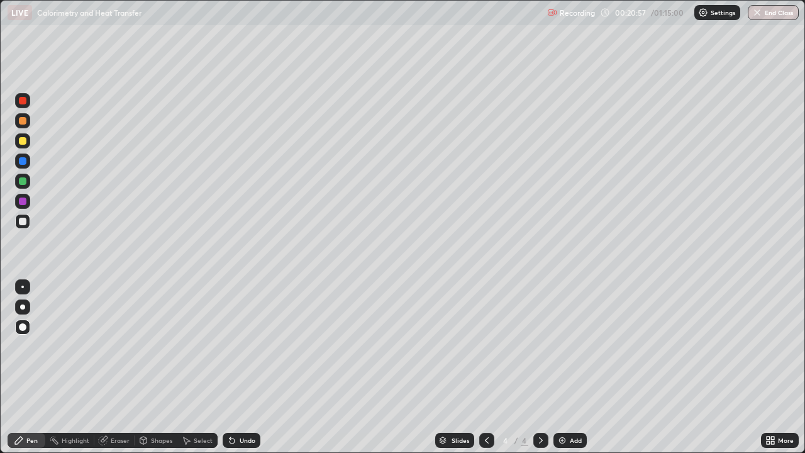
click at [235, 367] on div "Undo" at bounding box center [242, 440] width 38 height 15
click at [235, 367] on icon at bounding box center [232, 440] width 10 height 10
click at [29, 367] on div "Pen" at bounding box center [31, 440] width 11 height 6
click at [21, 138] on div at bounding box center [23, 141] width 8 height 8
click at [250, 367] on div "Undo" at bounding box center [248, 440] width 16 height 6
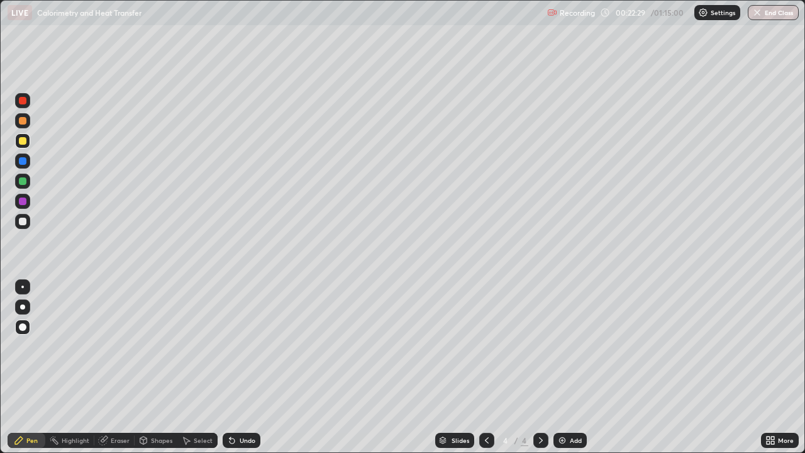
click at [153, 367] on div "Shapes" at bounding box center [161, 440] width 21 height 6
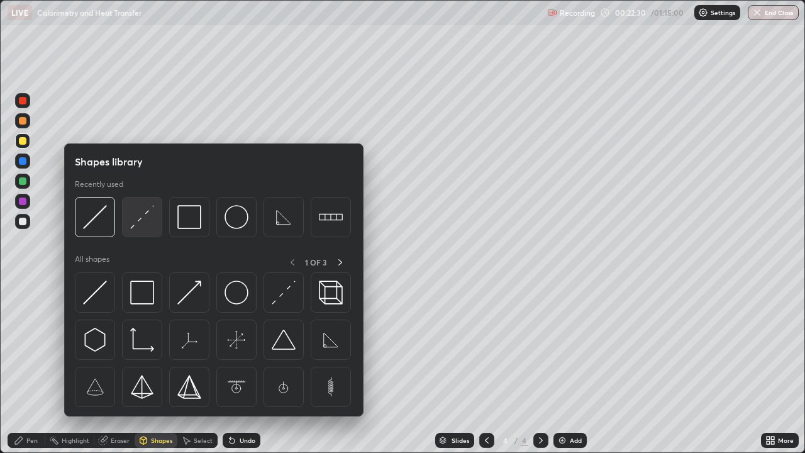
click at [134, 226] on img at bounding box center [142, 217] width 24 height 24
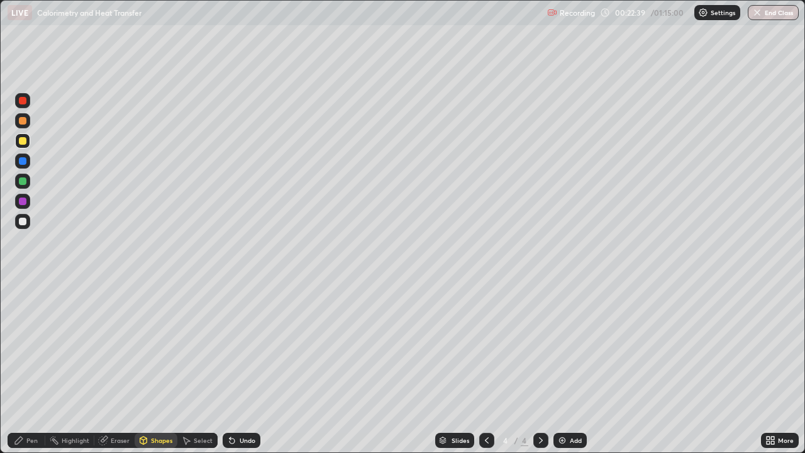
click at [28, 367] on div "Pen" at bounding box center [31, 440] width 11 height 6
click at [250, 367] on div "Undo" at bounding box center [248, 440] width 16 height 6
click at [152, 367] on div "Shapes" at bounding box center [156, 440] width 43 height 15
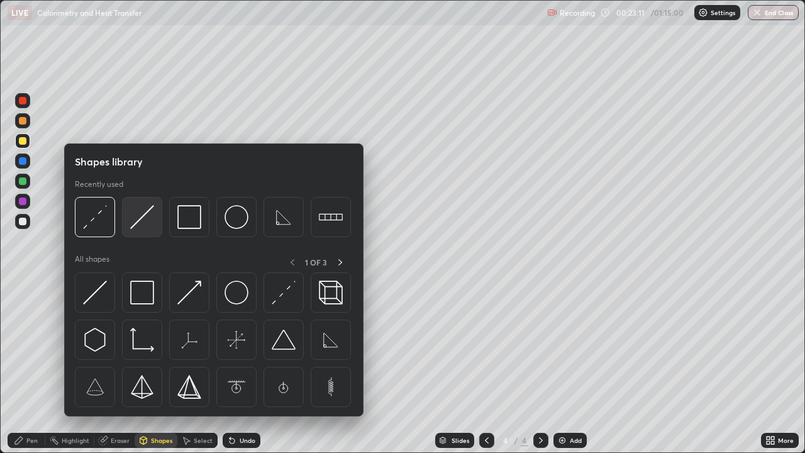
click at [143, 228] on img at bounding box center [142, 217] width 24 height 24
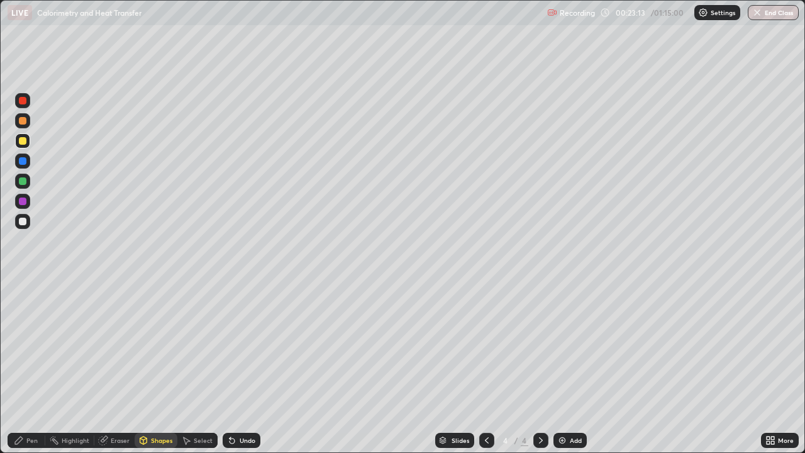
click at [28, 367] on div "Pen" at bounding box center [31, 440] width 11 height 6
click at [163, 367] on div "Shapes" at bounding box center [161, 440] width 21 height 6
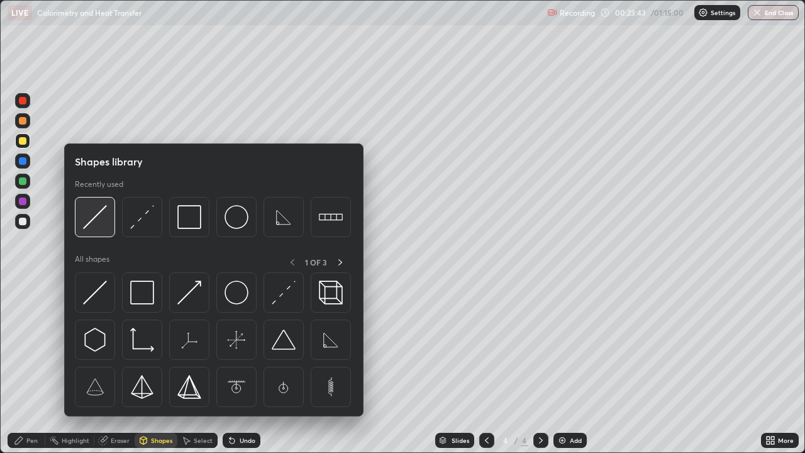
click at [94, 226] on img at bounding box center [95, 217] width 24 height 24
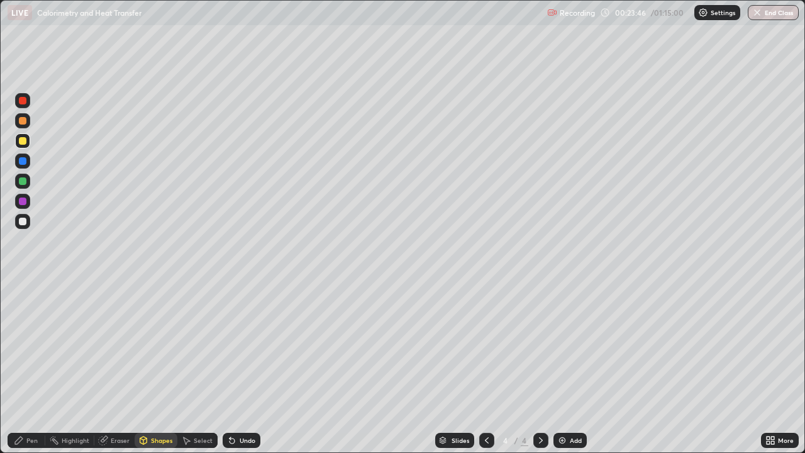
click at [39, 367] on div "Pen" at bounding box center [27, 440] width 38 height 15
click at [159, 367] on div "Shapes" at bounding box center [161, 440] width 21 height 6
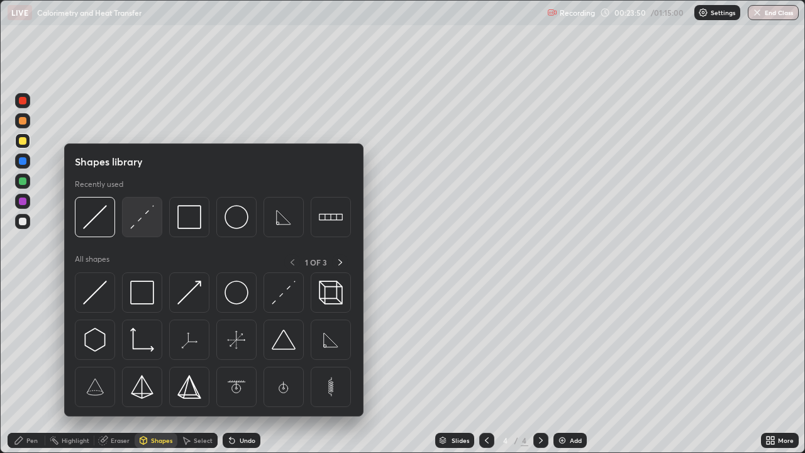
click at [140, 223] on img at bounding box center [142, 217] width 24 height 24
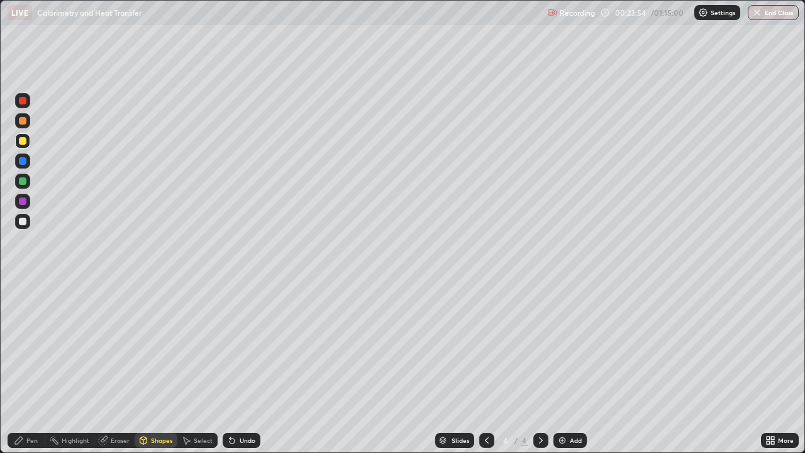
click at [31, 367] on div "Pen" at bounding box center [31, 440] width 11 height 6
click at [23, 220] on div at bounding box center [23, 222] width 8 height 8
click at [248, 367] on div "Undo" at bounding box center [242, 440] width 38 height 15
click at [250, 367] on div "Undo" at bounding box center [242, 440] width 38 height 15
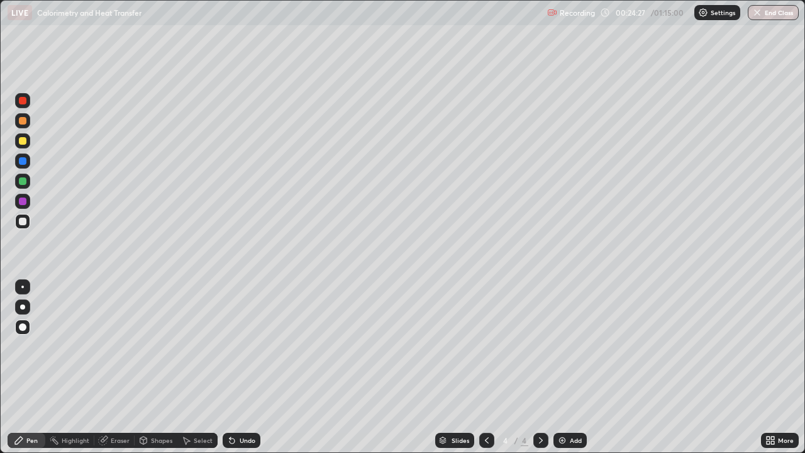
click at [157, 367] on div "Shapes" at bounding box center [161, 440] width 21 height 6
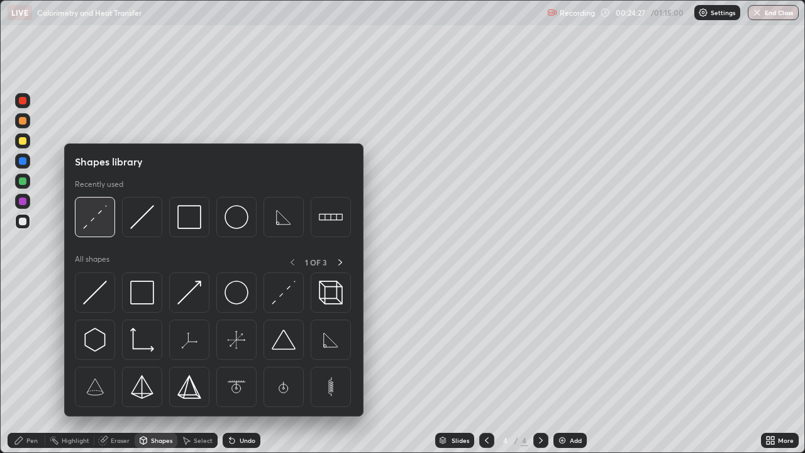
click at [95, 223] on img at bounding box center [95, 217] width 24 height 24
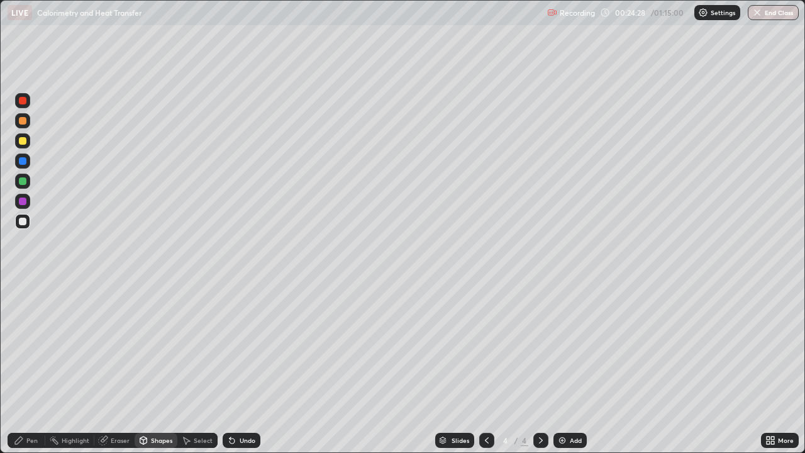
click at [23, 138] on div at bounding box center [23, 141] width 8 height 8
click at [28, 367] on div "Pen" at bounding box center [27, 440] width 38 height 15
click at [567, 367] on div "Add" at bounding box center [570, 440] width 33 height 15
click at [161, 367] on div "Shapes" at bounding box center [161, 440] width 21 height 6
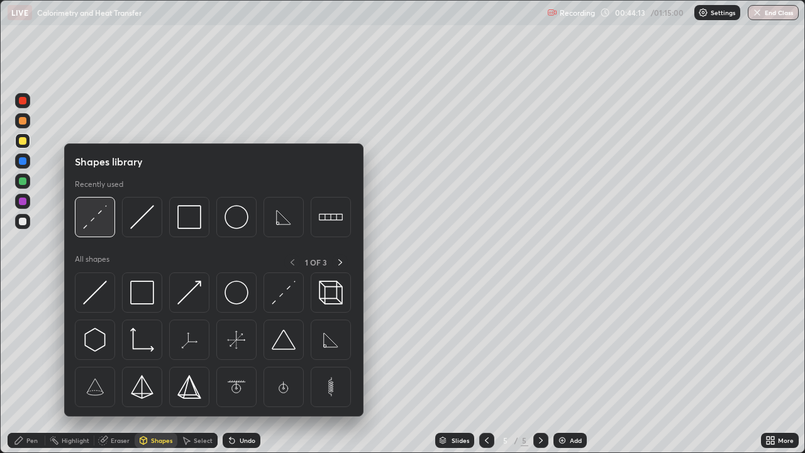
click at [93, 220] on img at bounding box center [95, 217] width 24 height 24
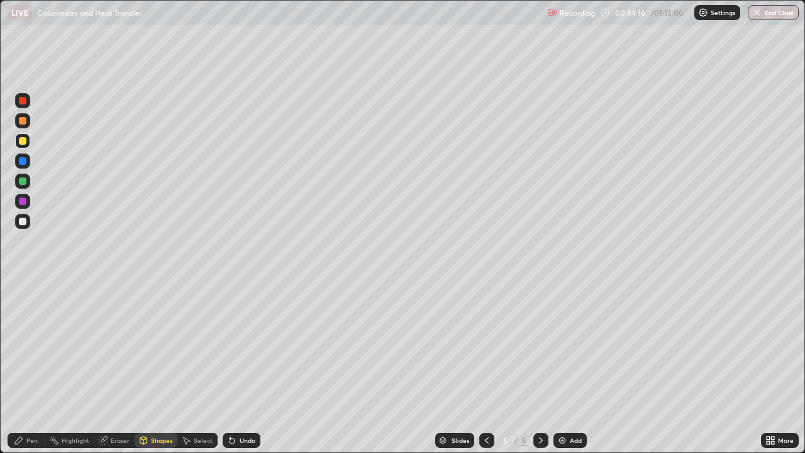
click at [33, 367] on div "Pen" at bounding box center [27, 440] width 38 height 15
click at [155, 367] on div "Shapes" at bounding box center [161, 440] width 21 height 6
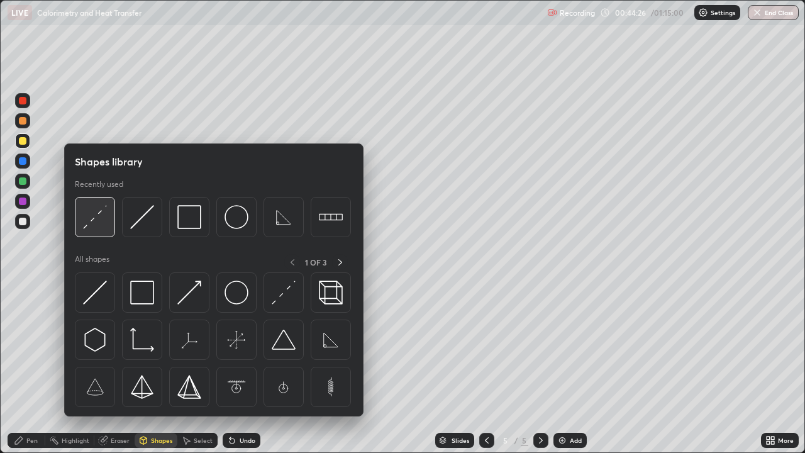
click at [99, 222] on img at bounding box center [95, 217] width 24 height 24
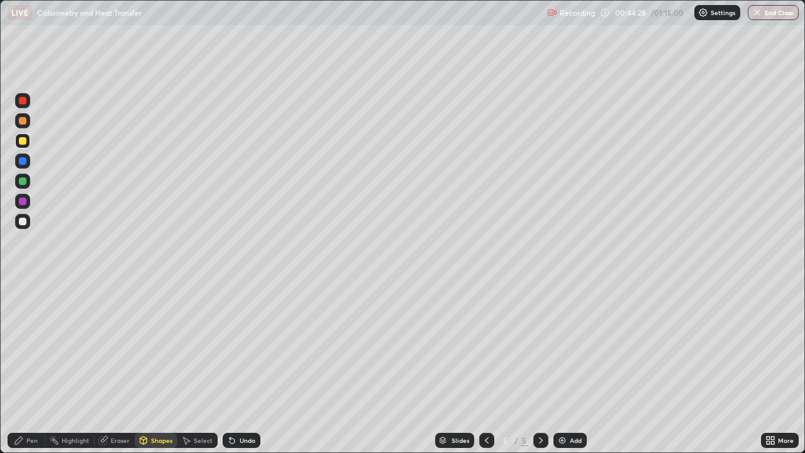
click at [28, 367] on div "Pen" at bounding box center [31, 440] width 11 height 6
click at [235, 367] on icon at bounding box center [232, 440] width 10 height 10
click at [240, 367] on div "Undo" at bounding box center [248, 440] width 16 height 6
click at [23, 221] on div at bounding box center [23, 222] width 8 height 8
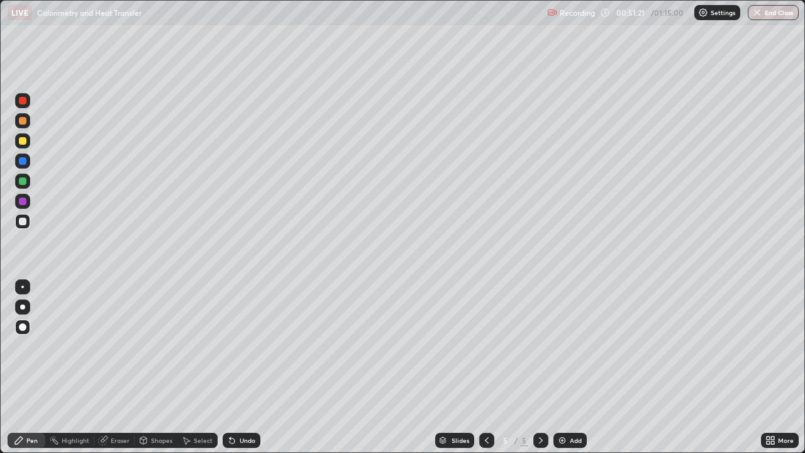
click at [18, 367] on icon at bounding box center [19, 440] width 10 height 10
click at [157, 367] on div "Shapes" at bounding box center [161, 440] width 21 height 6
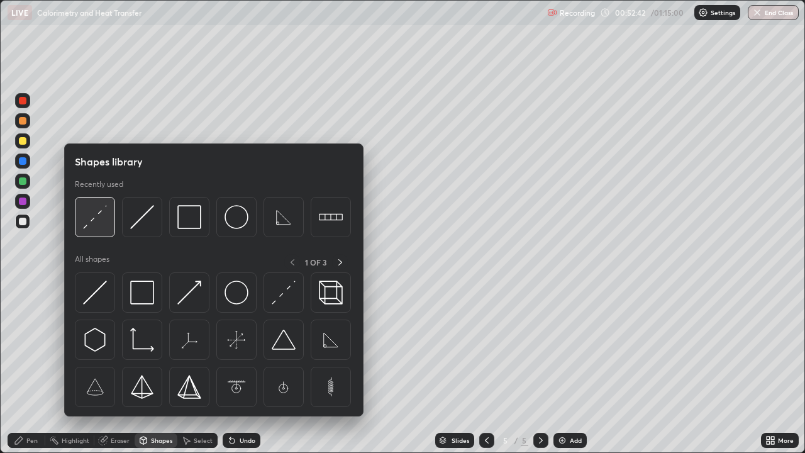
click at [92, 218] on img at bounding box center [95, 217] width 24 height 24
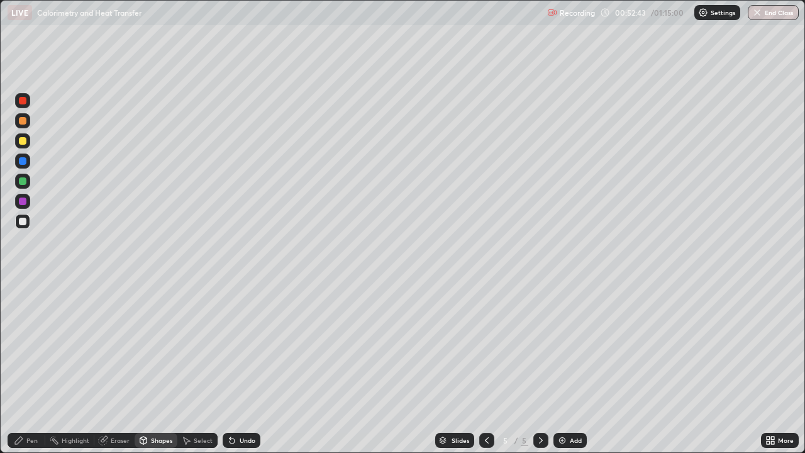
click at [25, 140] on div at bounding box center [23, 141] width 8 height 8
click at [23, 367] on icon at bounding box center [19, 440] width 10 height 10
click at [248, 367] on div "Undo" at bounding box center [242, 440] width 38 height 15
click at [577, 367] on div "Add" at bounding box center [570, 440] width 33 height 15
click at [163, 367] on div "Shapes" at bounding box center [161, 440] width 21 height 6
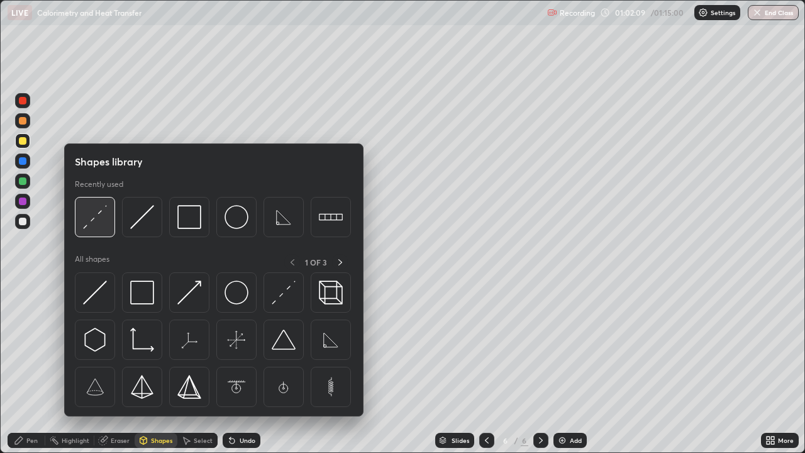
click at [91, 234] on div at bounding box center [95, 217] width 40 height 40
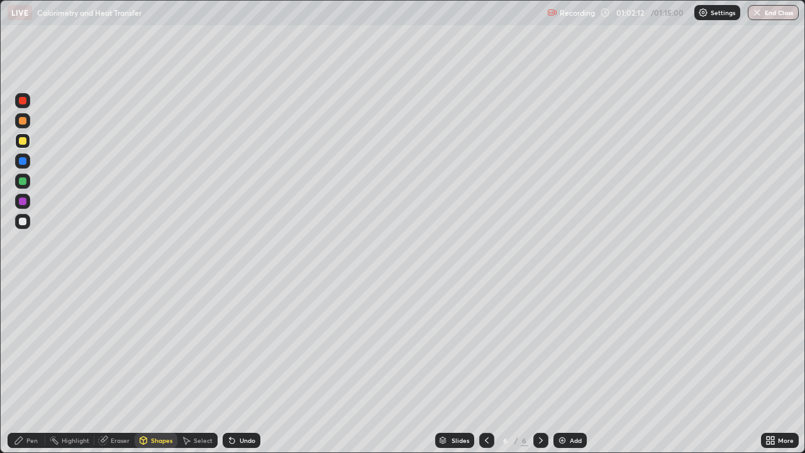
click at [22, 367] on icon at bounding box center [19, 440] width 10 height 10
click at [23, 225] on div at bounding box center [23, 222] width 8 height 8
click at [240, 367] on div "Undo" at bounding box center [248, 440] width 16 height 6
click at [241, 367] on div "Undo" at bounding box center [248, 440] width 16 height 6
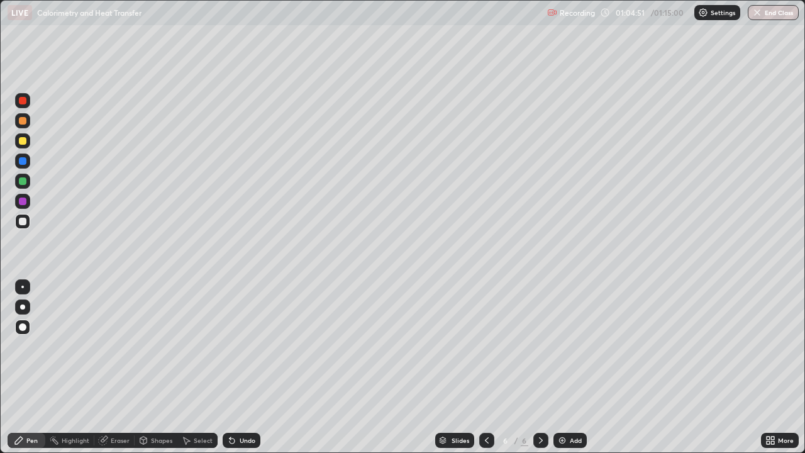
click at [248, 367] on div "Undo" at bounding box center [248, 440] width 16 height 6
click at [250, 367] on div "Undo" at bounding box center [242, 440] width 38 height 15
click at [242, 367] on div "Undo" at bounding box center [242, 440] width 38 height 15
click at [160, 367] on div "Shapes" at bounding box center [156, 440] width 43 height 15
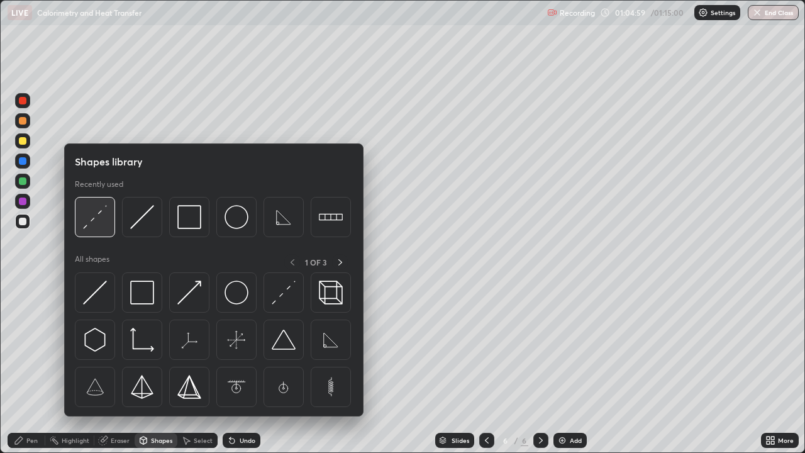
click at [91, 222] on img at bounding box center [95, 217] width 24 height 24
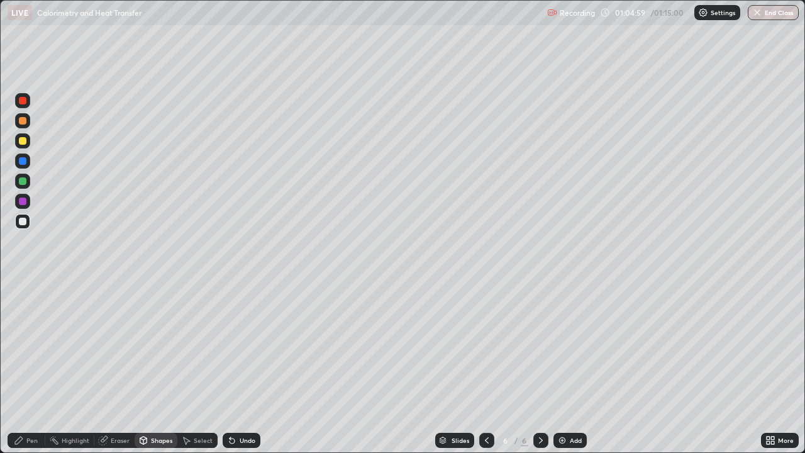
click at [22, 142] on div at bounding box center [23, 141] width 8 height 8
click at [27, 367] on div "Pen" at bounding box center [31, 440] width 11 height 6
click at [151, 367] on div "Shapes" at bounding box center [161, 440] width 21 height 6
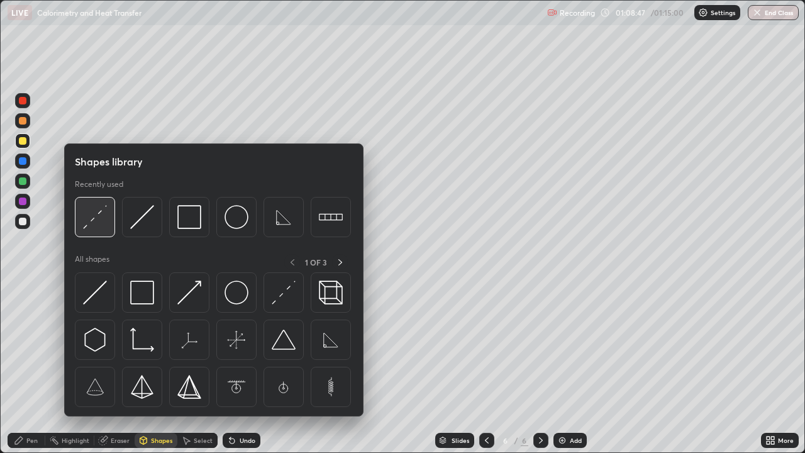
click at [92, 232] on div at bounding box center [95, 217] width 40 height 40
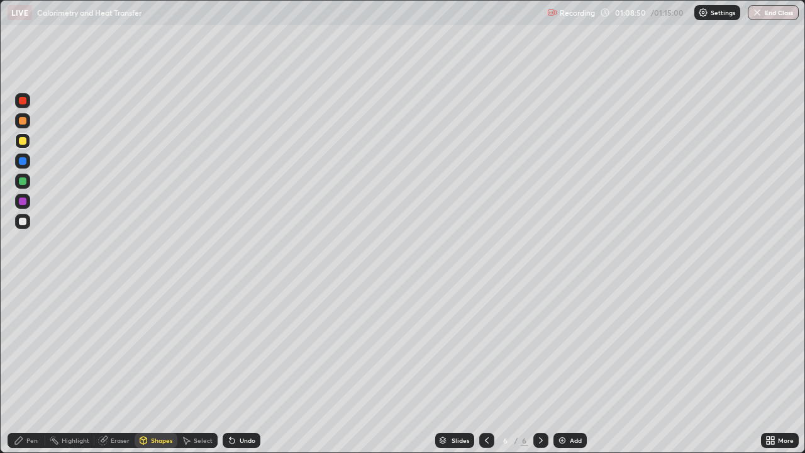
click at [31, 367] on div "Pen" at bounding box center [31, 440] width 11 height 6
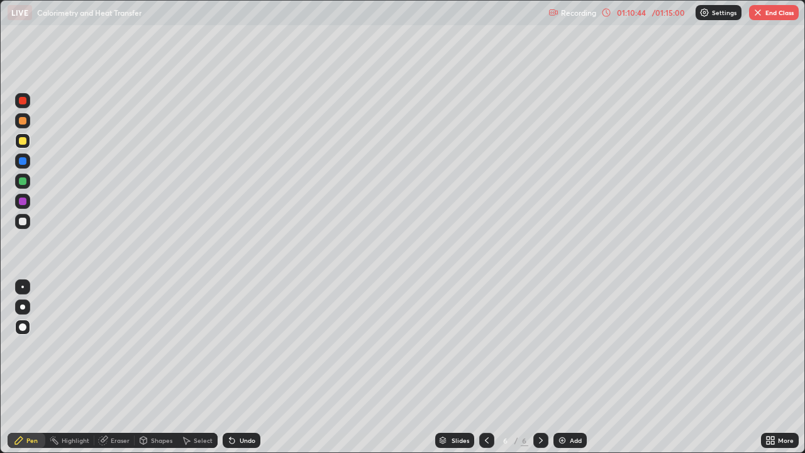
click at [242, 367] on div "Undo" at bounding box center [248, 440] width 16 height 6
click at [245, 367] on div "Undo" at bounding box center [248, 440] width 16 height 6
click at [248, 367] on div "Undo" at bounding box center [248, 440] width 16 height 6
click at [249, 367] on div "Undo" at bounding box center [248, 440] width 16 height 6
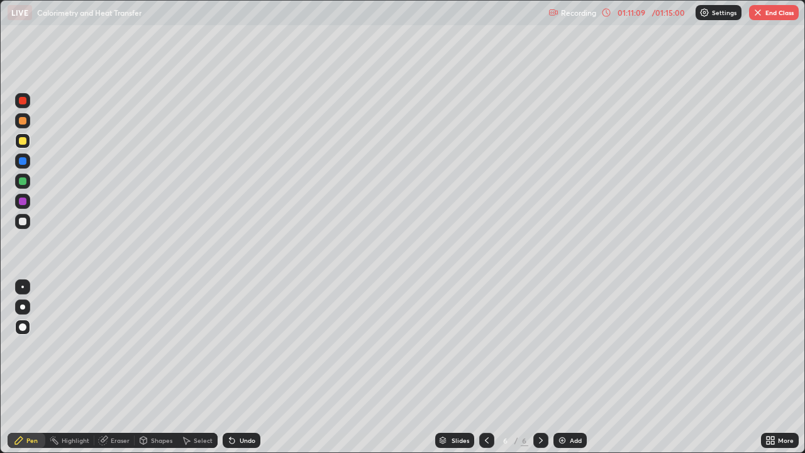
click at [160, 367] on div "Shapes" at bounding box center [161, 440] width 21 height 6
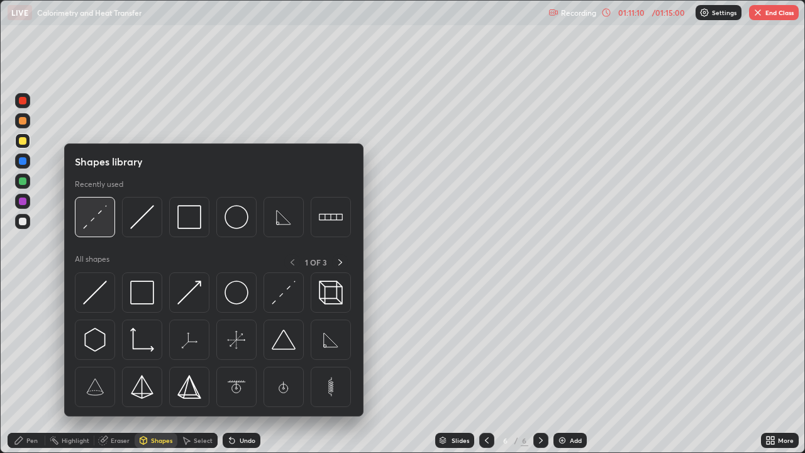
click at [91, 224] on img at bounding box center [95, 217] width 24 height 24
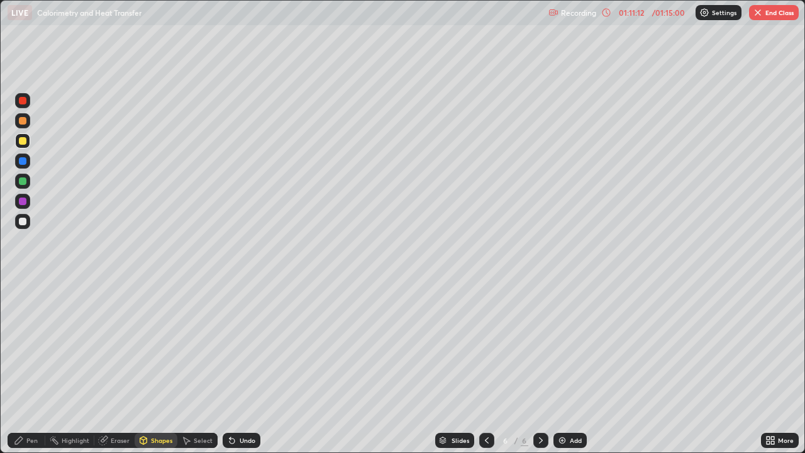
click at [161, 367] on div "Shapes" at bounding box center [161, 440] width 21 height 6
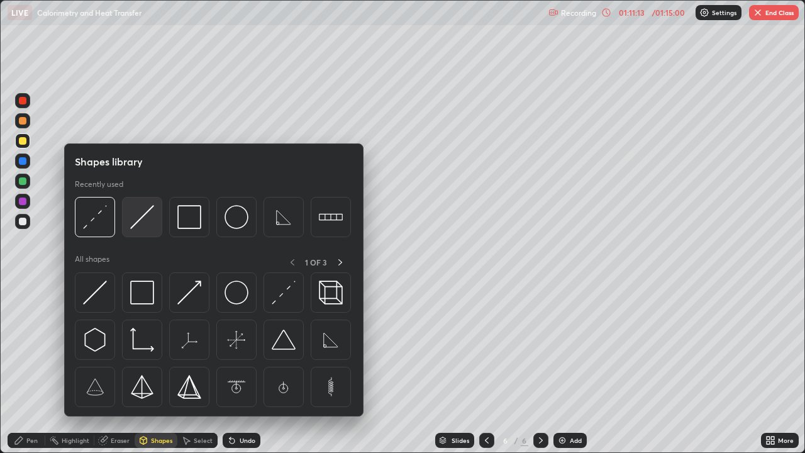
click at [136, 230] on div at bounding box center [142, 217] width 40 height 40
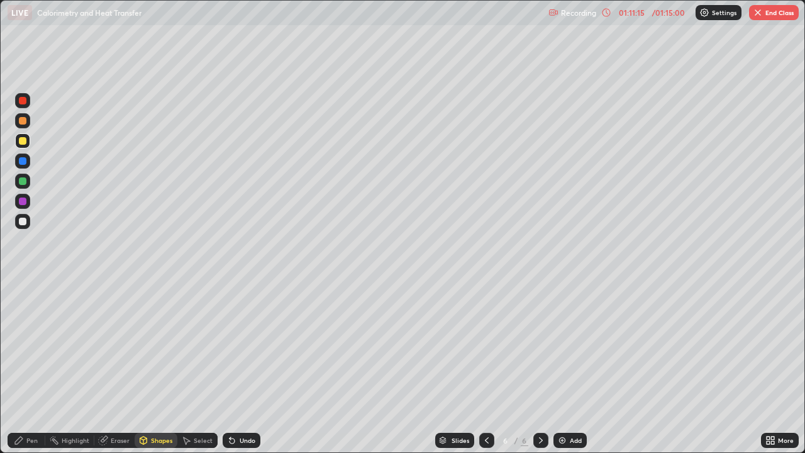
click at [21, 220] on div at bounding box center [23, 222] width 8 height 8
click at [28, 367] on div "Pen" at bounding box center [31, 440] width 11 height 6
click at [245, 367] on div "Undo" at bounding box center [248, 440] width 16 height 6
click at [256, 367] on div "Undo" at bounding box center [242, 440] width 38 height 15
click at [165, 367] on div "Shapes" at bounding box center [156, 440] width 43 height 15
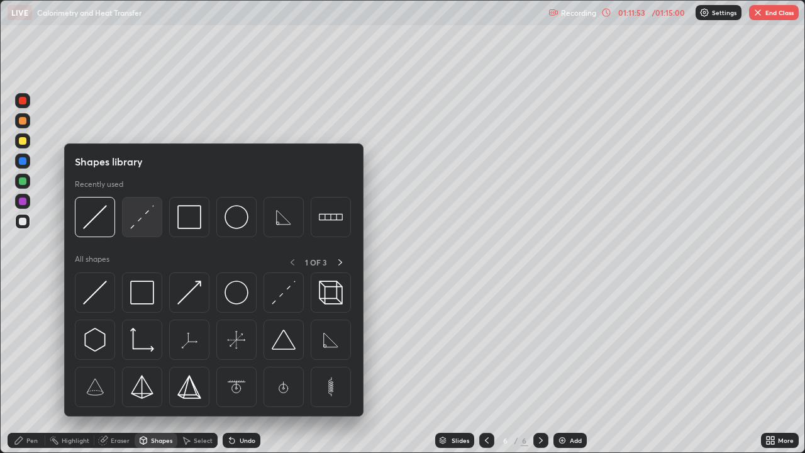
click at [142, 221] on img at bounding box center [142, 217] width 24 height 24
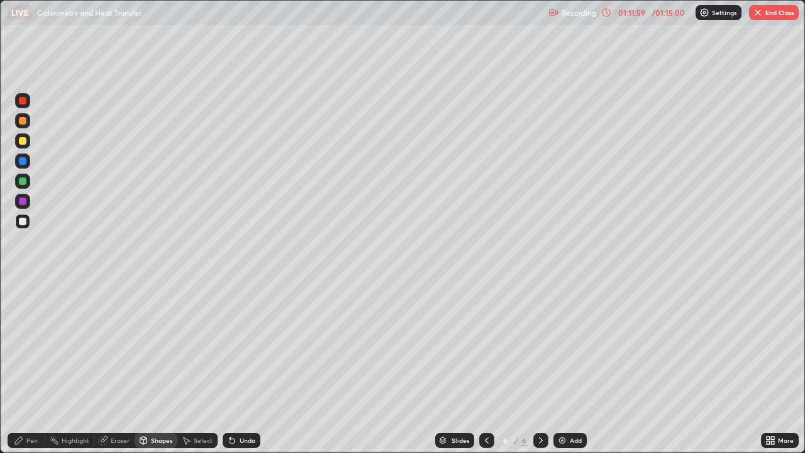
click at [32, 367] on div "Pen" at bounding box center [31, 440] width 11 height 6
click at [755, 15] on img "button" at bounding box center [758, 13] width 10 height 10
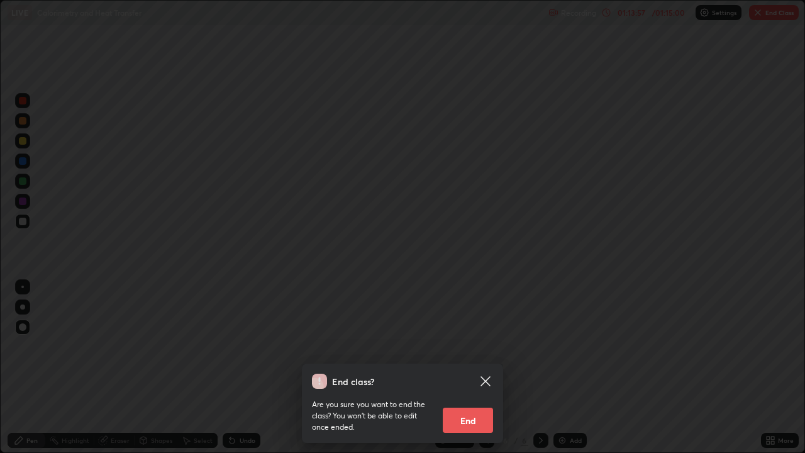
click at [468, 367] on button "End" at bounding box center [468, 420] width 50 height 25
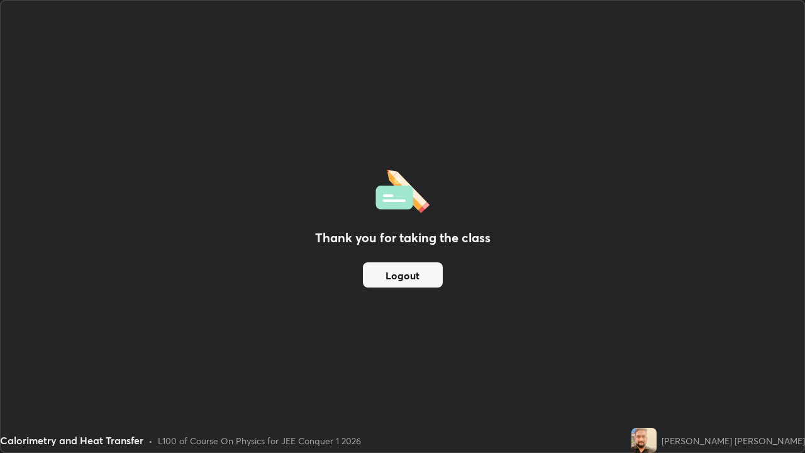
click at [418, 274] on button "Logout" at bounding box center [403, 274] width 80 height 25
click at [420, 276] on button "Logout" at bounding box center [403, 274] width 80 height 25
click at [425, 275] on button "Logout" at bounding box center [403, 274] width 80 height 25
